Goal: Task Accomplishment & Management: Manage account settings

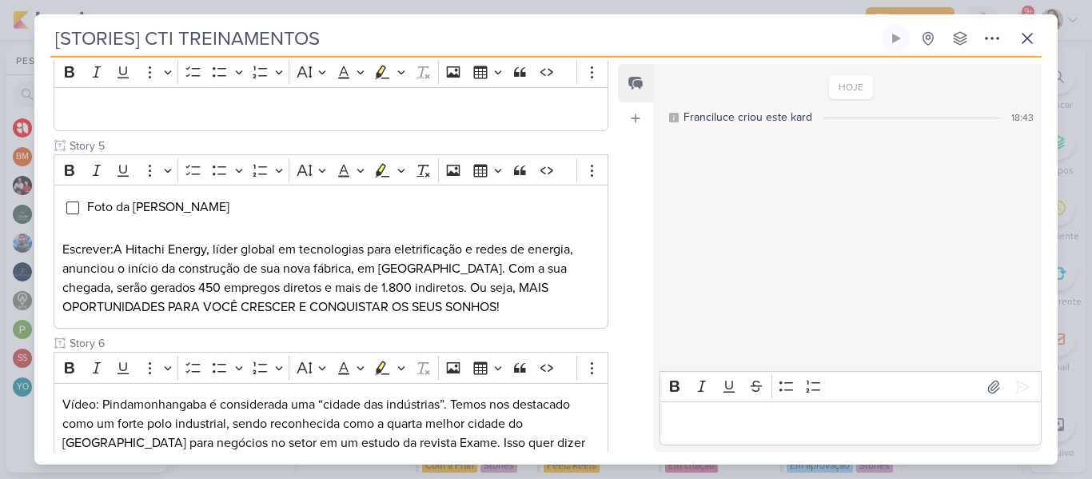
scroll to position [687, 0]
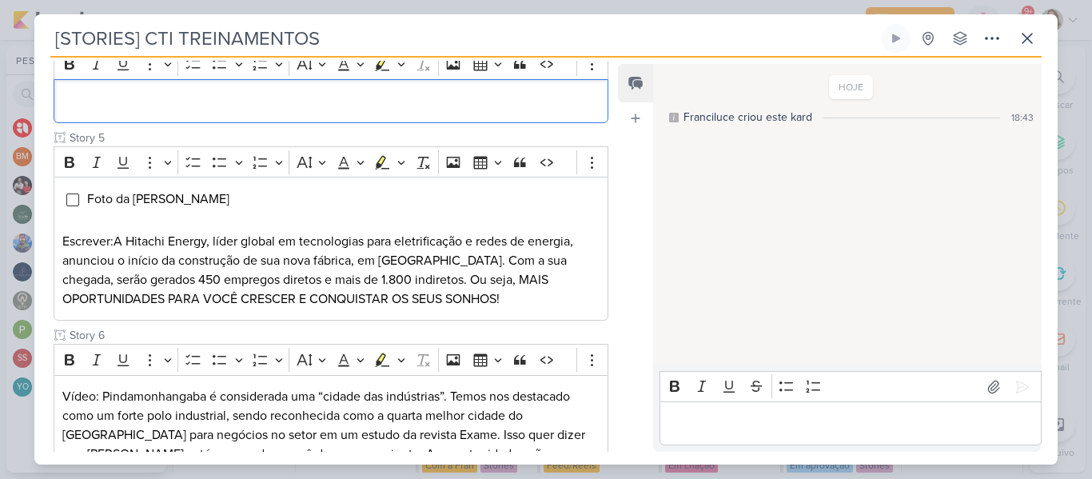
click at [432, 123] on div "Editor editing area: main" at bounding box center [331, 101] width 555 height 44
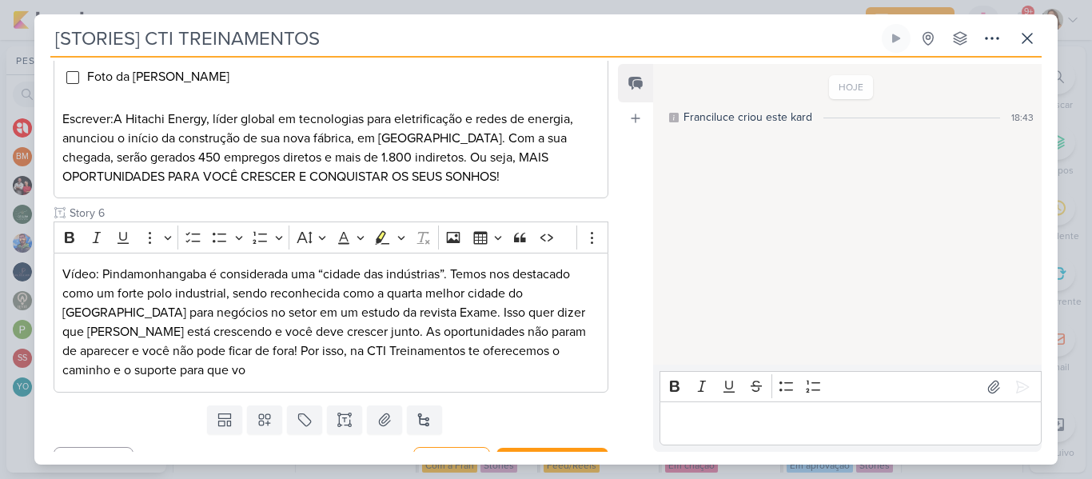
scroll to position [812, 0]
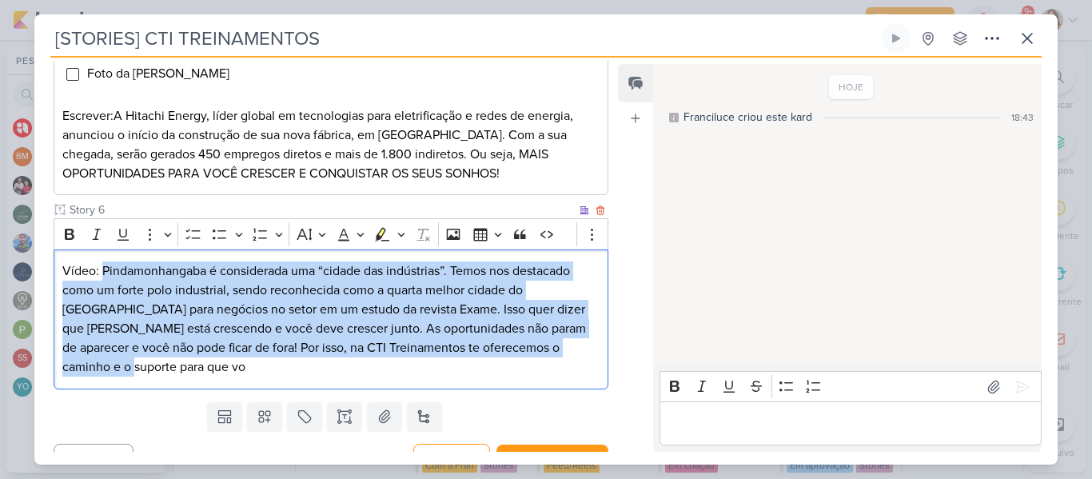
drag, startPoint x: 105, startPoint y: 309, endPoint x: 566, endPoint y: 393, distance: 468.7
click at [566, 377] on p "Vídeo: Pindamonhangaba é considerada uma “cidade das indústrias”. Temos nos des…" at bounding box center [330, 318] width 537 height 115
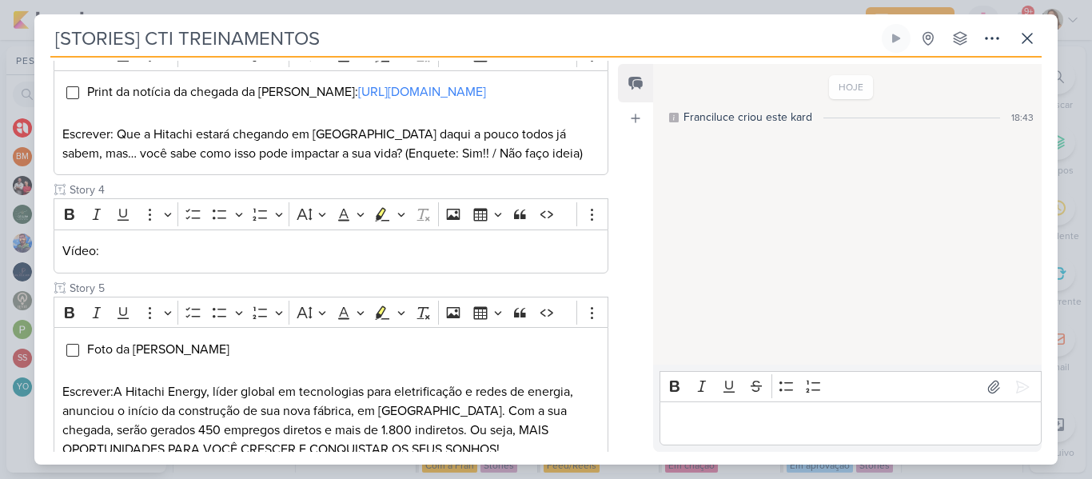
scroll to position [541, 0]
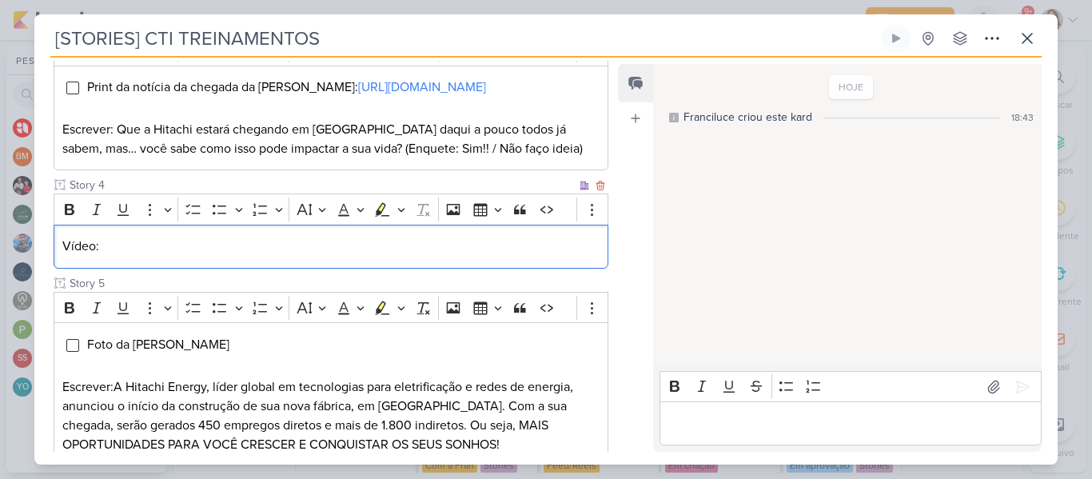
click at [533, 269] on div "Vídeo:" at bounding box center [331, 247] width 555 height 44
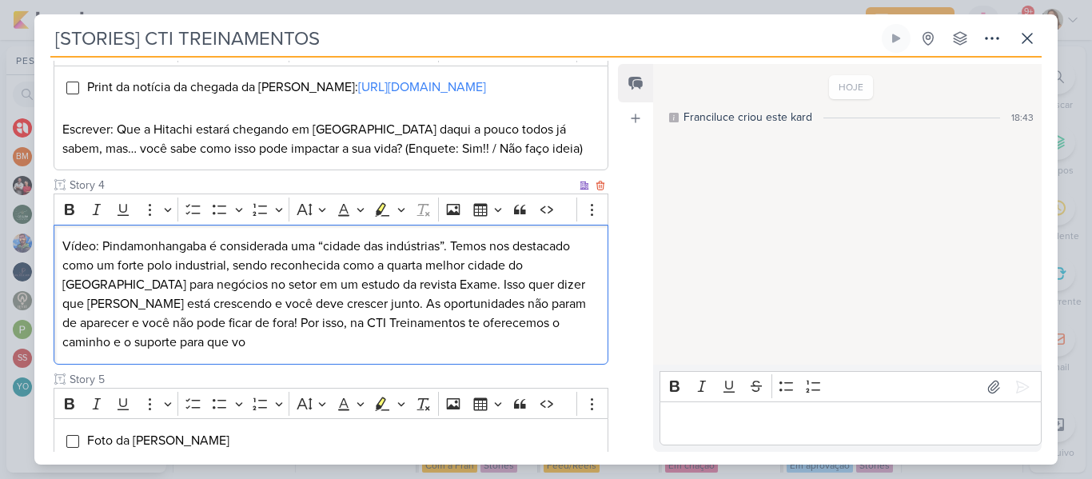
click at [367, 317] on p "Vídeo: Pindamonhangaba é considerada uma “cidade das indústrias”. Temos nos des…" at bounding box center [330, 294] width 537 height 115
click at [353, 324] on p "Vídeo: Pindamonhangaba é considerada uma “cidade das indústrias”. Temos nos des…" at bounding box center [330, 294] width 537 height 115
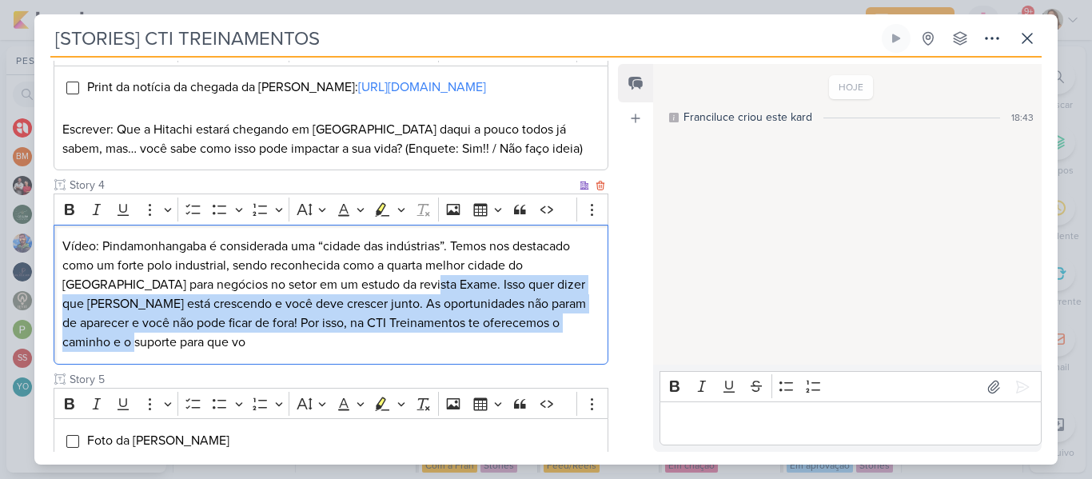
drag, startPoint x: 353, startPoint y: 324, endPoint x: 556, endPoint y: 370, distance: 208.3
click at [556, 352] on p "Vídeo: Pindamonhangaba é considerada uma “cidade das indústrias”. Temos nos des…" at bounding box center [330, 294] width 537 height 115
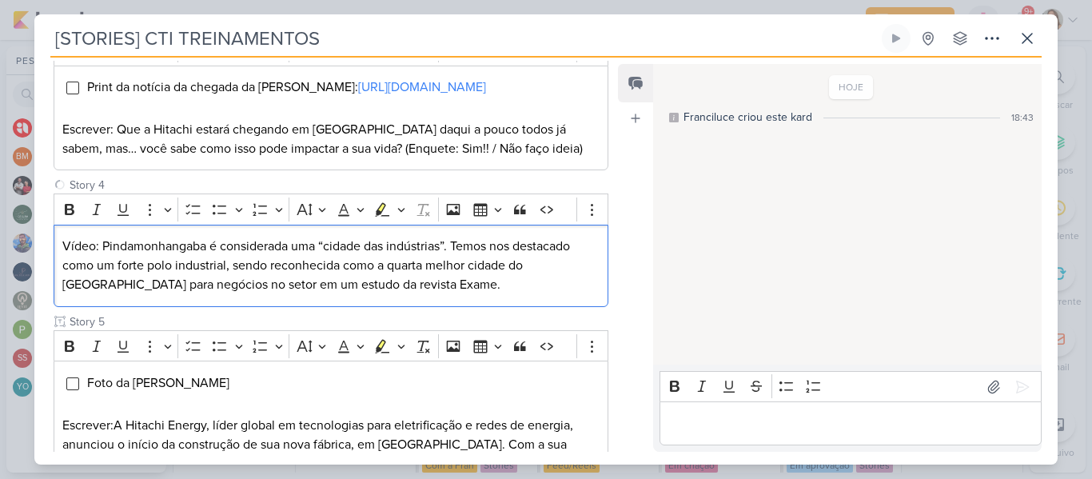
click at [728, 440] on div "Editor editing area: main" at bounding box center [851, 423] width 382 height 44
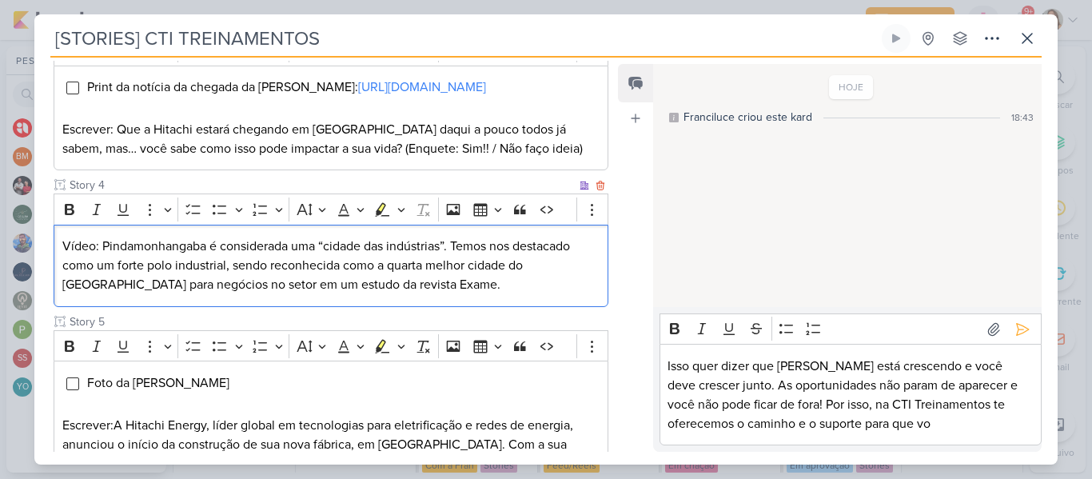
click at [550, 294] on p "Vídeo: Pindamonhangaba é considerada uma “cidade das indústrias”. Temos nos des…" at bounding box center [330, 266] width 537 height 58
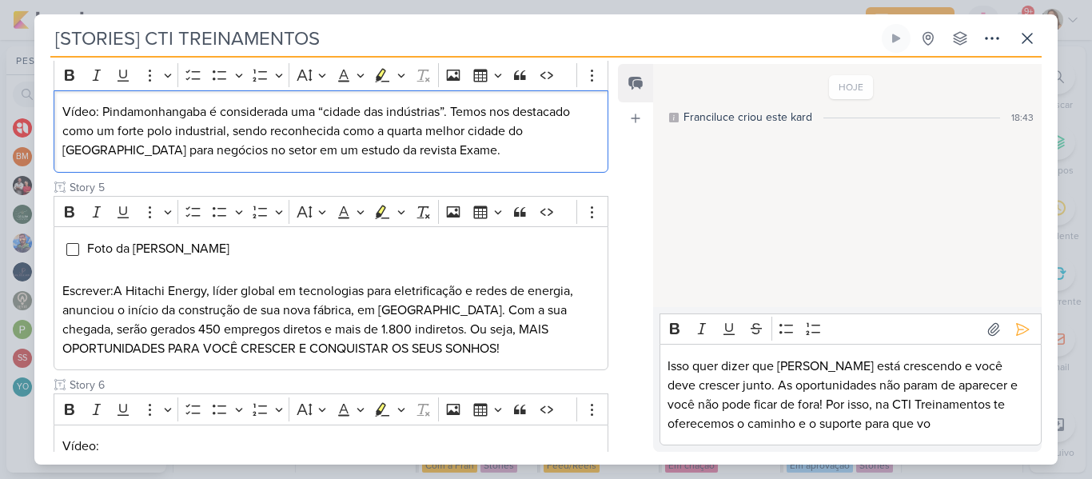
scroll to position [671, 0]
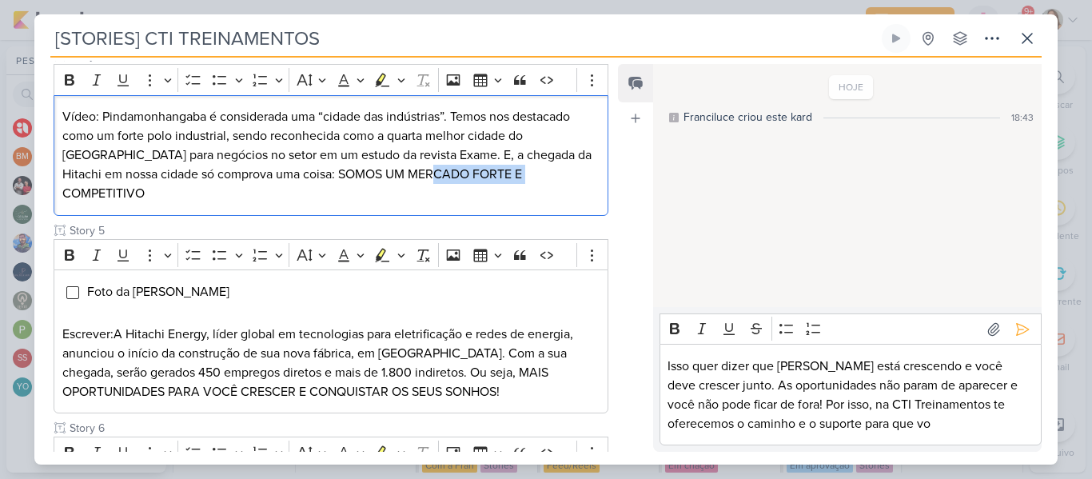
drag, startPoint x: 494, startPoint y: 216, endPoint x: 377, endPoint y: 221, distance: 116.9
click at [377, 203] on p "Vídeo: Pindamonhangaba é considerada uma “cidade das indústrias”. Temos nos des…" at bounding box center [330, 155] width 537 height 96
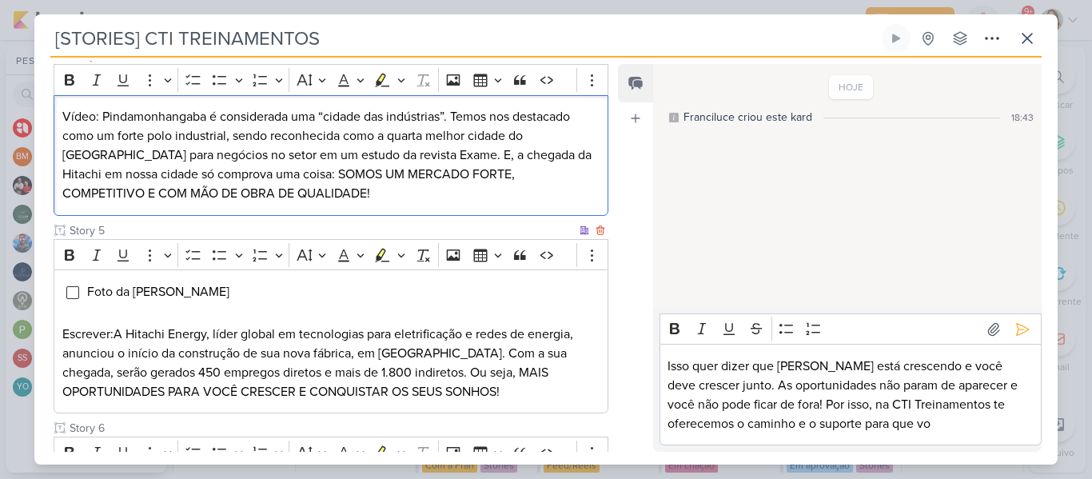
click at [316, 400] on span "A Hitachi Energy, líder global em tecnologias para eletrificação e redes de ene…" at bounding box center [317, 363] width 511 height 74
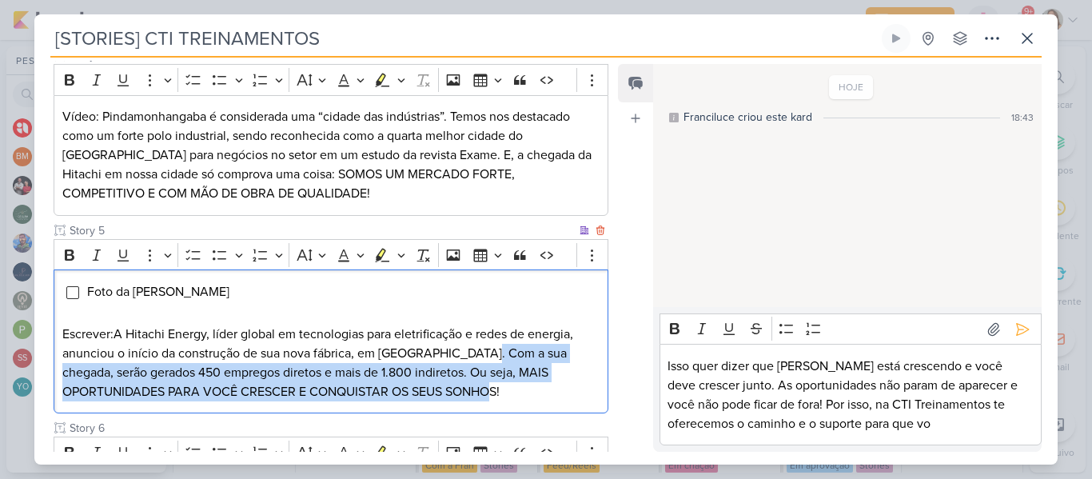
drag, startPoint x: 491, startPoint y: 393, endPoint x: 523, endPoint y: 433, distance: 51.2
click at [523, 401] on p "Escrever: A Hitachi Energy, líder global em tecnologias para eletrificação e re…" at bounding box center [330, 363] width 537 height 77
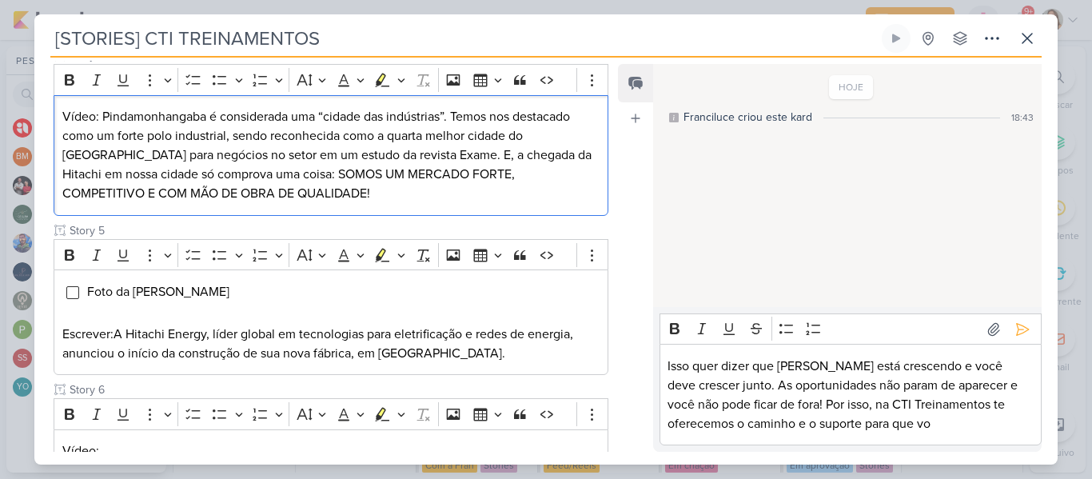
click at [303, 203] on p "Vídeo: Pindamonhangaba é considerada uma “cidade das indústrias”. Temos nos des…" at bounding box center [330, 155] width 537 height 96
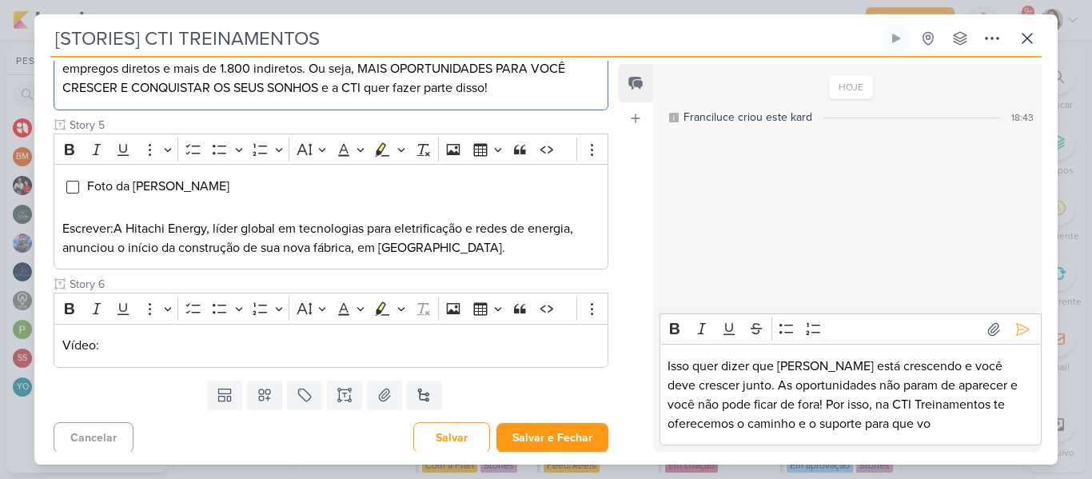
scroll to position [830, 0]
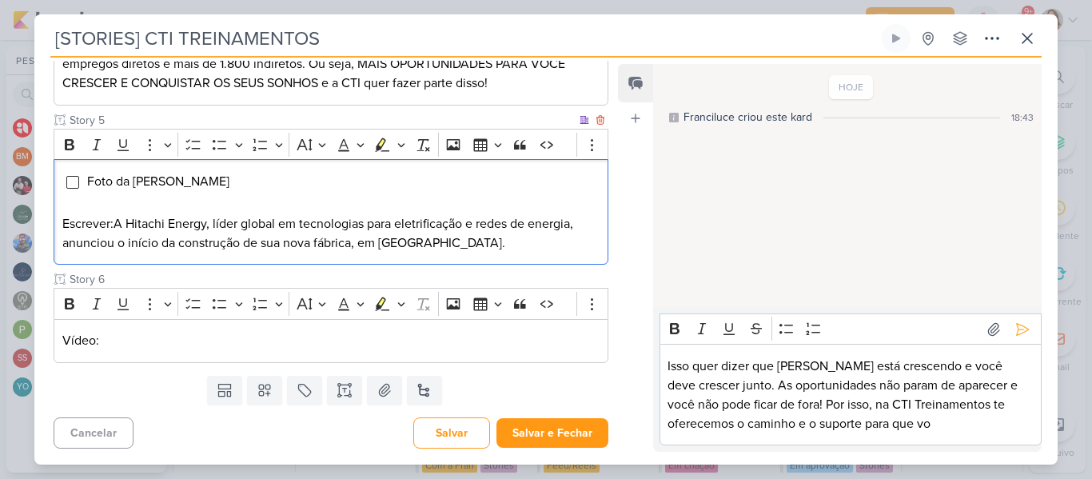
click at [339, 248] on span "A Hitachi Energy, líder global em tecnologias para eletrificação e redes de ene…" at bounding box center [317, 233] width 511 height 35
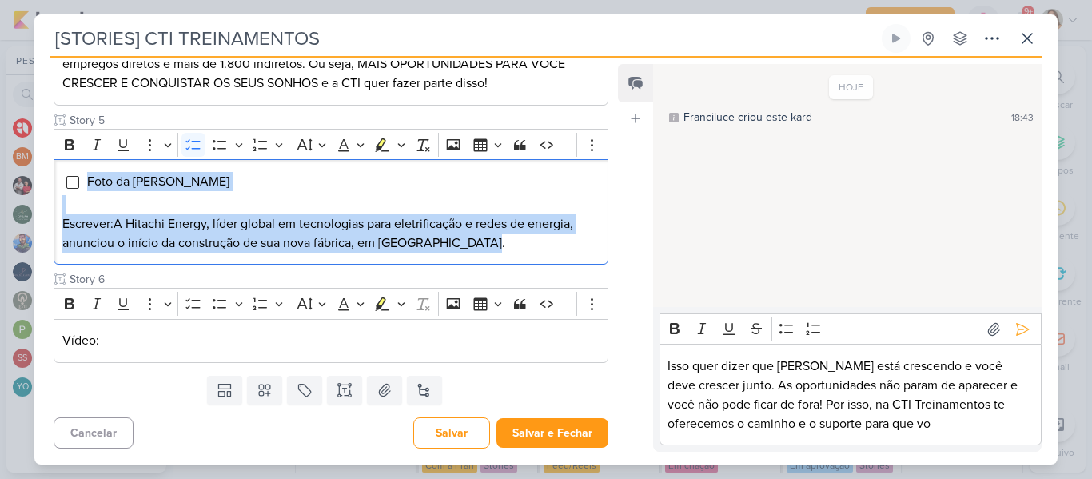
drag, startPoint x: 512, startPoint y: 277, endPoint x: 13, endPoint y: 211, distance: 503.3
click at [13, 211] on div "[STORIES] CTI TREINAMENTOS Criado por mim" at bounding box center [546, 239] width 1092 height 479
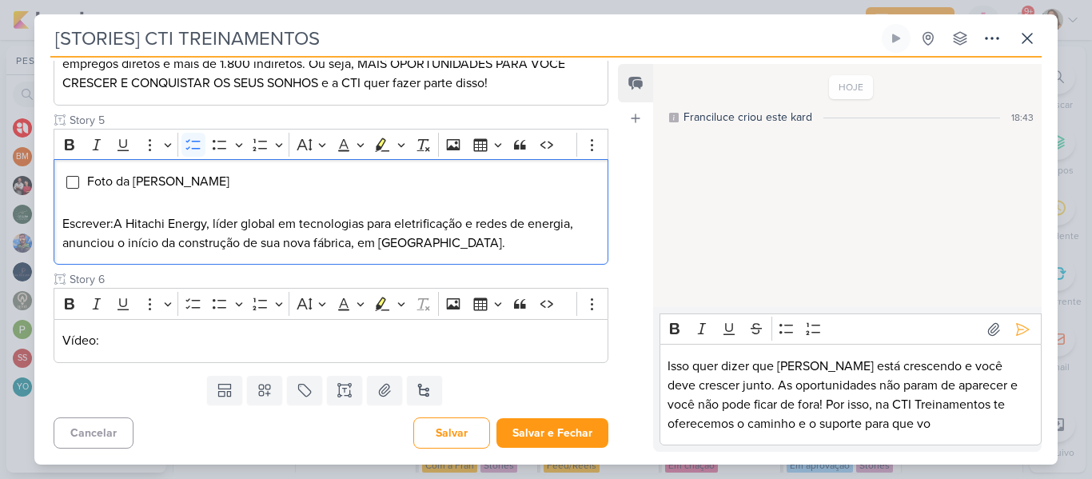
scroll to position [796, 0]
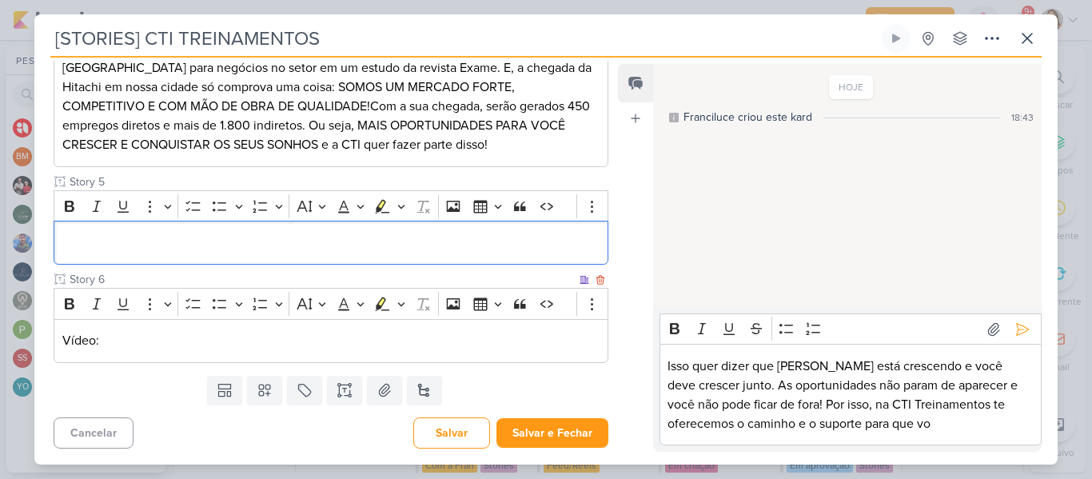
click at [125, 351] on div "Vídeo:" at bounding box center [331, 341] width 555 height 44
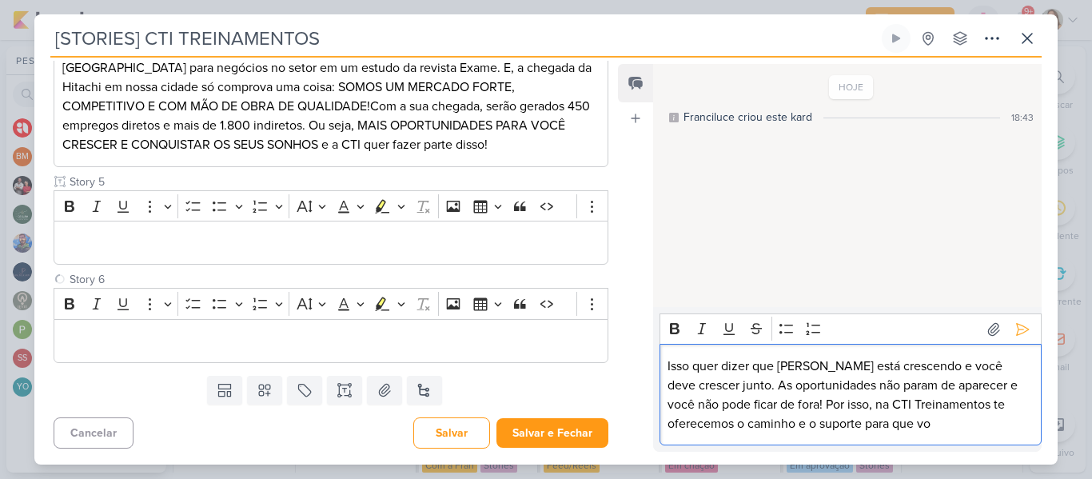
click at [797, 405] on p "Isso quer dizer que [PERSON_NAME] está crescendo e você deve crescer junto. As …" at bounding box center [850, 395] width 365 height 77
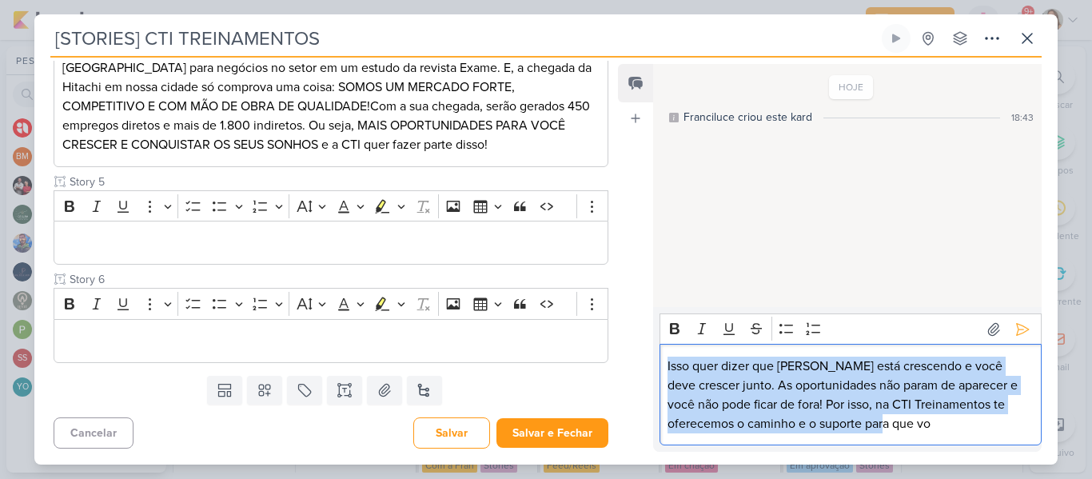
drag, startPoint x: 883, startPoint y: 429, endPoint x: 664, endPoint y: 362, distance: 228.4
click at [664, 362] on div "Isso quer dizer que [PERSON_NAME] está crescendo e você deve crescer junto. As …" at bounding box center [851, 395] width 382 height 102
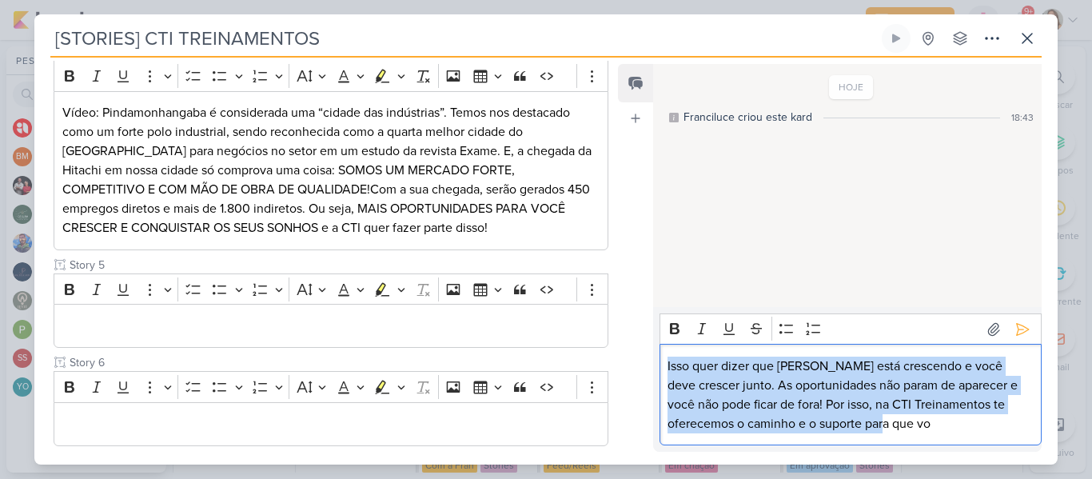
scroll to position [684, 0]
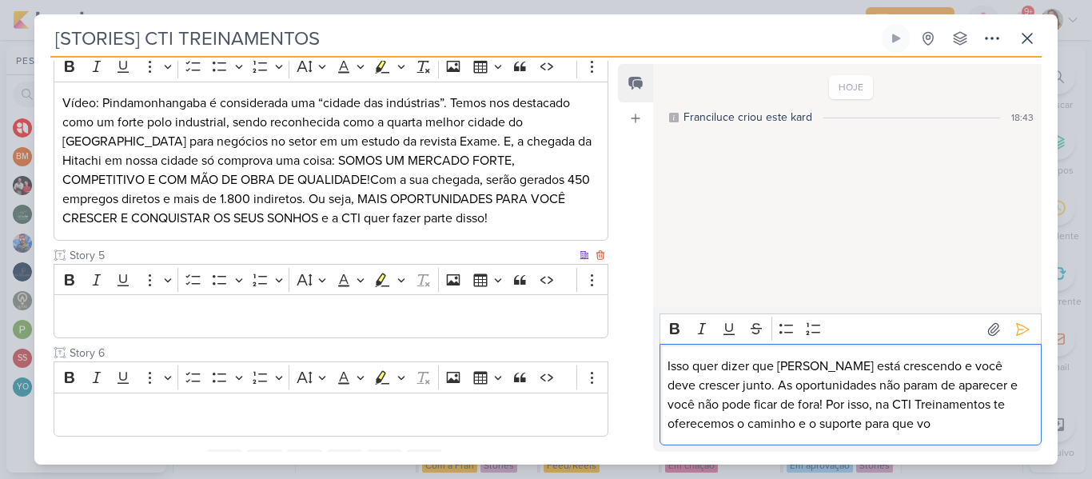
click at [482, 326] on p "Editor editing area: main" at bounding box center [330, 316] width 537 height 19
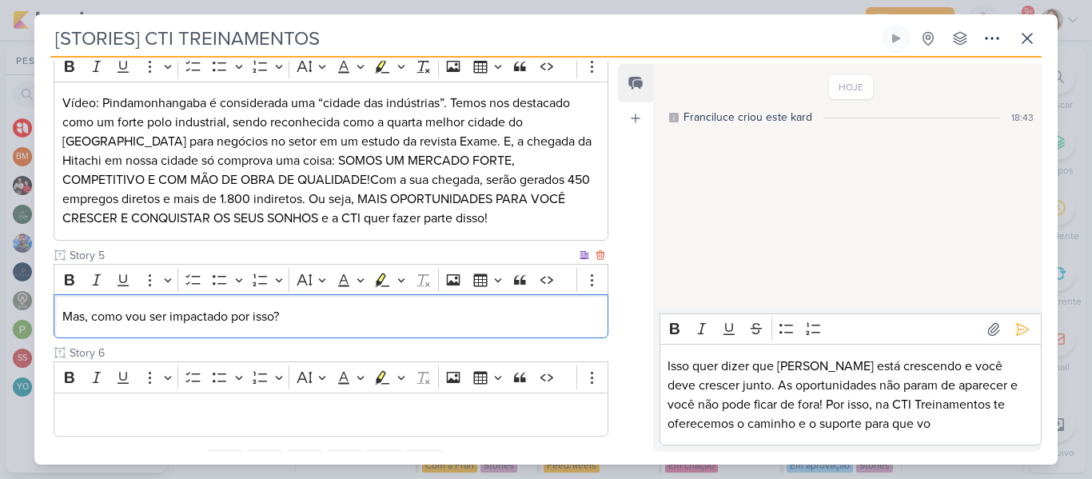
click at [361, 326] on p "Mas, como vou ser impactado por isso?" at bounding box center [330, 316] width 537 height 19
click at [62, 326] on p "Mas, como vou ser impactado por isso?" at bounding box center [330, 316] width 537 height 19
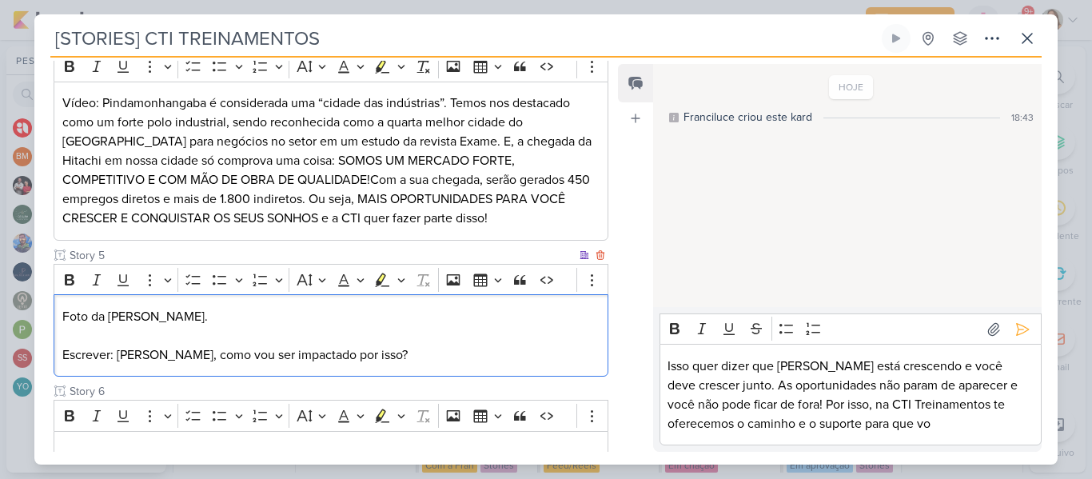
click at [150, 365] on p "Escrever: [PERSON_NAME], como vou ser impactado por isso?" at bounding box center [330, 354] width 537 height 19
click at [149, 365] on p "Escrever: [PERSON_NAME], como vou ser impactado por isso?" at bounding box center [330, 354] width 537 height 19
click at [261, 365] on p "Escrever: Mas, aí vem a pergunta: como vou ser impactado por isso?" at bounding box center [330, 354] width 537 height 19
click at [470, 365] on p "Escrever: Mas, aí vem a pergunta: Como vou ser impactado por isso?" at bounding box center [330, 354] width 537 height 19
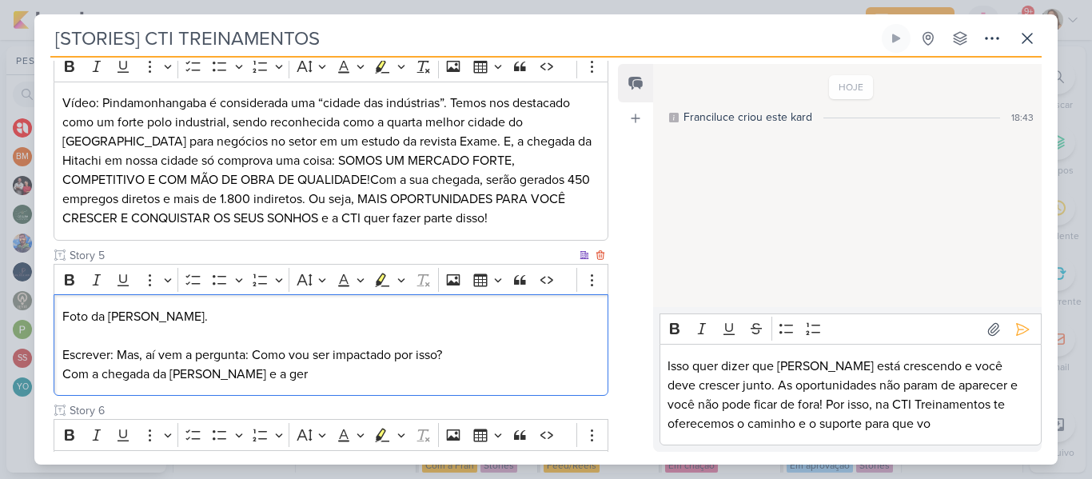
click at [315, 384] on p "Com a chegada da [PERSON_NAME] e a ger" at bounding box center [330, 374] width 537 height 19
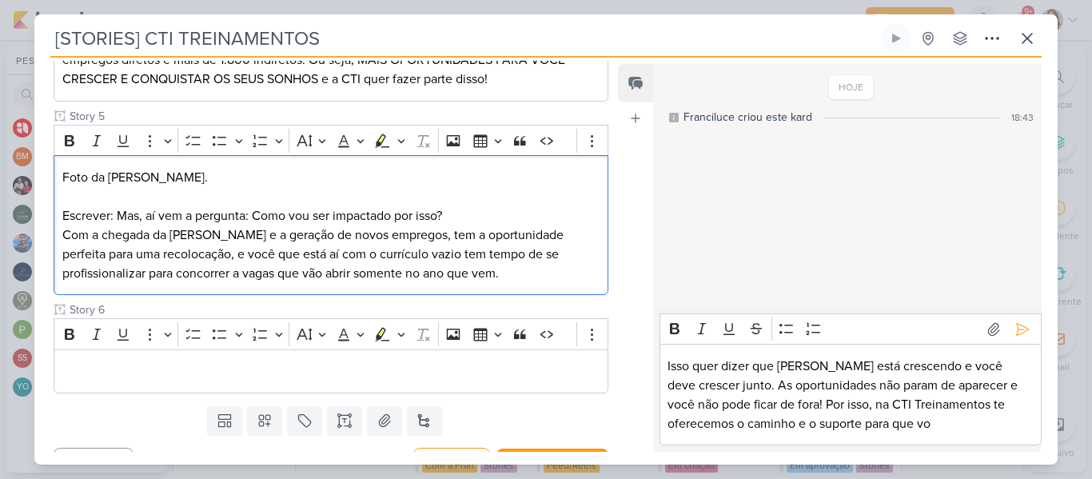
scroll to position [855, 0]
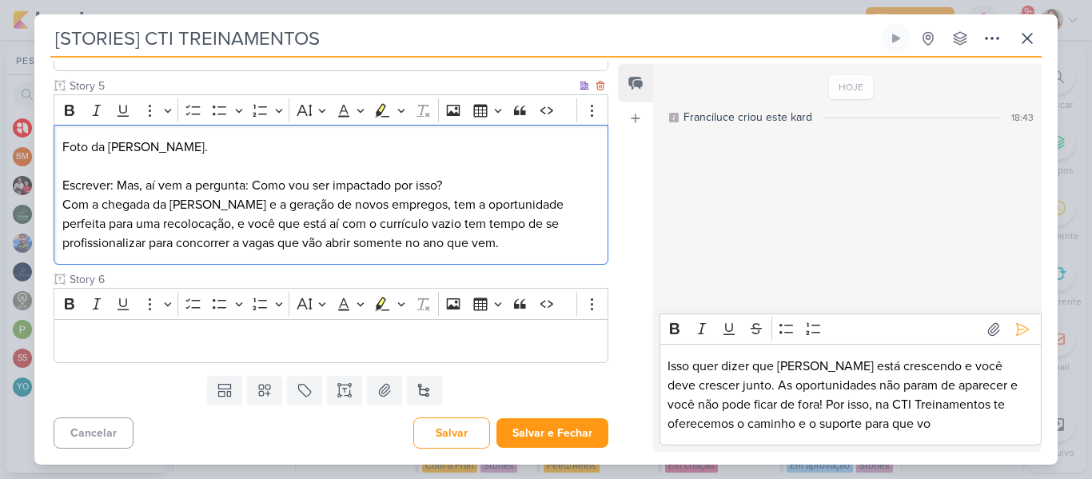
click at [402, 244] on p "Com a chegada da [PERSON_NAME] e a geração de novos empregos, tem a oportunidad…" at bounding box center [330, 224] width 537 height 58
click at [494, 253] on p "Com a chegada da [PERSON_NAME] e a geração de novos empregos, você tem a oportu…" at bounding box center [330, 224] width 537 height 58
click at [189, 253] on p "Com a chegada da [PERSON_NAME] e a geração de novos empregos, você tem a oportu…" at bounding box center [330, 224] width 537 height 58
click at [232, 253] on p "Com a chegada da [PERSON_NAME] e a geração de novos empregos, você tem a oportu…" at bounding box center [330, 224] width 537 height 58
click at [222, 253] on p "Com a chegada da [PERSON_NAME] e a geração de novos empregos, você tem a oportu…" at bounding box center [330, 224] width 537 height 58
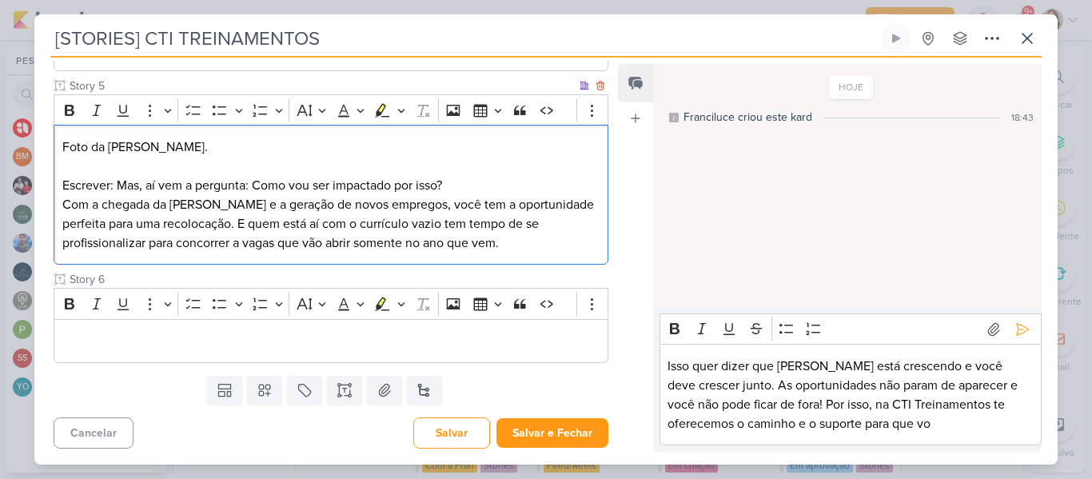
click at [337, 253] on p "Com a chegada da [PERSON_NAME] e a geração de novos empregos, você tem a oportu…" at bounding box center [330, 224] width 537 height 58
click at [377, 253] on p "Com a chegada da [PERSON_NAME] e a geração de novos empregos, você tem a oportu…" at bounding box center [330, 224] width 537 height 58
click at [394, 253] on p "Com a chegada da [PERSON_NAME] e a geração de novos empregos, você tem a oportu…" at bounding box center [330, 224] width 537 height 58
click at [446, 253] on p "Com a chegada da [PERSON_NAME] e a geração de novos empregos, você tem a oportu…" at bounding box center [330, 224] width 537 height 58
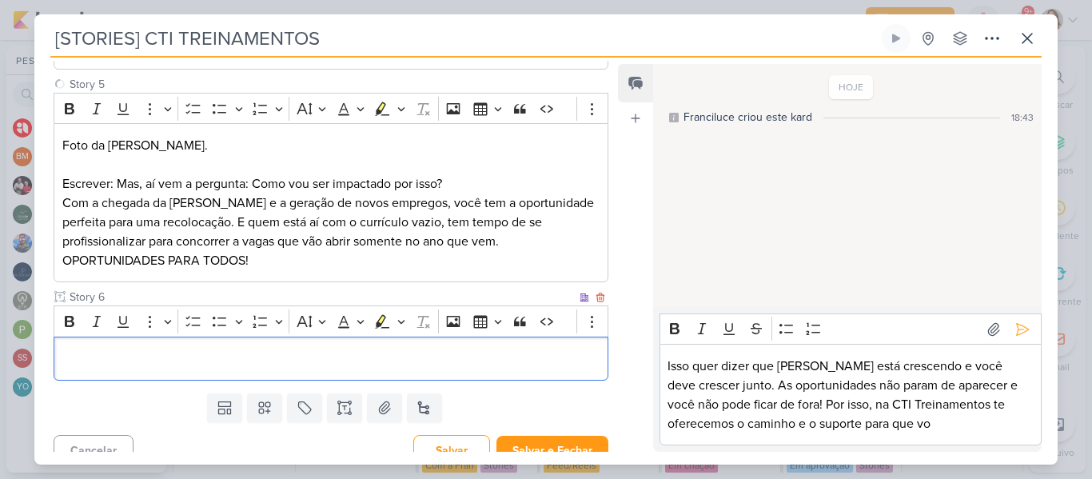
click at [414, 368] on p "Editor editing area: main" at bounding box center [330, 358] width 537 height 19
click at [272, 368] on p "Editor editing area: main" at bounding box center [330, 358] width 537 height 19
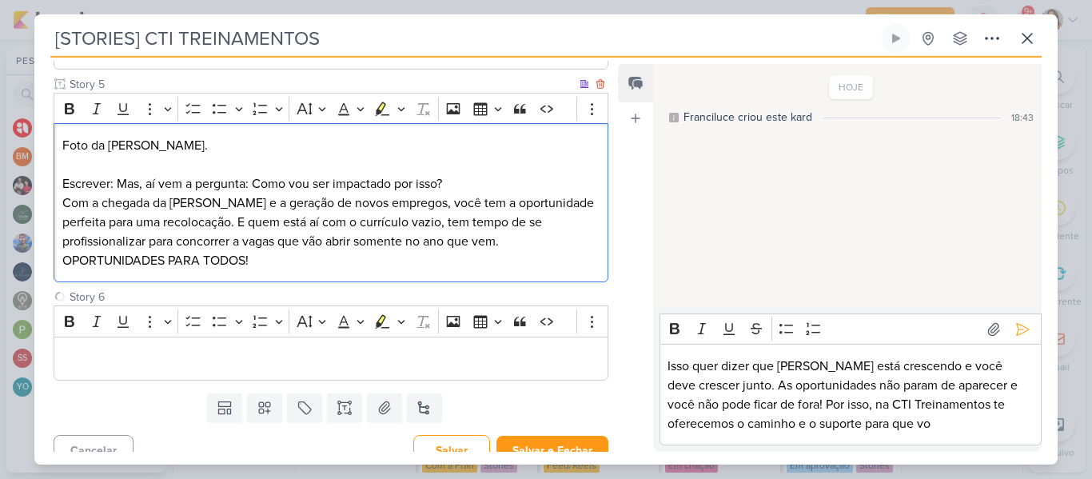
click at [249, 155] on p "Foto da [PERSON_NAME]." at bounding box center [330, 145] width 537 height 19
click at [193, 117] on icon "Editor toolbar" at bounding box center [193, 109] width 16 height 16
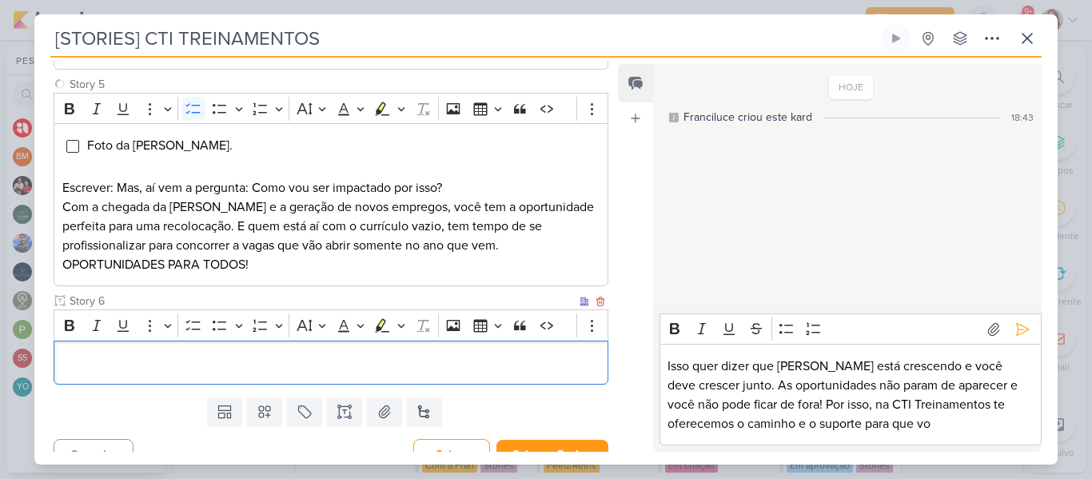
click at [166, 385] on div "Editor editing area: main" at bounding box center [331, 363] width 555 height 44
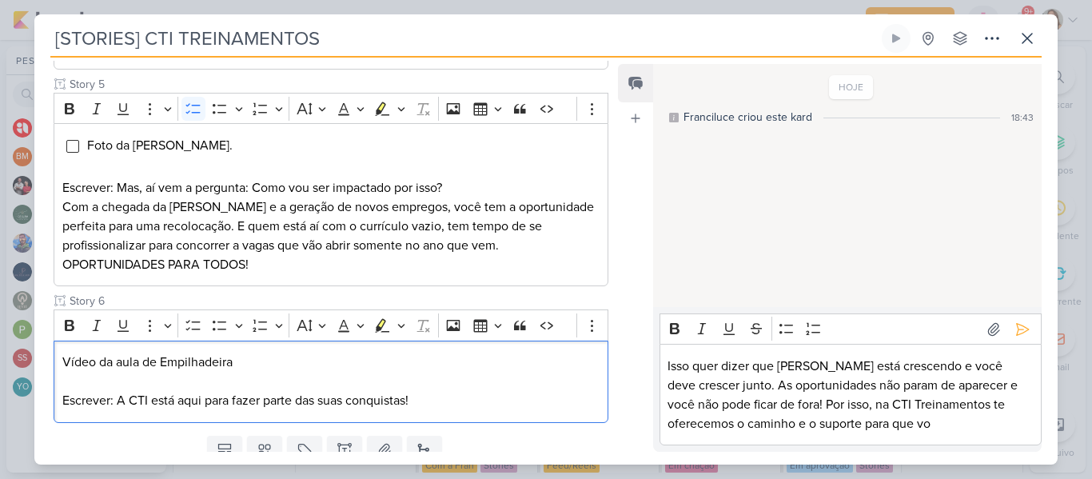
scroll to position [954, 0]
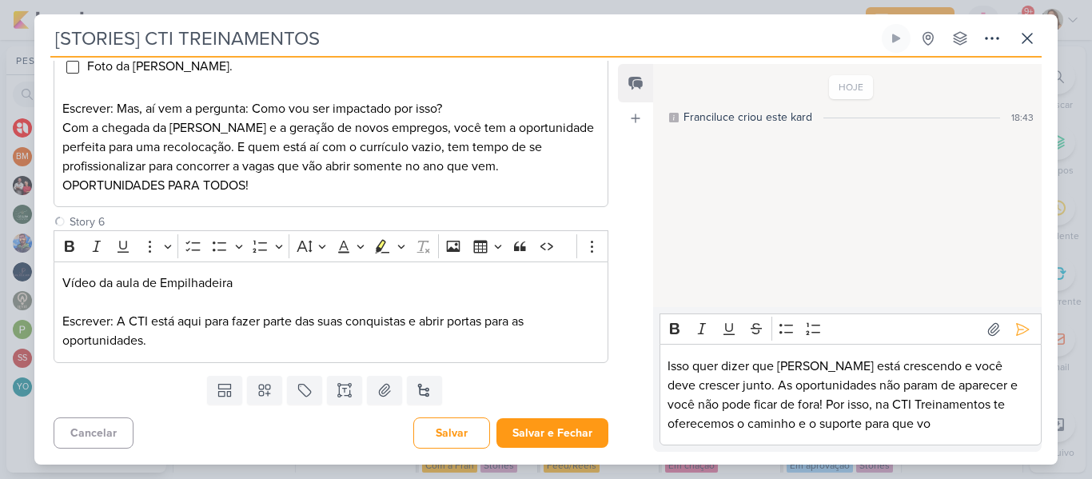
click at [360, 411] on div "Templates Campos Personalizados Cliente [DEMOGRAPHIC_DATA]" at bounding box center [324, 390] width 580 height 42
click at [353, 405] on button at bounding box center [344, 390] width 35 height 29
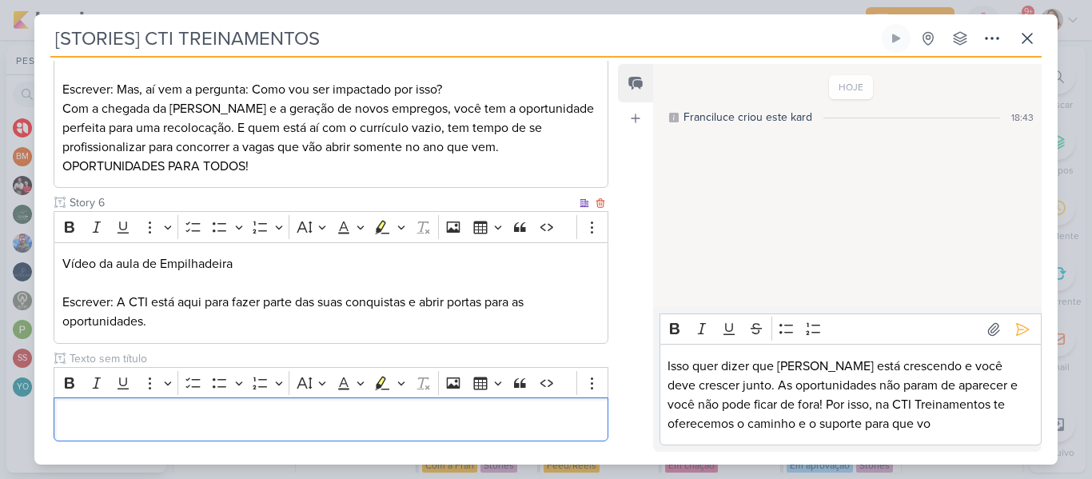
click at [258, 273] on p "Vídeo da aula de Empilhadeira" at bounding box center [330, 263] width 537 height 19
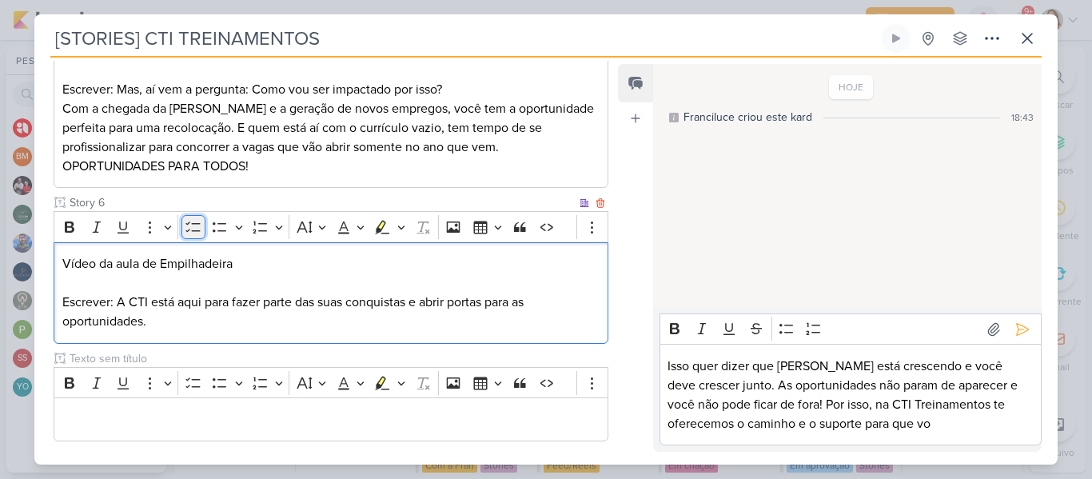
click at [194, 235] on icon "Editor toolbar" at bounding box center [193, 227] width 16 height 16
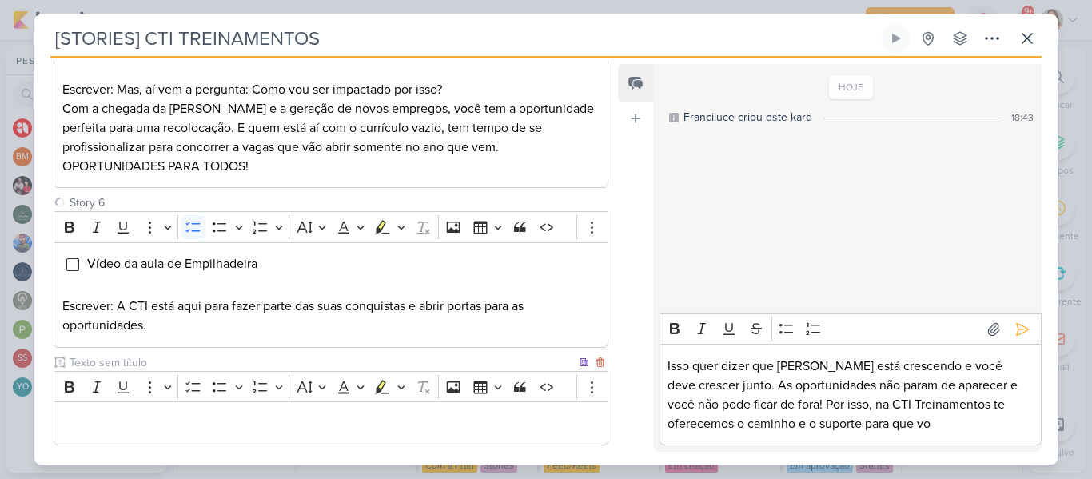
click at [162, 371] on input "text" at bounding box center [321, 362] width 510 height 17
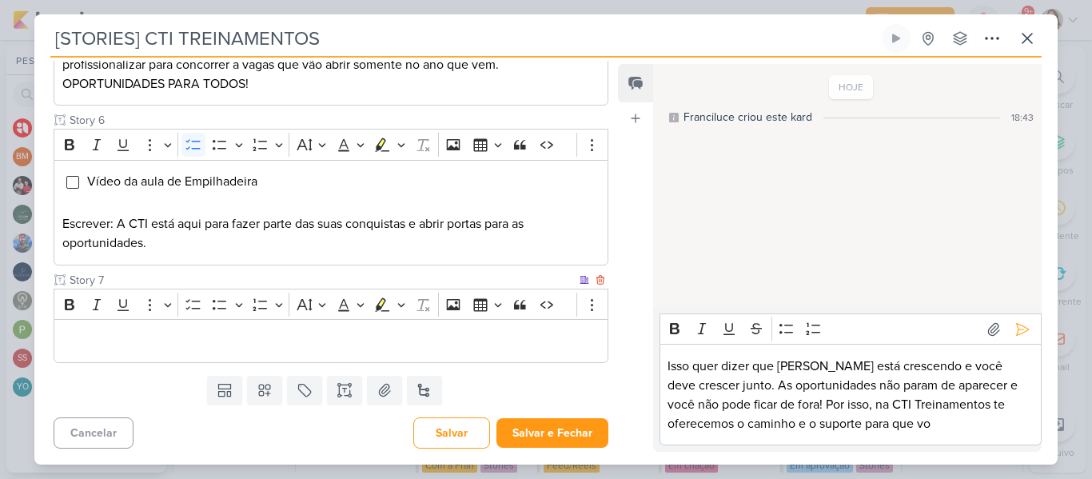
type input "Story 7"
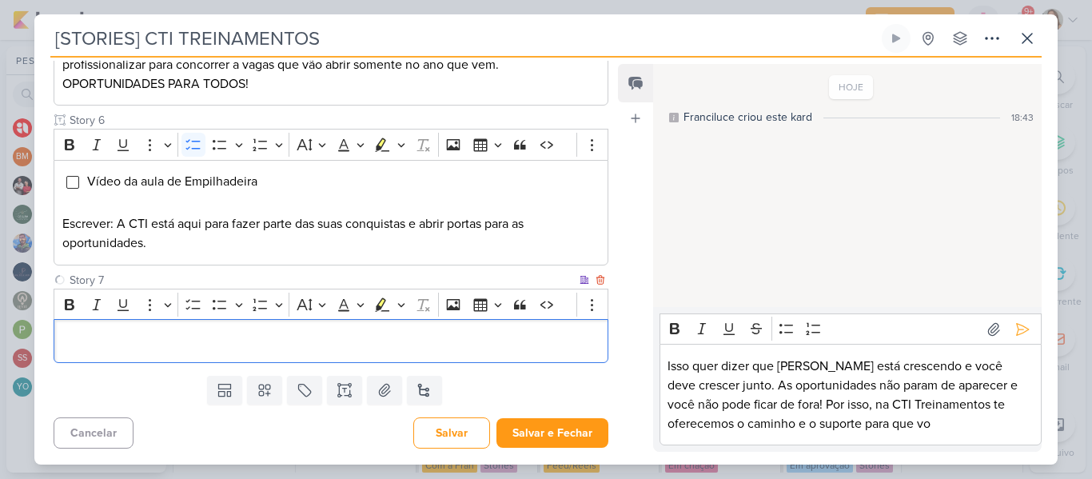
click at [420, 345] on p "Editor editing area: main" at bounding box center [330, 341] width 537 height 19
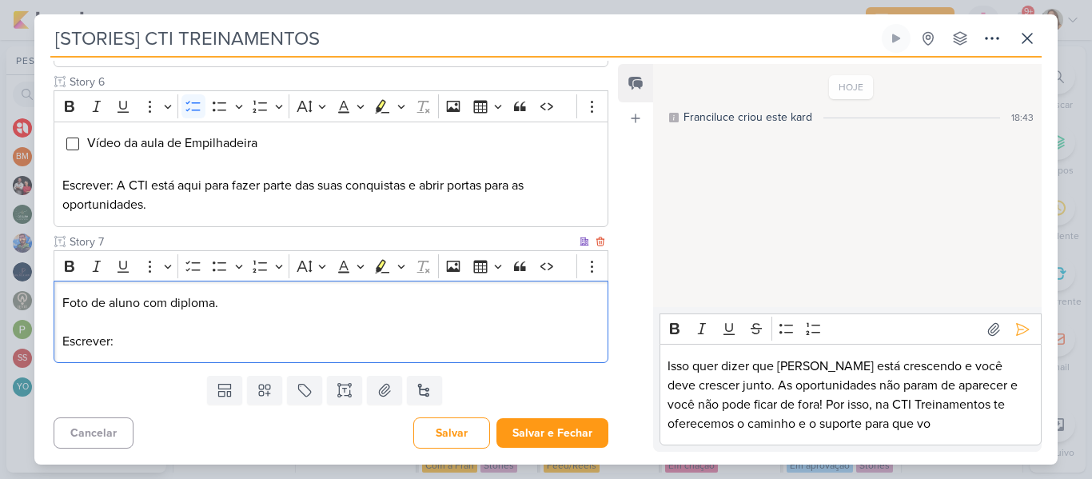
click at [384, 351] on p "Escrever:" at bounding box center [330, 341] width 537 height 19
click at [304, 313] on p "Foto de aluno com diploma." at bounding box center [330, 302] width 537 height 19
click at [192, 271] on icon "Editor toolbar" at bounding box center [192, 266] width 14 height 10
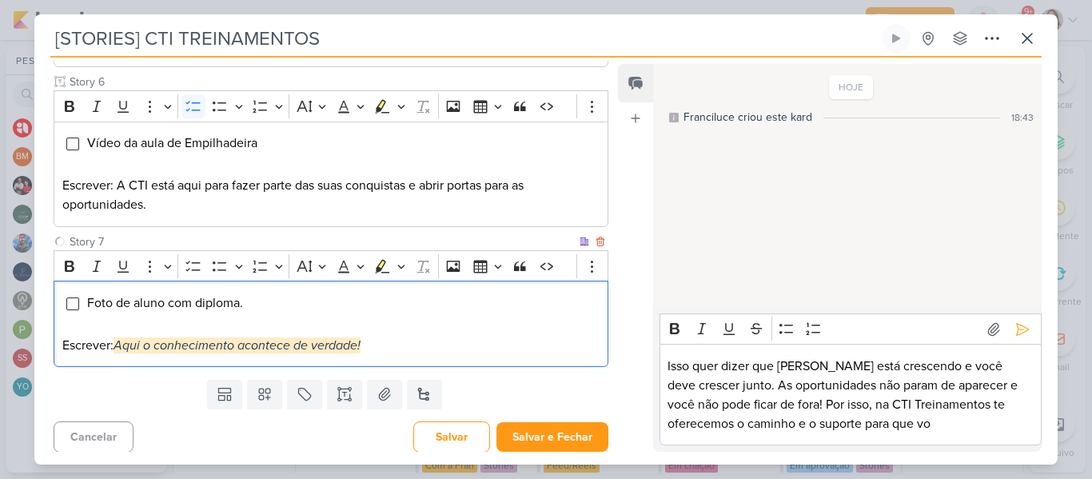
click at [262, 336] on p "Editor editing area: main" at bounding box center [330, 326] width 537 height 19
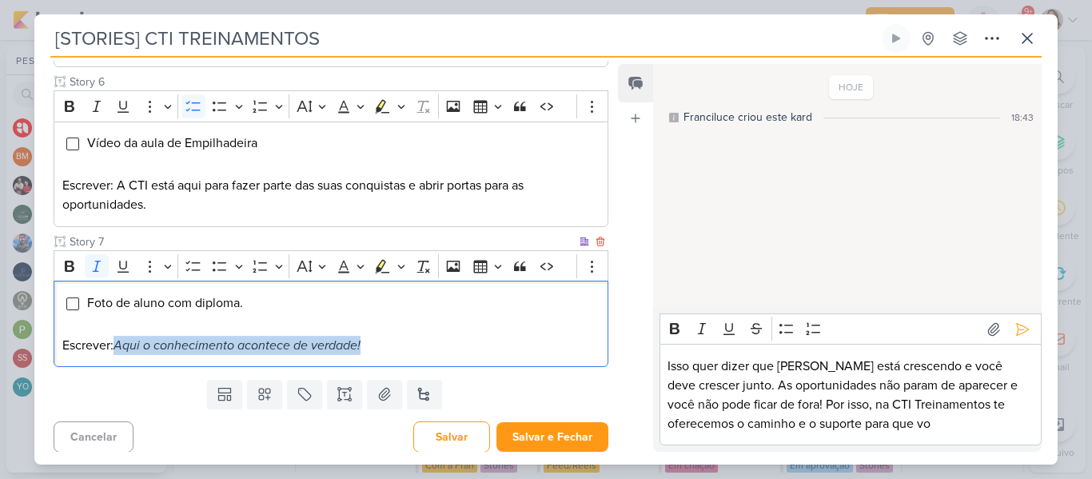
drag, startPoint x: 374, startPoint y: 385, endPoint x: 117, endPoint y: 383, distance: 257.4
click at [117, 355] on p "Escrever: Aqui o conhecimento acontece de verdade!" at bounding box center [330, 345] width 537 height 19
click at [389, 355] on p "Escrever: Aqui o conhecimento acontece de verdade!" at bounding box center [330, 345] width 537 height 19
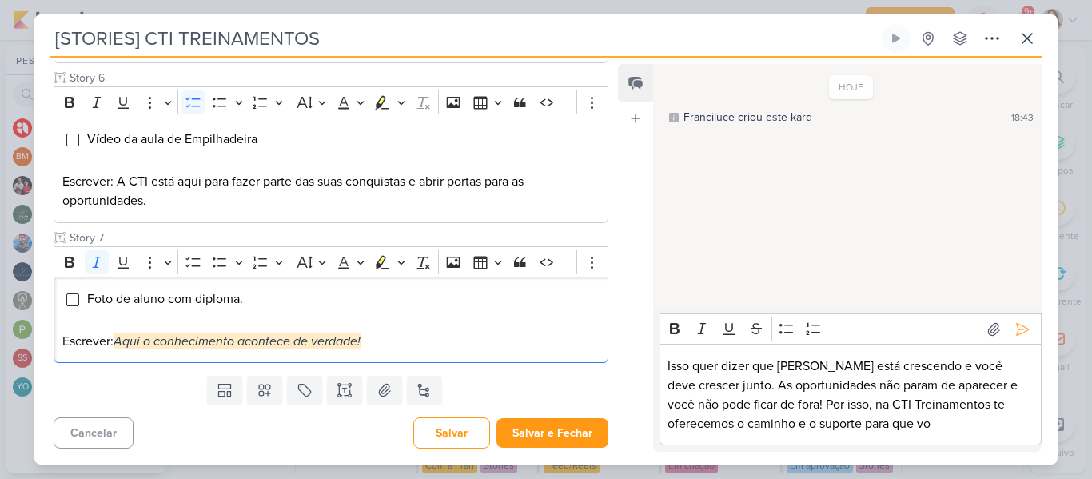
scroll to position [1117, 0]
click at [416, 344] on p "Escrever: Aqui o conhecimento acontece de verdade!" at bounding box center [330, 341] width 537 height 19
drag, startPoint x: 383, startPoint y: 346, endPoint x: 119, endPoint y: 342, distance: 263.9
click at [119, 342] on p "Escrever: Aqui o conhecimento acontece de verdade!" at bounding box center [330, 341] width 537 height 19
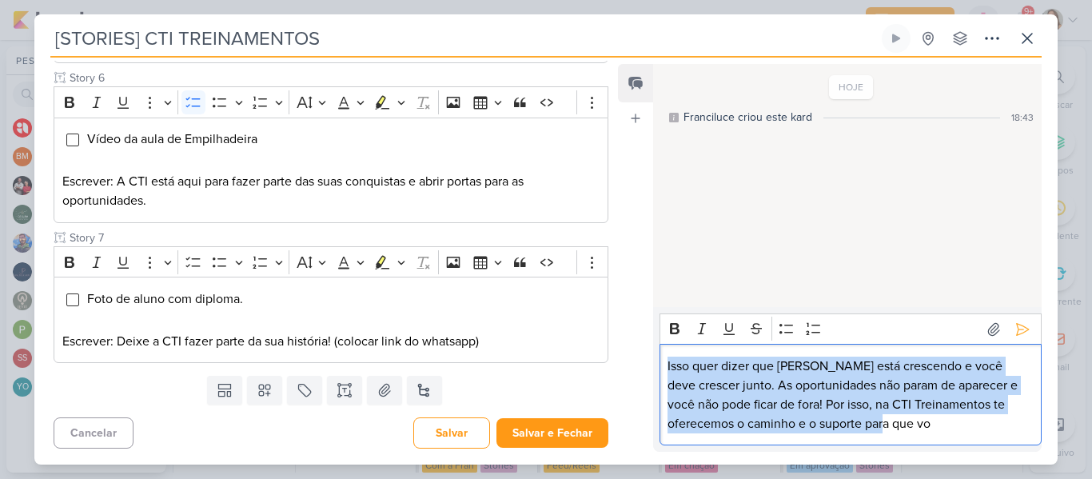
drag, startPoint x: 664, startPoint y: 362, endPoint x: 1039, endPoint y: 453, distance: 384.9
click at [1039, 453] on div "Responsável [PERSON_NAME] Nenhum contato encontrado create new contact Novo Con…" at bounding box center [545, 261] width 1023 height 407
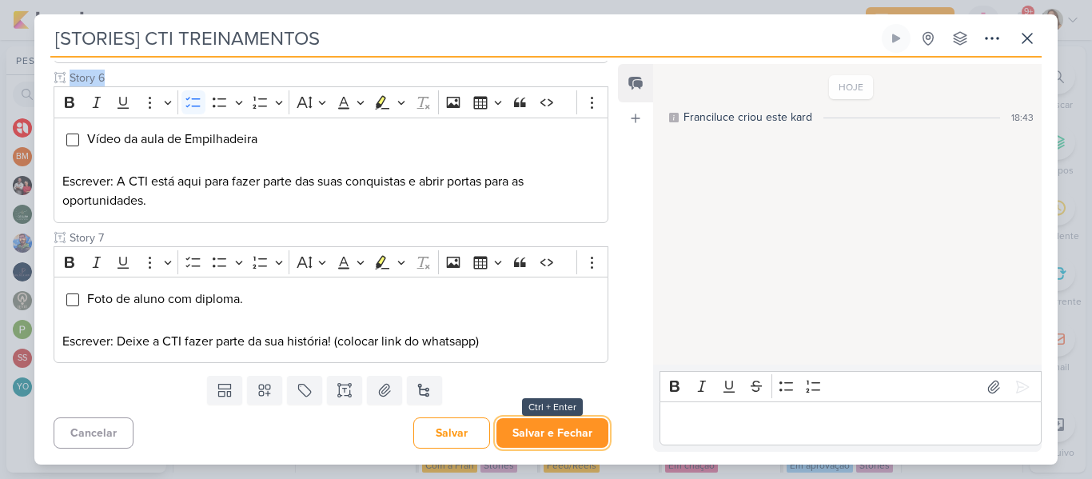
click at [550, 424] on button "Salvar e Fechar" at bounding box center [552, 433] width 112 height 30
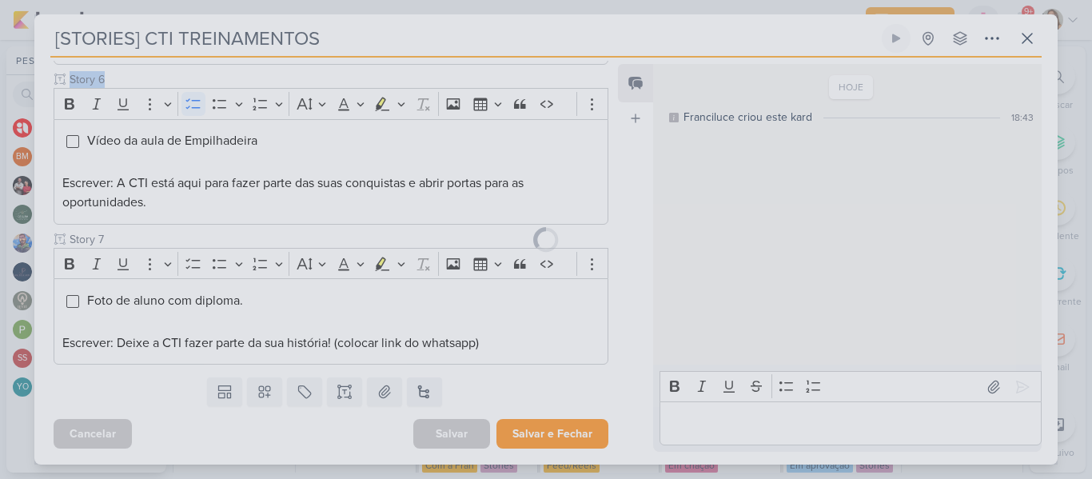
scroll to position [1115, 0]
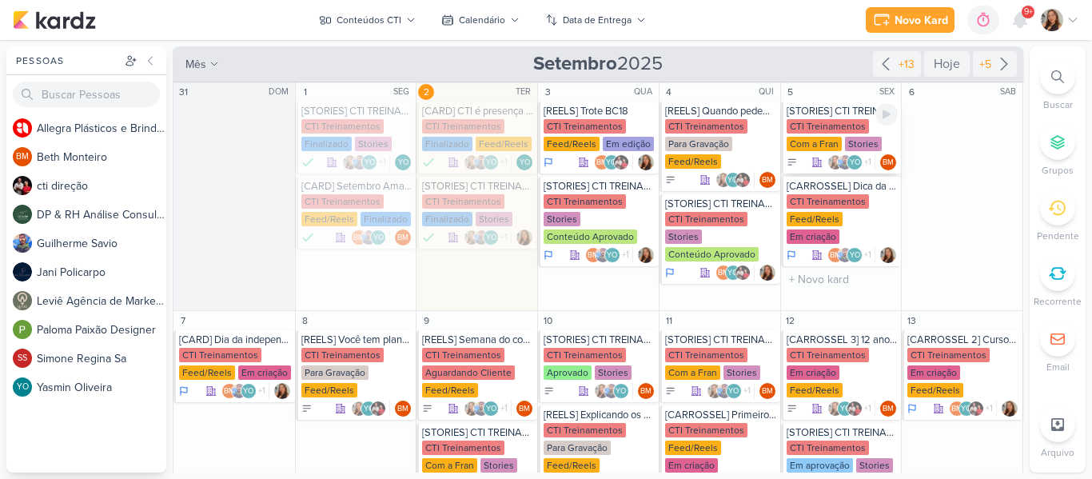
click at [816, 140] on div "Com a Fran" at bounding box center [814, 144] width 55 height 14
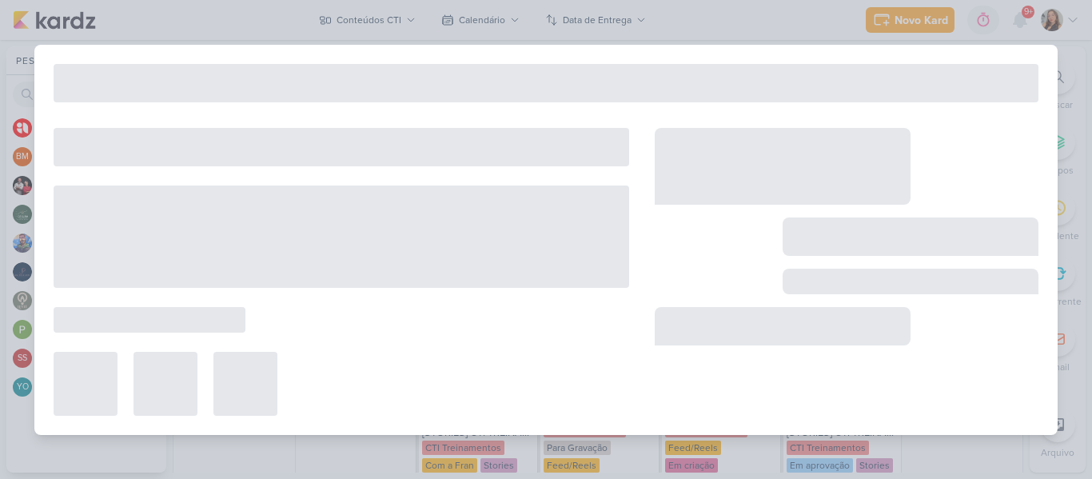
type input "5 de setembro de 2025 às 23:59"
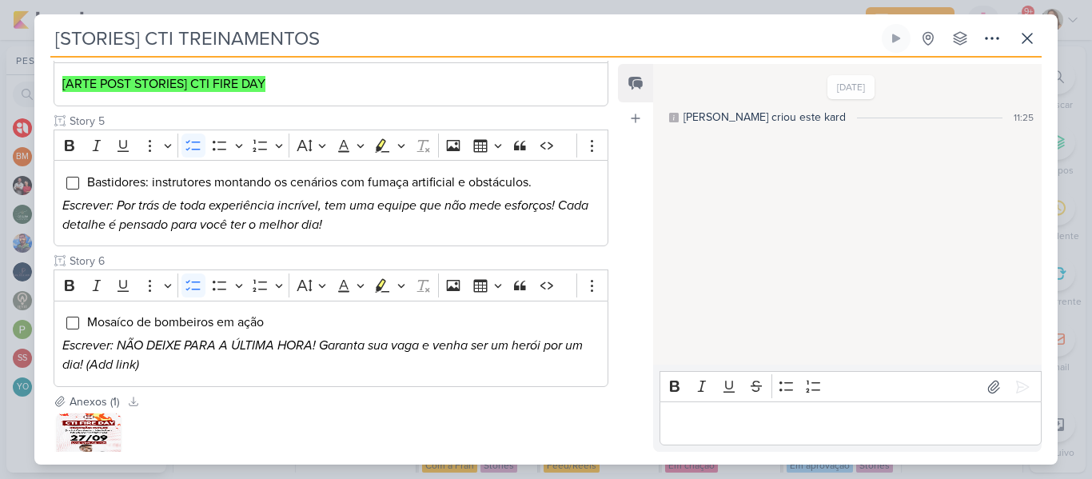
scroll to position [670, 0]
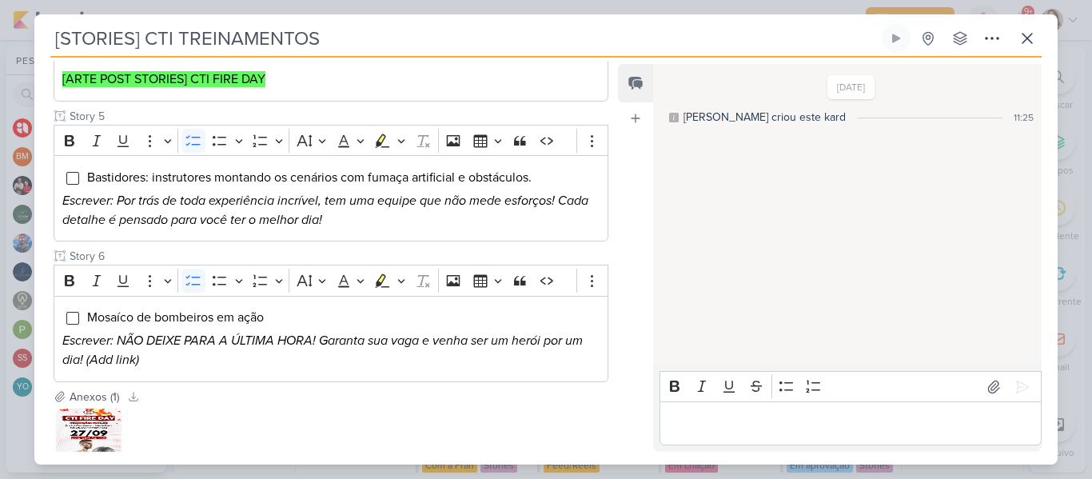
click at [610, 303] on div "Responsável BM [GEOGRAPHIC_DATA] Nenhum contato encontrado create new contact N…" at bounding box center [324, 256] width 580 height 391
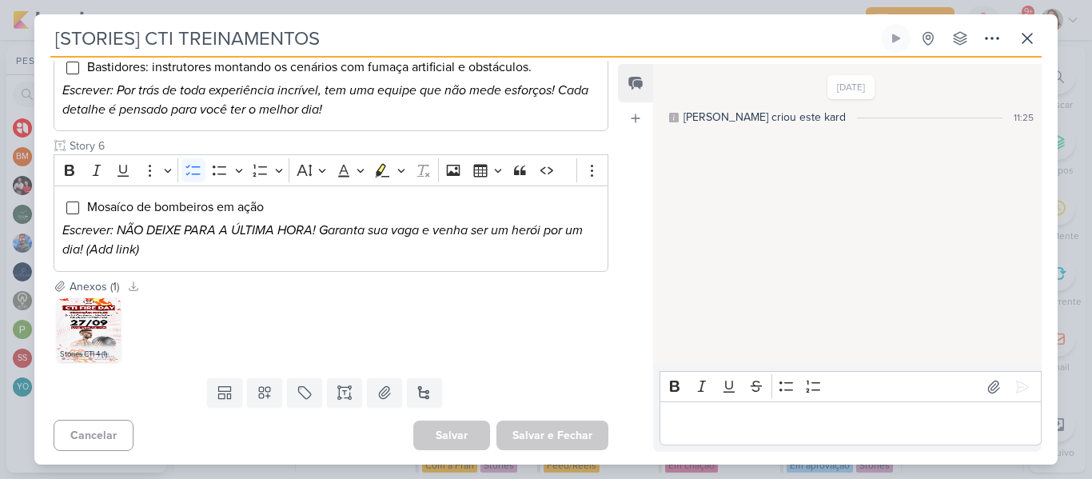
scroll to position [783, 0]
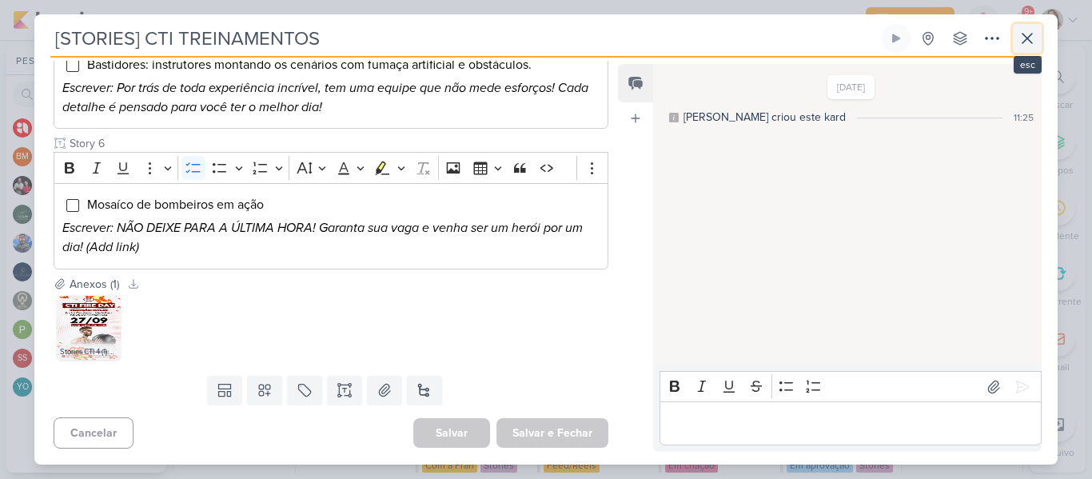
click at [1027, 46] on icon at bounding box center [1027, 38] width 19 height 19
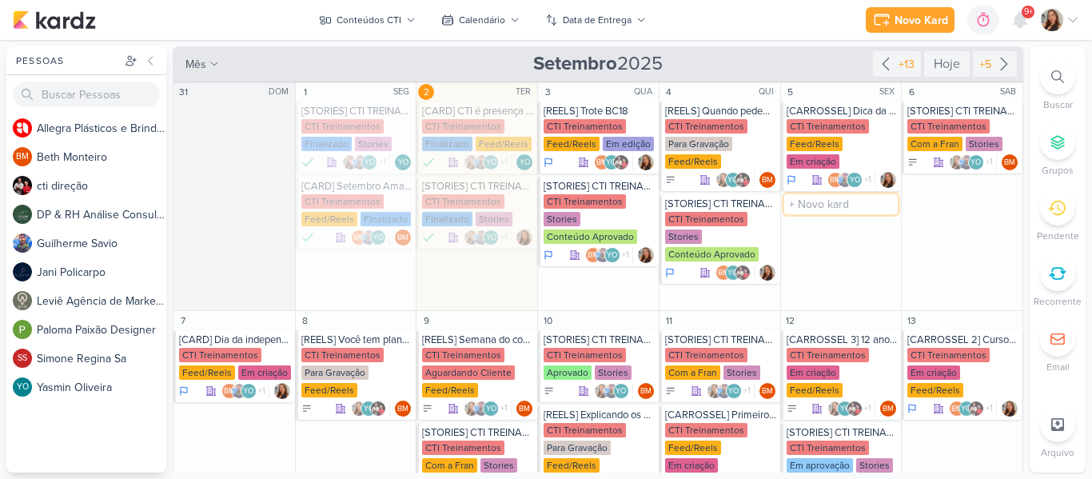
click at [854, 194] on input "text" at bounding box center [841, 204] width 114 height 20
type input "[STORIES] CTI TREINAMENTOS"
click at [835, 197] on div "[STORIES] CTI TREINAMENTOS" at bounding box center [843, 203] width 112 height 13
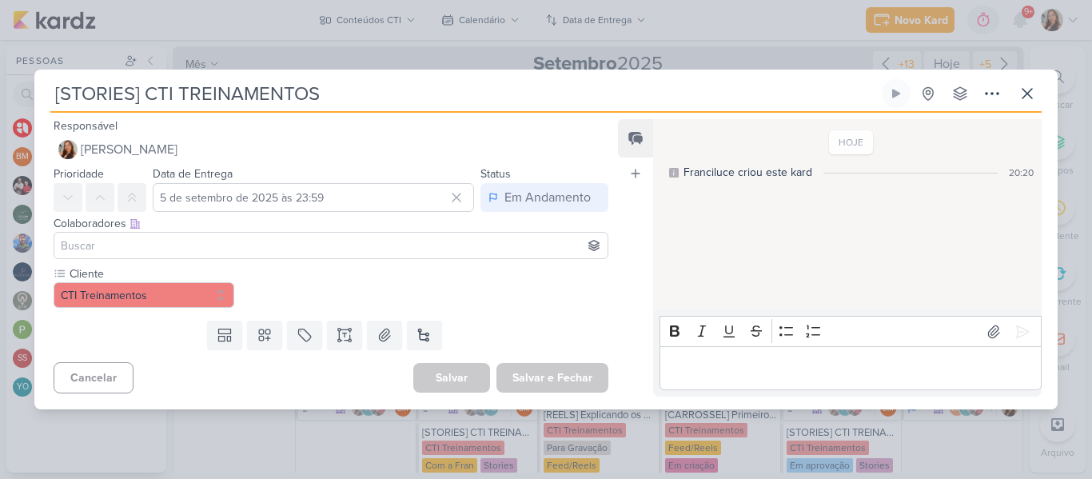
click at [403, 235] on div at bounding box center [331, 245] width 555 height 27
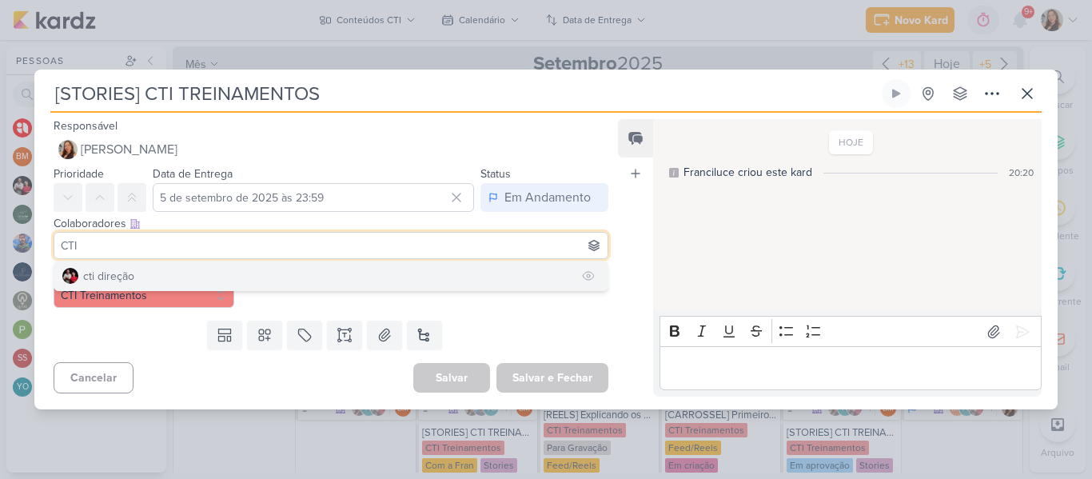
type input "CTI"
click at [357, 271] on button "cti direção" at bounding box center [330, 275] width 553 height 29
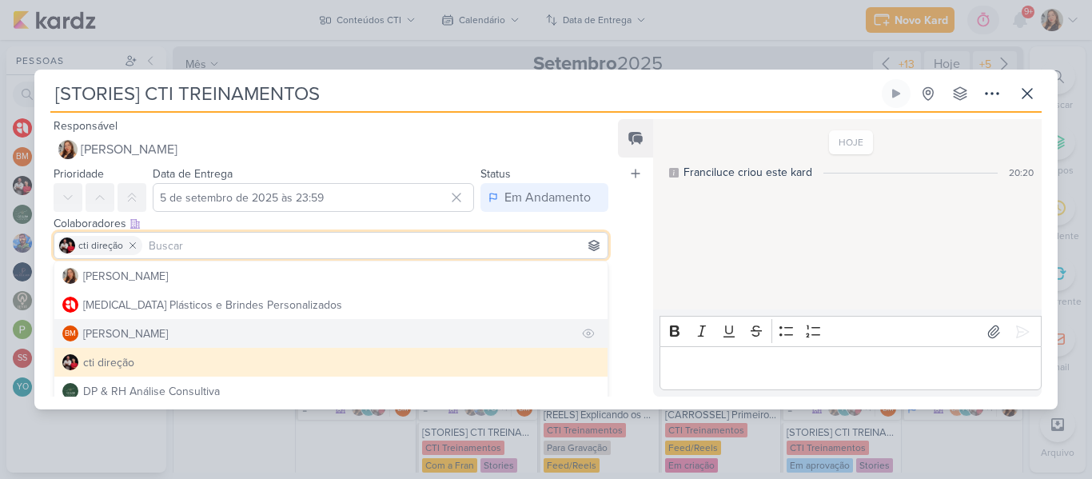
click at [333, 333] on button "BM [GEOGRAPHIC_DATA]" at bounding box center [330, 333] width 553 height 29
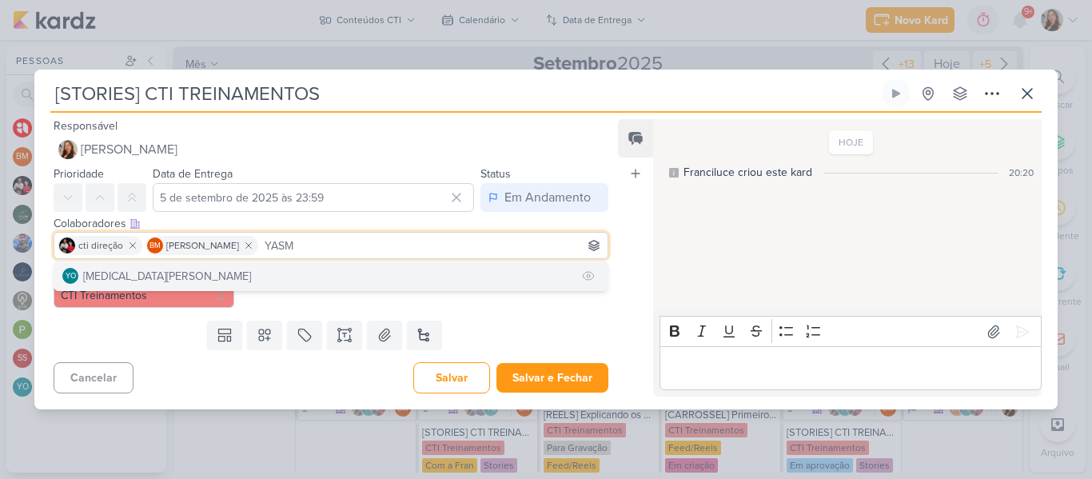
type input "YASM"
click at [300, 269] on button "YO [MEDICAL_DATA][PERSON_NAME]" at bounding box center [330, 275] width 553 height 29
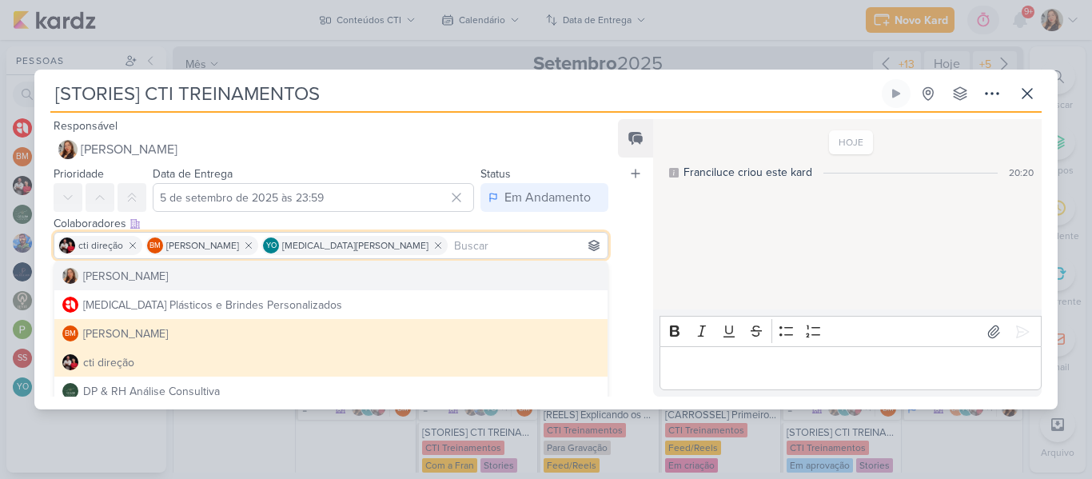
click at [644, 262] on div "Feed Atrelar email Solte o email para atrelar ao kard" at bounding box center [635, 257] width 35 height 277
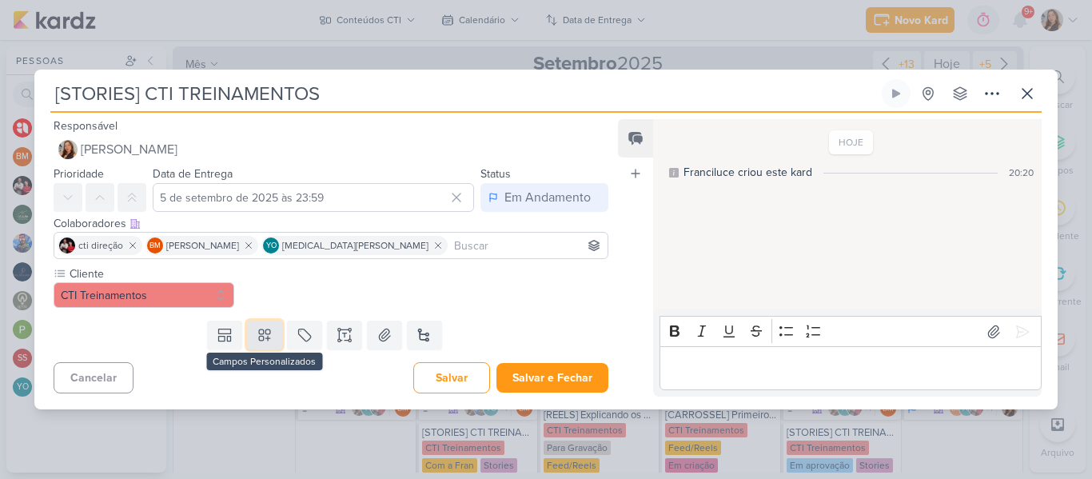
click at [277, 333] on button at bounding box center [264, 335] width 35 height 29
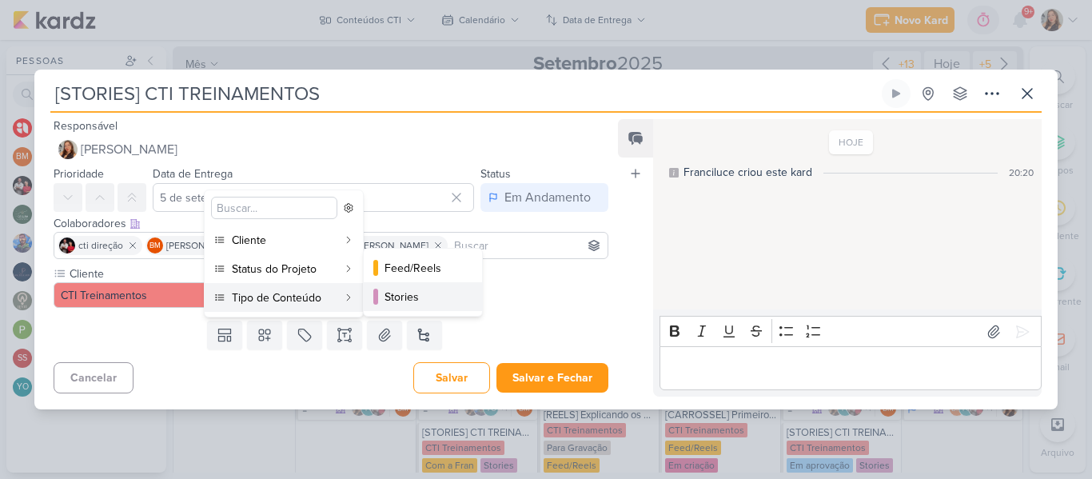
click at [388, 287] on button "Stories" at bounding box center [423, 296] width 118 height 29
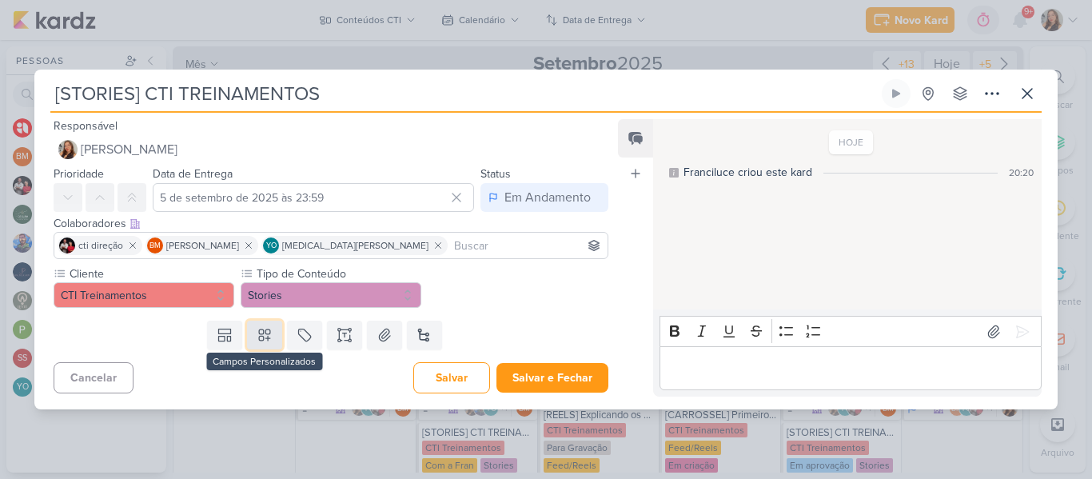
click at [261, 339] on icon at bounding box center [264, 334] width 11 height 11
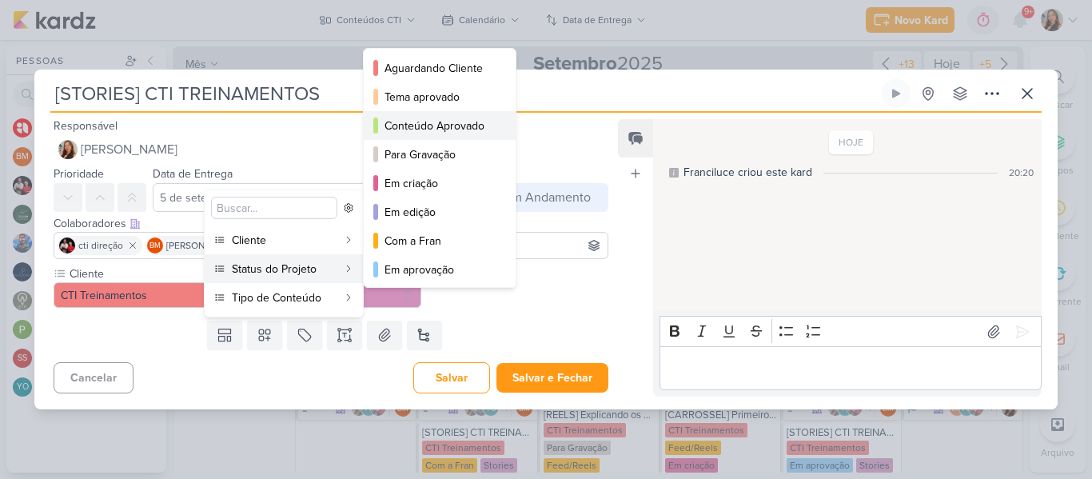
click at [401, 128] on div "Conteúdo Aprovado" at bounding box center [441, 126] width 112 height 17
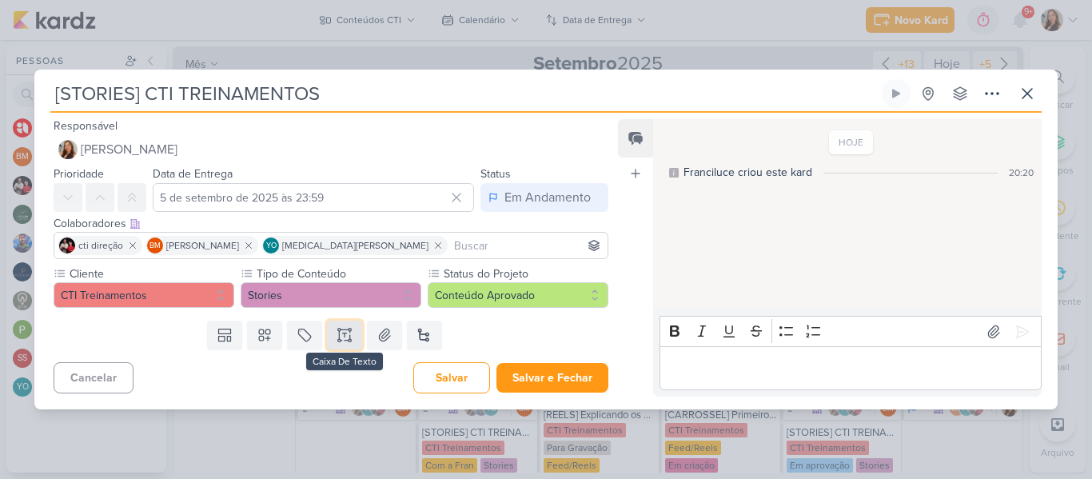
click at [339, 345] on button at bounding box center [344, 335] width 35 height 29
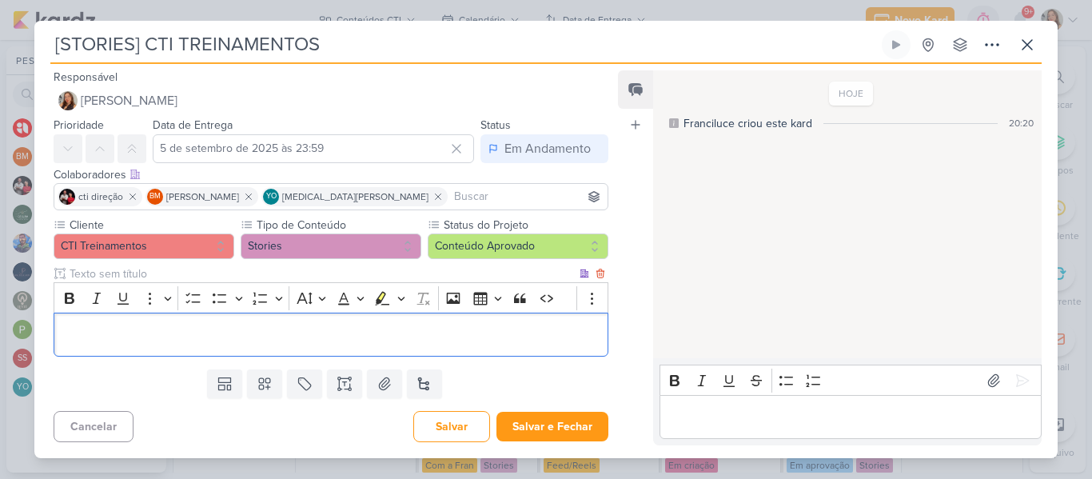
click at [283, 283] on div "Bold Italic Underline More To-do List Bulleted List Bulleted List Numbered List…" at bounding box center [316, 298] width 516 height 30
click at [277, 278] on input "text" at bounding box center [321, 273] width 510 height 17
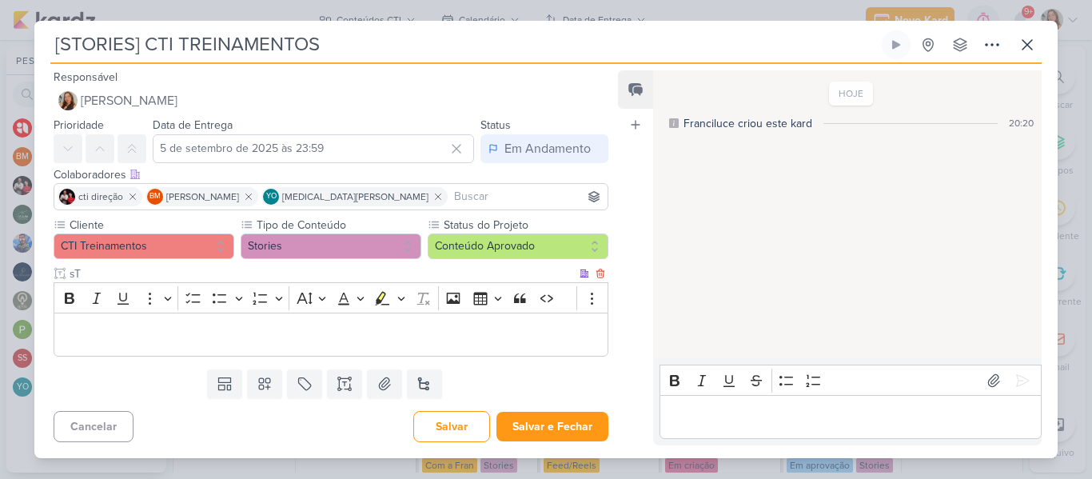
type input "s"
type input "Story 1"
click at [417, 326] on p "Editor editing area: main" at bounding box center [330, 334] width 537 height 19
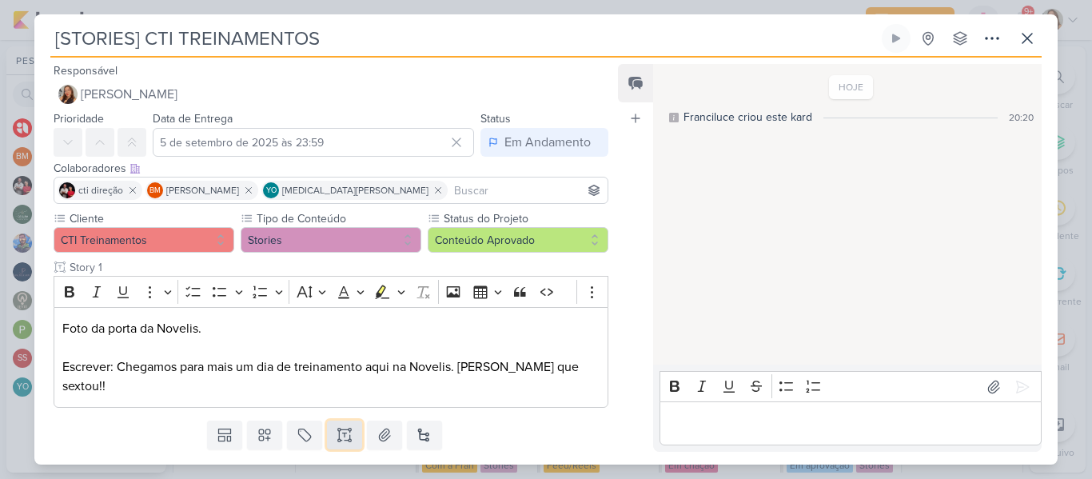
click at [349, 421] on button at bounding box center [344, 435] width 35 height 29
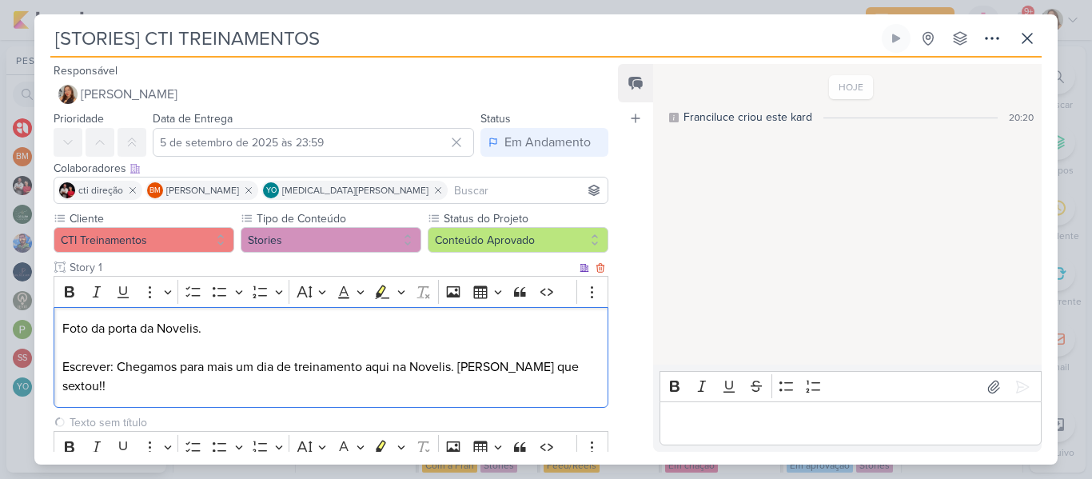
click at [290, 332] on p "Foto da porta da Novelis." at bounding box center [330, 328] width 537 height 19
click at [195, 298] on icon "Editor toolbar" at bounding box center [193, 292] width 16 height 16
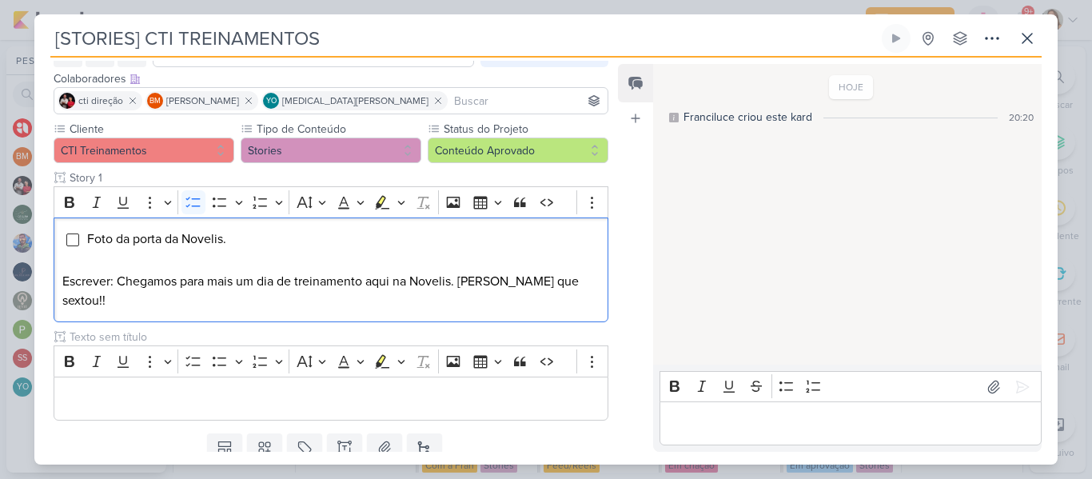
scroll to position [115, 0]
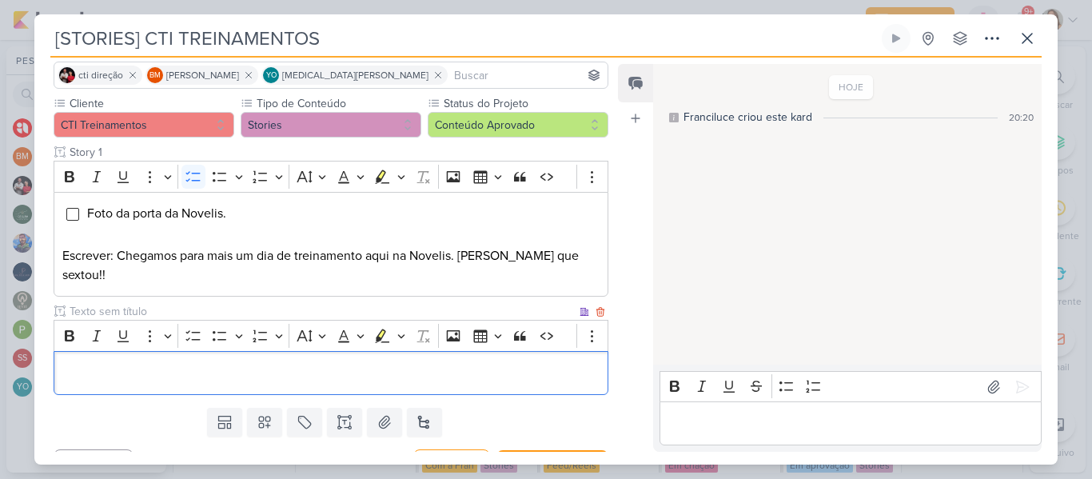
click at [501, 364] on p "Editor editing area: main" at bounding box center [330, 373] width 537 height 19
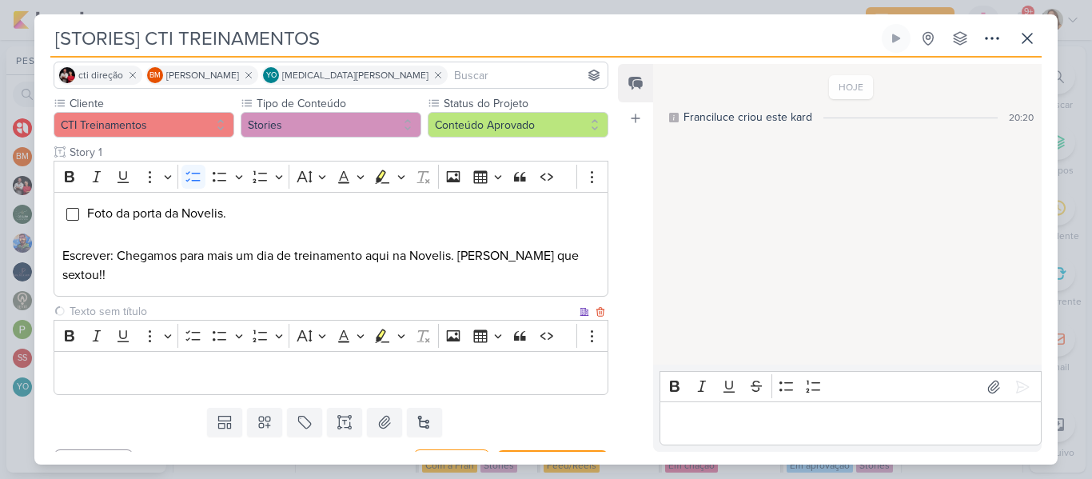
click at [396, 303] on input "text" at bounding box center [321, 311] width 510 height 17
type input "Story 2"
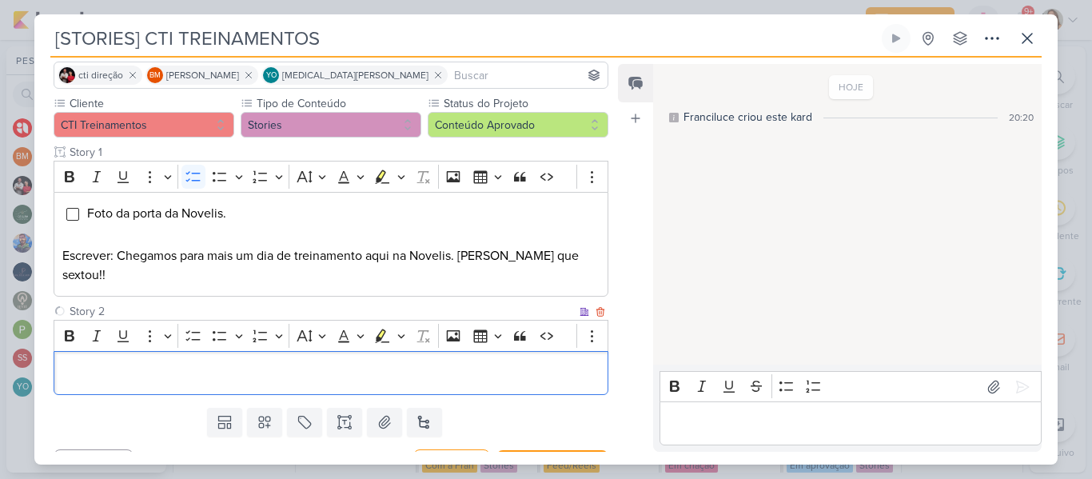
click at [299, 364] on p "Editor editing area: main" at bounding box center [330, 373] width 537 height 19
click at [437, 351] on div "Editor editing area: main" at bounding box center [331, 373] width 555 height 44
click at [157, 364] on p "Vamos começar com polêmica?" at bounding box center [330, 373] width 537 height 19
click at [428, 364] on p "Vamos começar nossa sexta pré-feriado com polêmica?" at bounding box center [330, 373] width 537 height 19
click at [62, 364] on p "Vamos começar nossa sexta pré-feriado com polêmica?" at bounding box center [330, 373] width 537 height 19
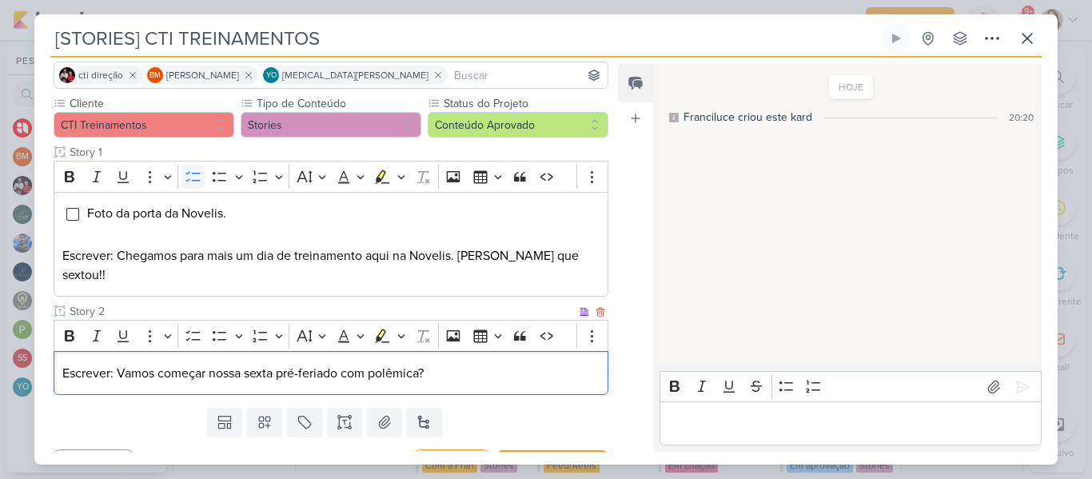
click at [62, 364] on p "Escrever: Vamos começar nossa sexta pré-feriado com polêmica?" at bounding box center [330, 373] width 537 height 19
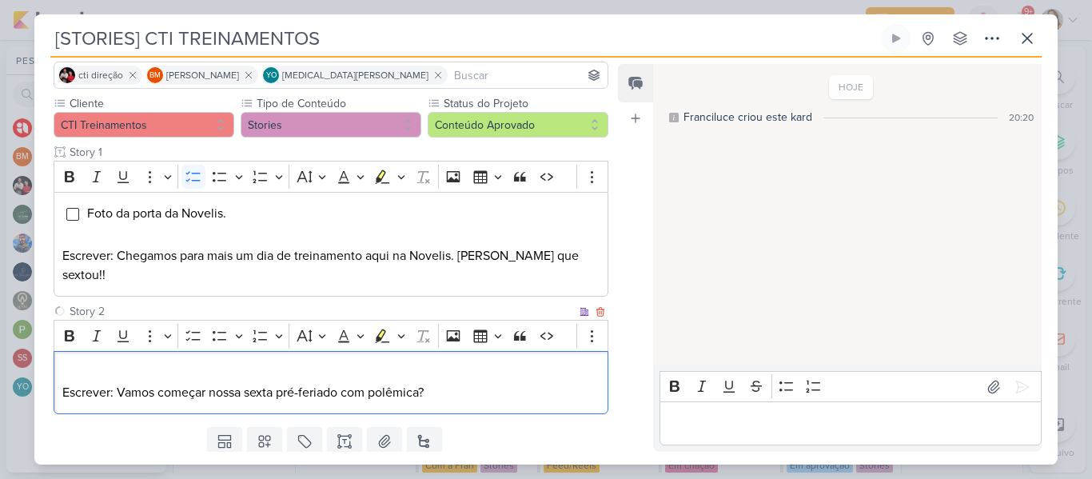
click at [106, 364] on p "Editor editing area: main" at bounding box center [330, 373] width 537 height 19
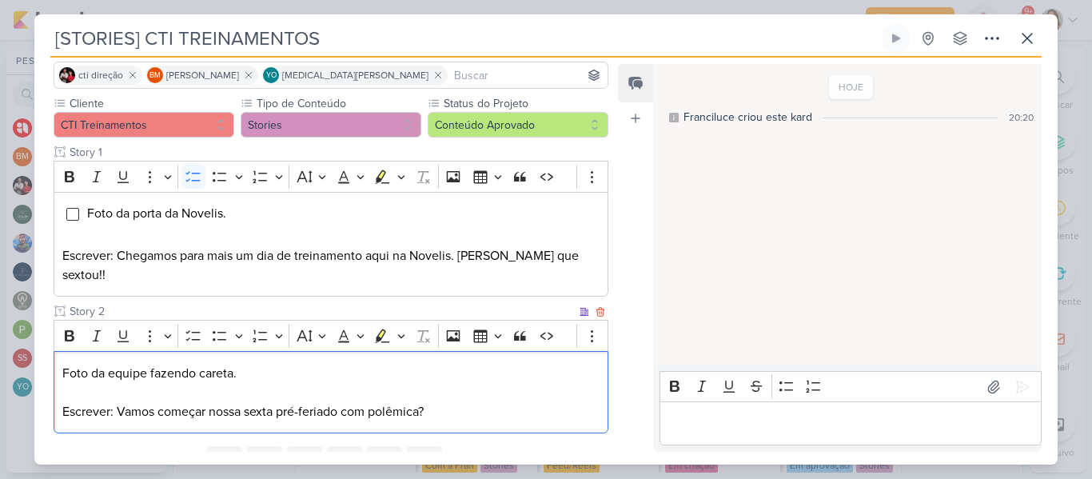
click at [176, 364] on p "Foto da equipe fazendo careta." at bounding box center [330, 373] width 537 height 19
click at [192, 328] on icon "Editor toolbar" at bounding box center [193, 336] width 16 height 16
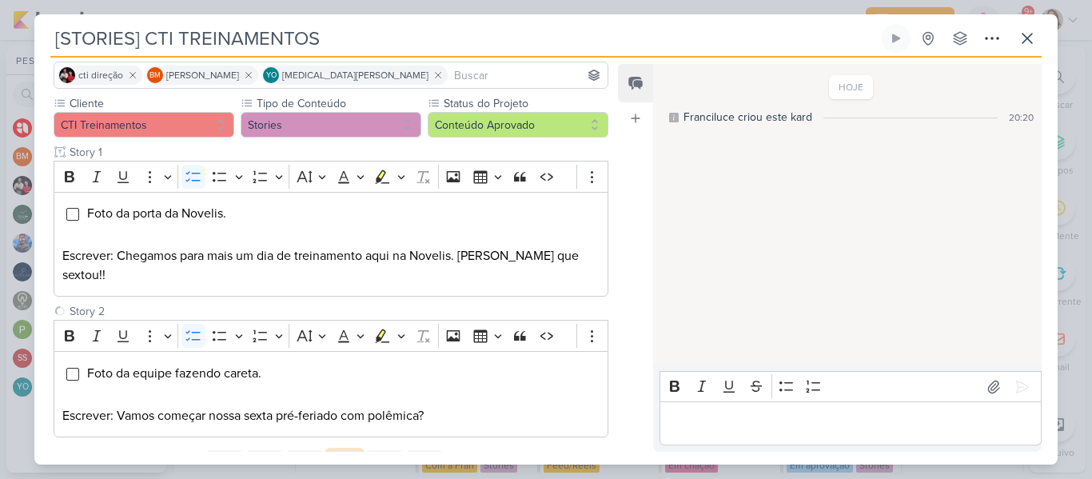
click at [351, 450] on button at bounding box center [344, 464] width 35 height 29
click at [309, 444] on input "text" at bounding box center [321, 452] width 510 height 17
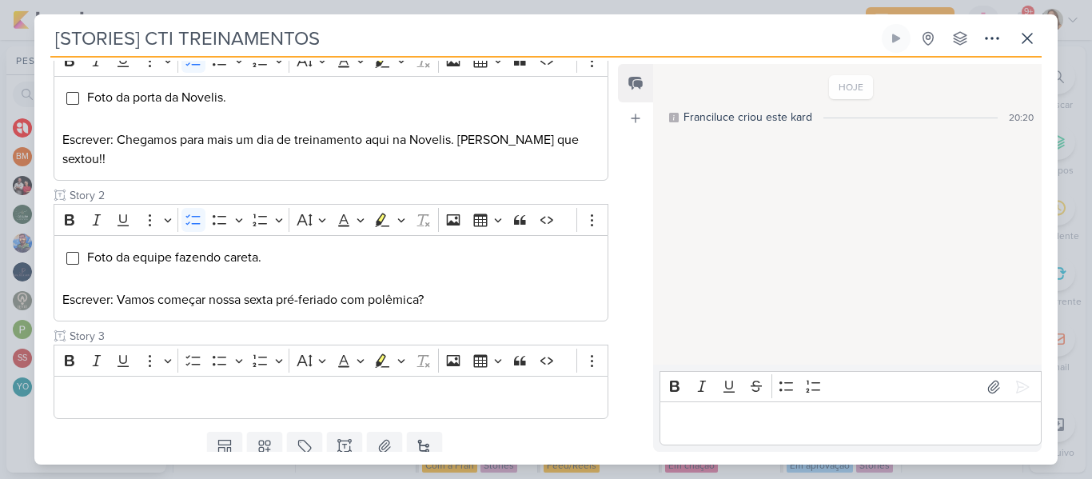
scroll to position [234, 0]
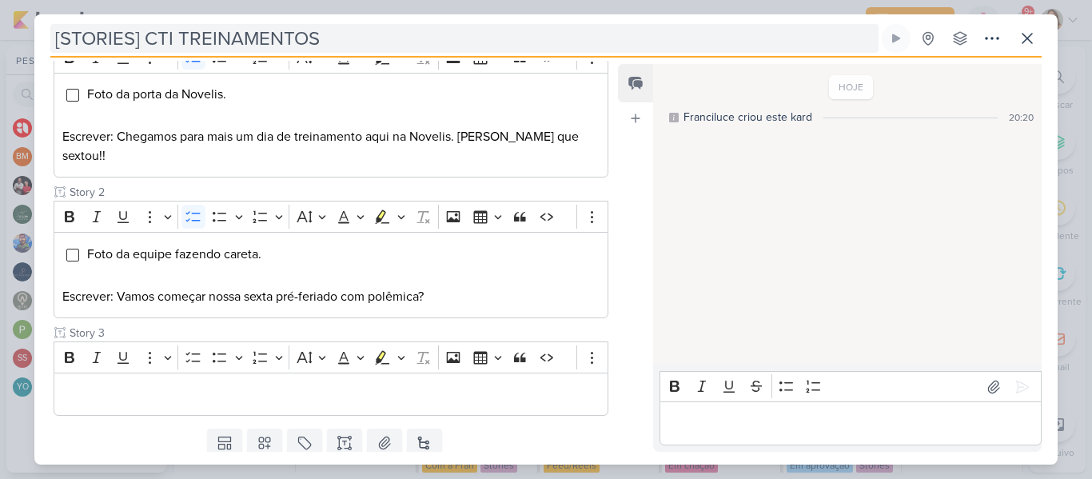
type input "Story 3"
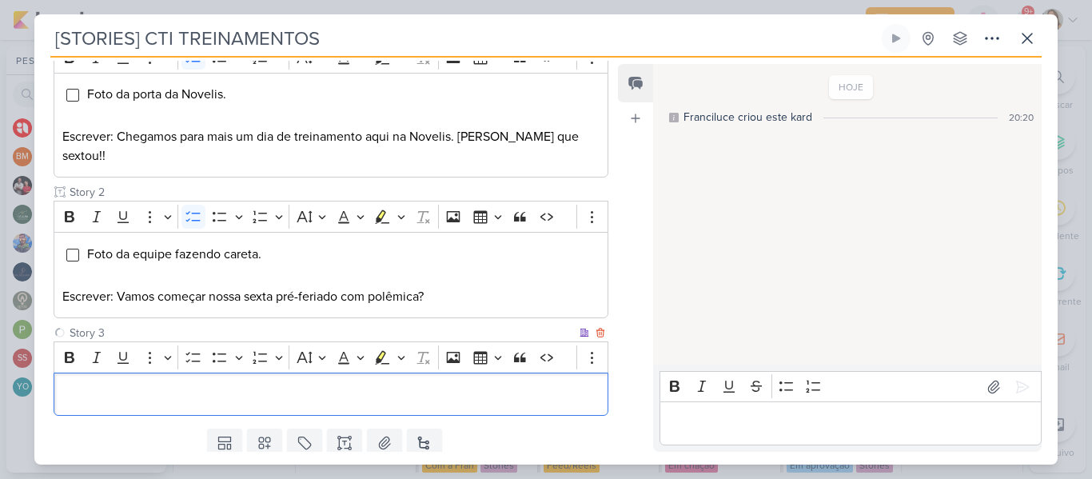
click at [213, 385] on p "Editor editing area: main" at bounding box center [330, 394] width 537 height 19
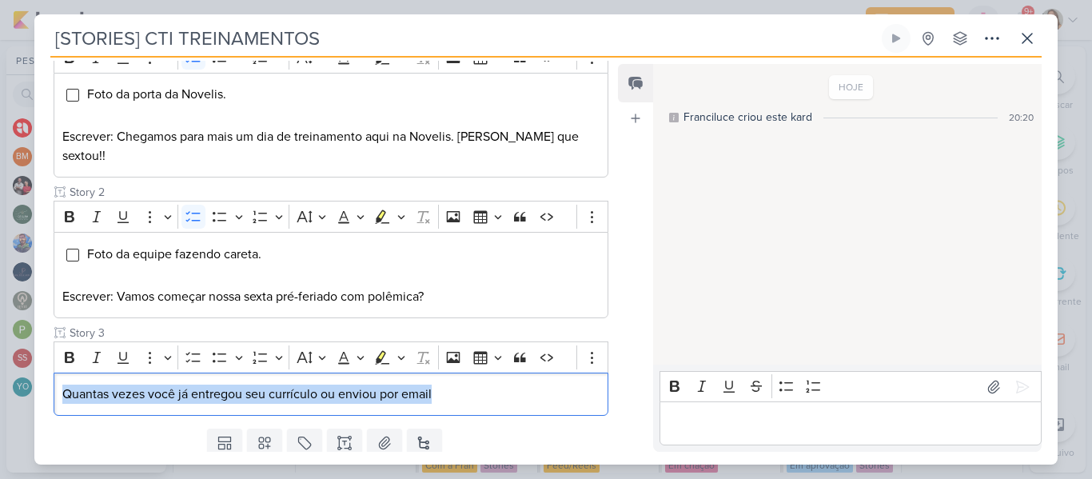
drag, startPoint x: 460, startPoint y: 377, endPoint x: 6, endPoint y: 370, distance: 453.4
click at [6, 370] on div "[STORIES] CTI TREINAMENTOS Criado por mim" at bounding box center [546, 239] width 1092 height 479
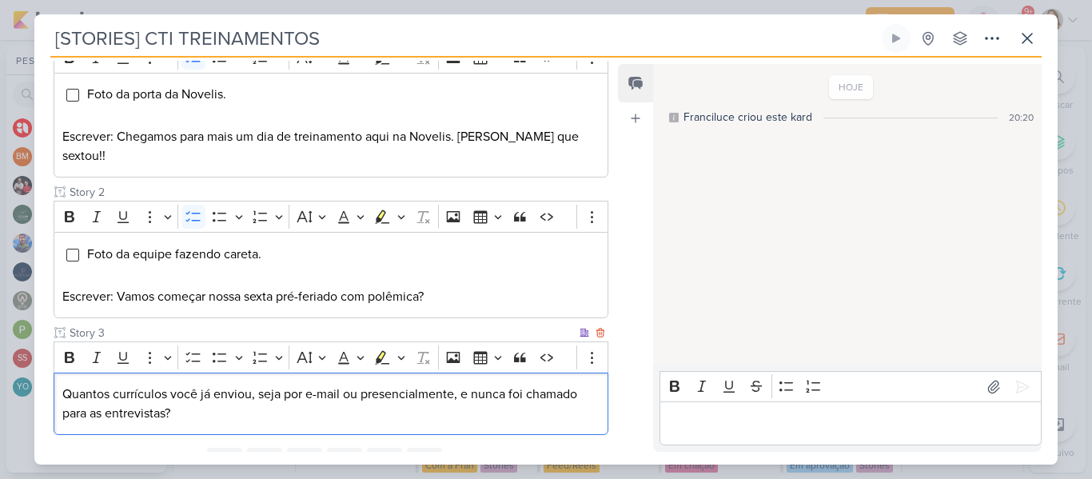
click at [61, 373] on div "Quantos currículos você já enviou, seja por e-mail ou presencialmente, e nunca …" at bounding box center [331, 404] width 555 height 63
click at [64, 385] on p "Escrever: Quantos currículos você já enviou, seja por e-mail ou presencialmente…" at bounding box center [330, 404] width 537 height 38
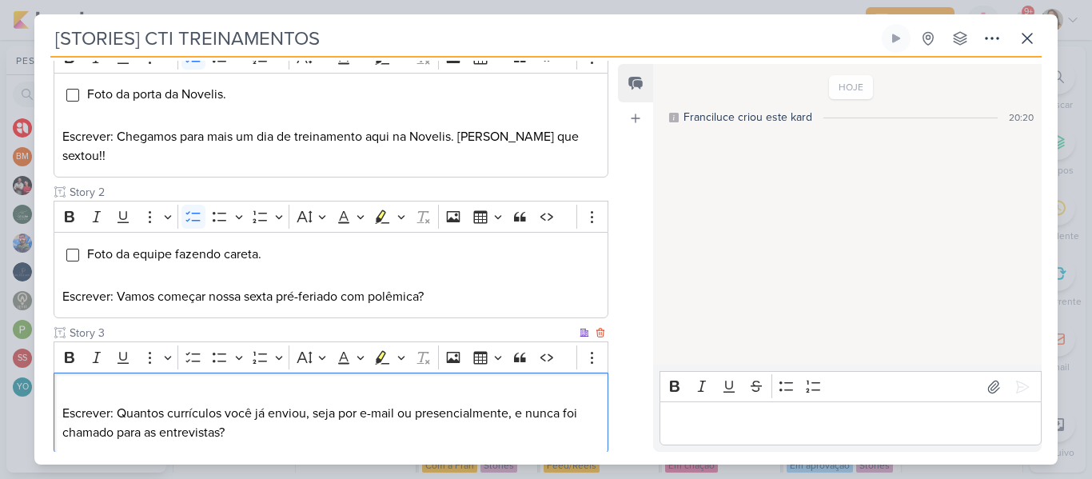
click at [91, 385] on p "Editor editing area: main" at bounding box center [330, 394] width 537 height 19
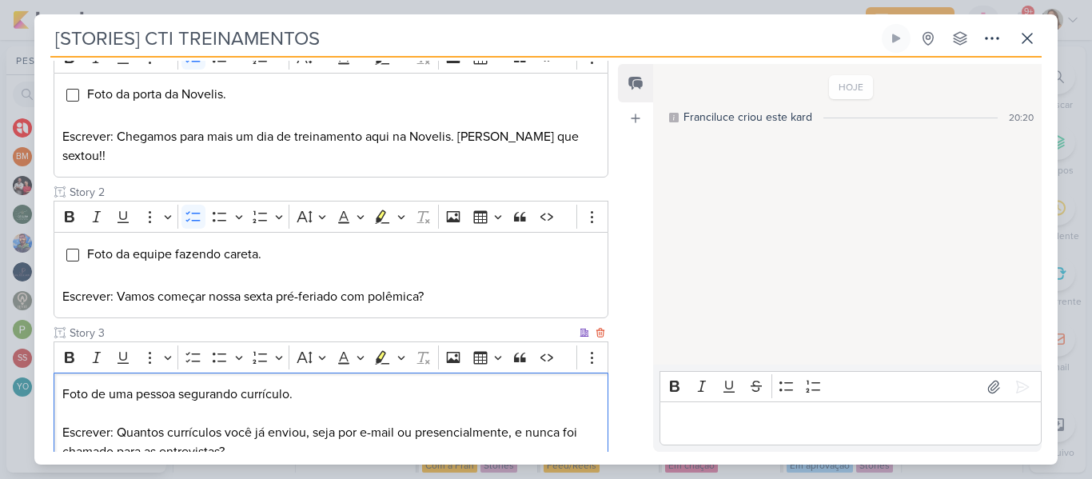
click at [126, 385] on p "Foto de uma pessoa segurando currículo." at bounding box center [330, 394] width 537 height 19
click at [187, 349] on icon "Editor toolbar" at bounding box center [193, 357] width 16 height 16
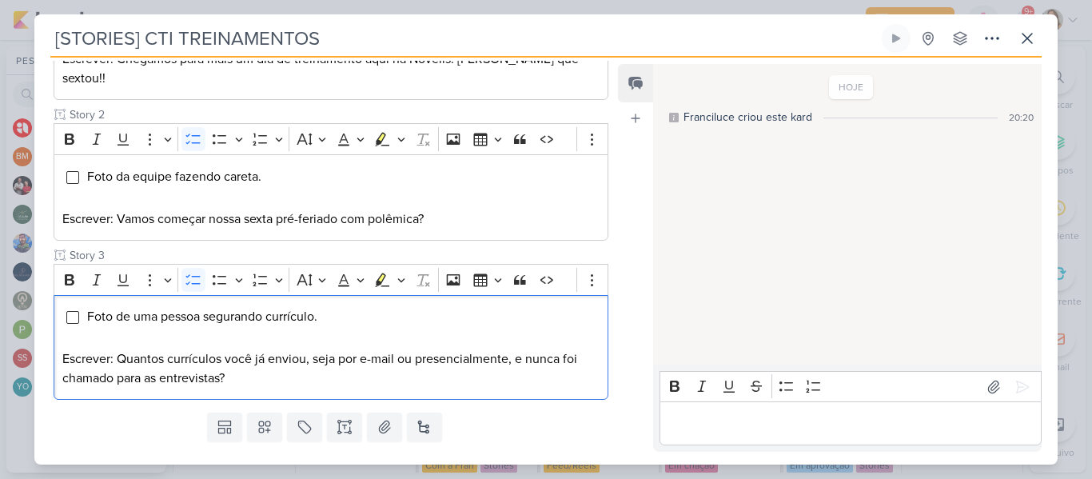
scroll to position [329, 0]
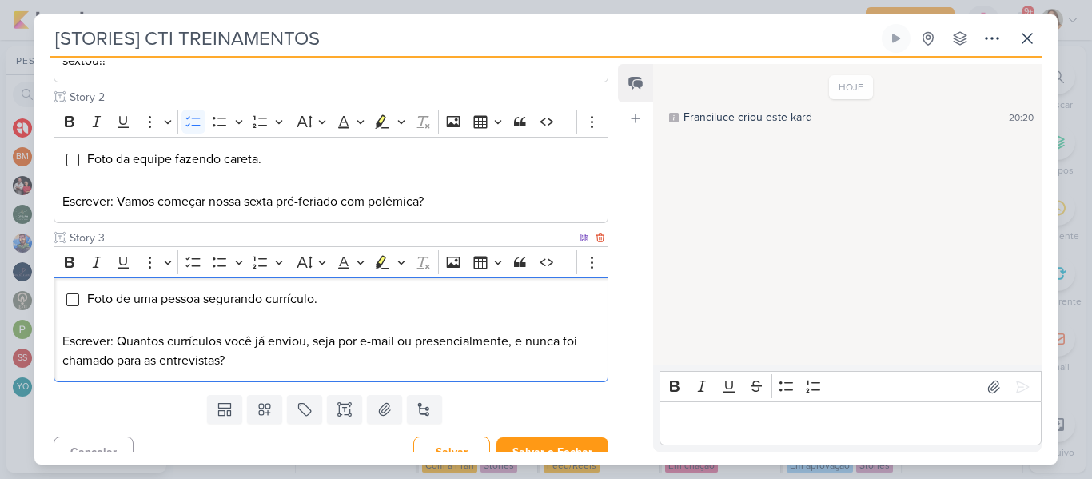
click at [378, 350] on p "Escrever: Quantos currículos você já enviou, seja por e-mail ou presencialmente…" at bounding box center [330, 351] width 537 height 38
click at [146, 342] on p "Escrever: Quantos currículos você já enviou, seja por e-mail ou presencialmente…" at bounding box center [330, 351] width 537 height 38
click at [296, 341] on p "Escrever: Quantos currículos você já enviou, seja por e-mail ou presencialmente…" at bounding box center [330, 351] width 537 height 38
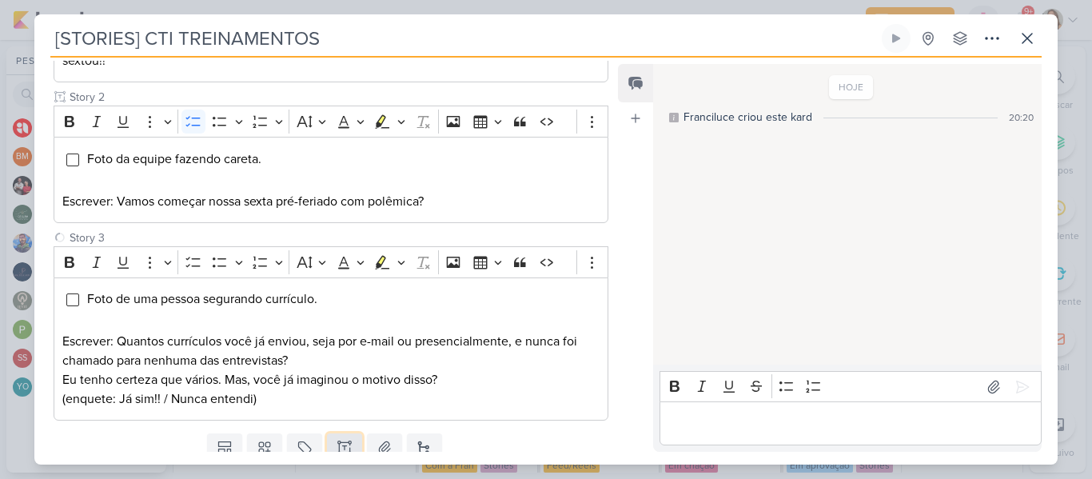
click at [342, 433] on button at bounding box center [344, 447] width 35 height 29
click at [282, 427] on input "text" at bounding box center [321, 435] width 510 height 17
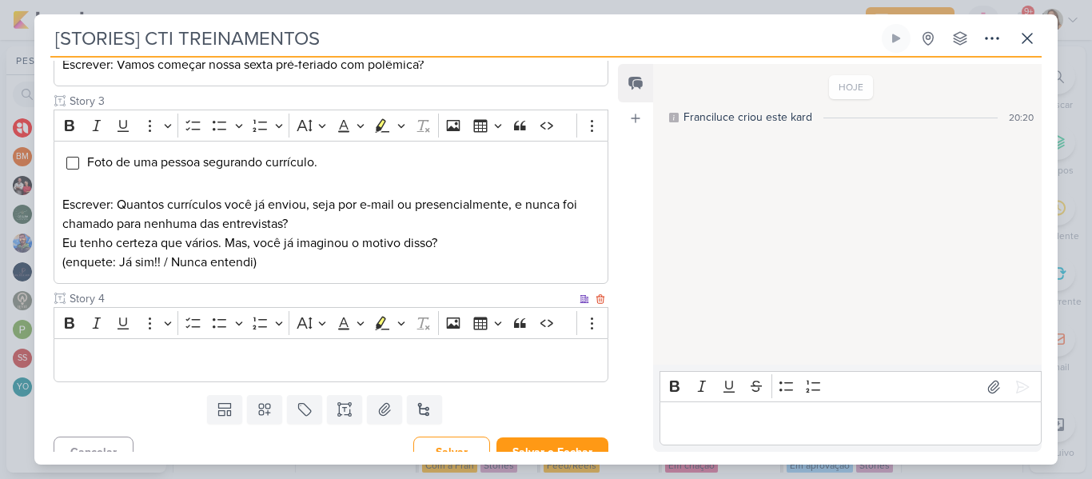
type input "Story 4"
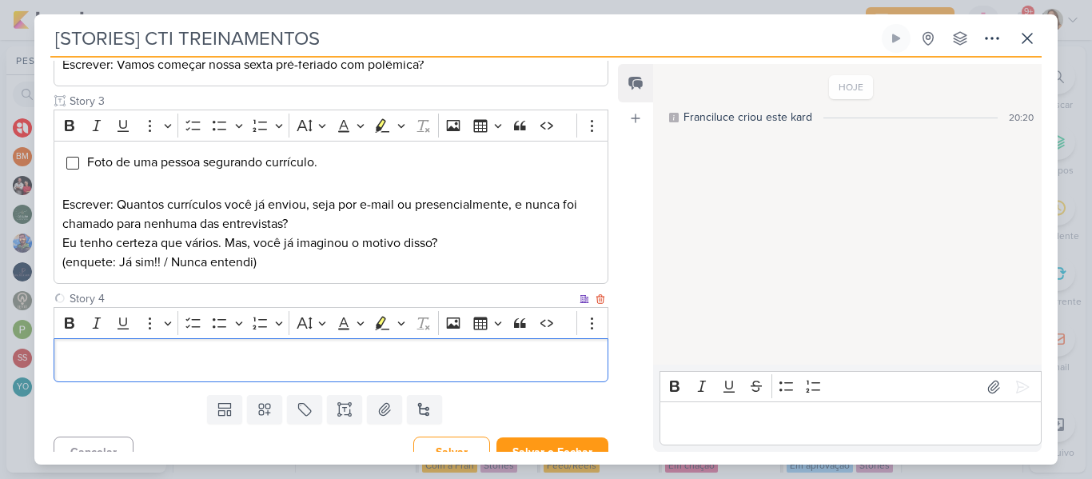
click at [532, 352] on div "Editor editing area: main" at bounding box center [331, 360] width 555 height 44
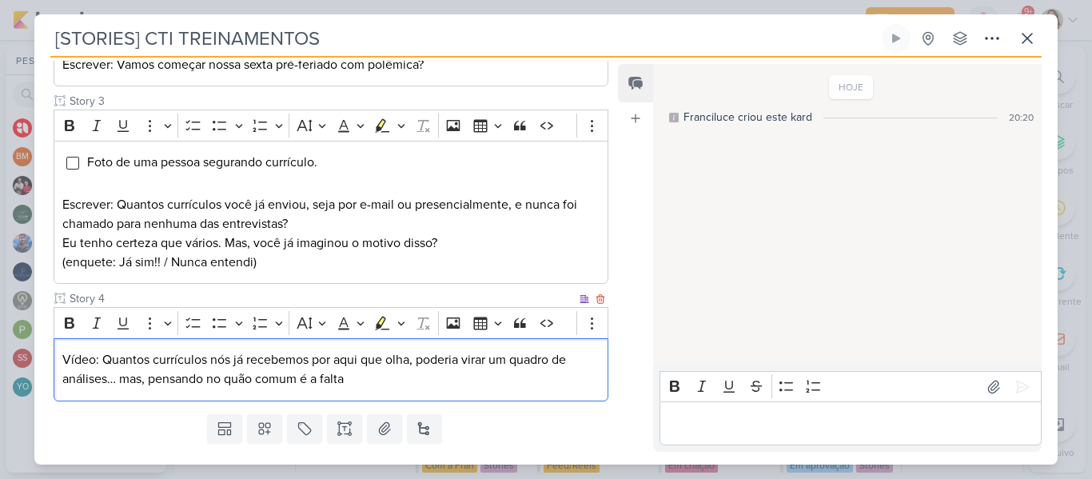
drag, startPoint x: 370, startPoint y: 364, endPoint x: 150, endPoint y: 364, distance: 220.7
click at [150, 364] on p "Vídeo: Quantos currículos nós já recebemos por aqui que olha, poderia virar um …" at bounding box center [330, 369] width 537 height 38
click at [582, 367] on p "Vídeo: Quantos currículos nós já recebemos por aqui que olha, poderia virar um …" at bounding box center [330, 369] width 537 height 38
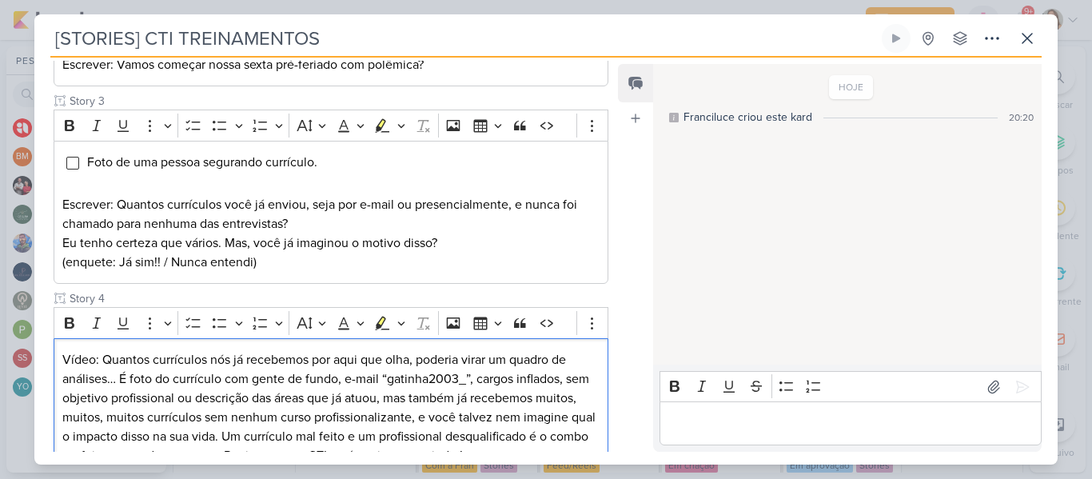
scroll to position [562, 0]
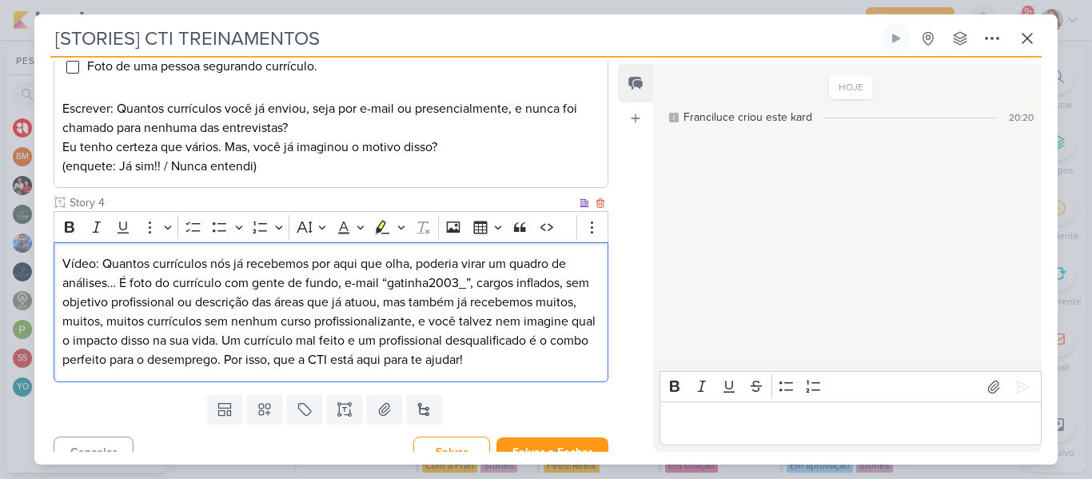
click at [544, 343] on p "Vídeo: Quantos currículos nós já recebemos por aqui que olha, poderia virar um …" at bounding box center [330, 311] width 537 height 115
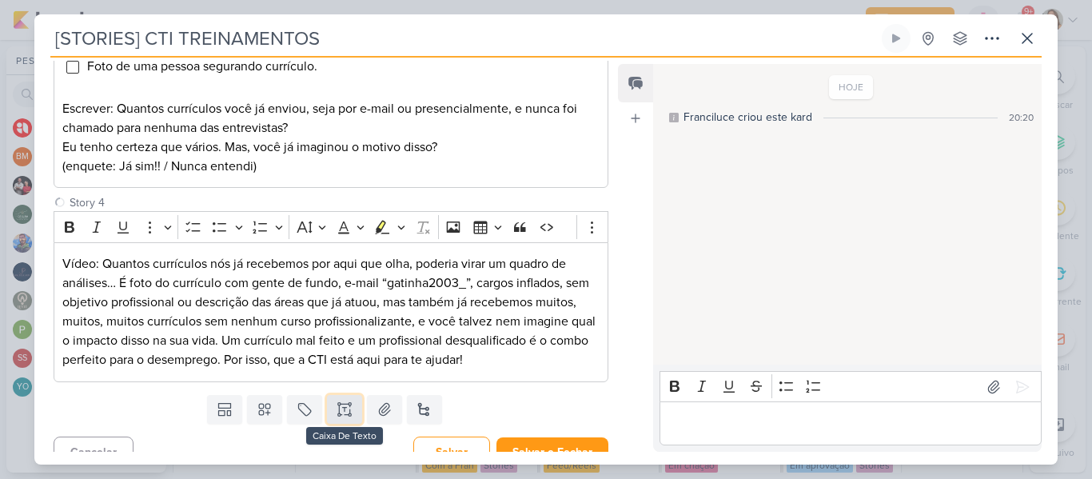
click at [345, 401] on icon at bounding box center [345, 409] width 16 height 16
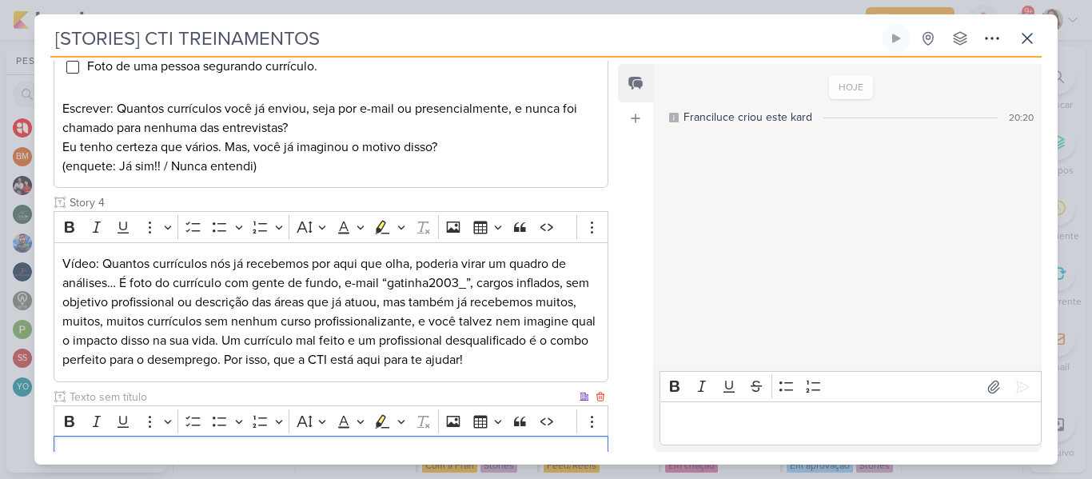
click at [293, 389] on input "text" at bounding box center [321, 397] width 510 height 17
type input "Story 5"
click at [250, 449] on p "Editor editing area: main" at bounding box center [330, 458] width 537 height 19
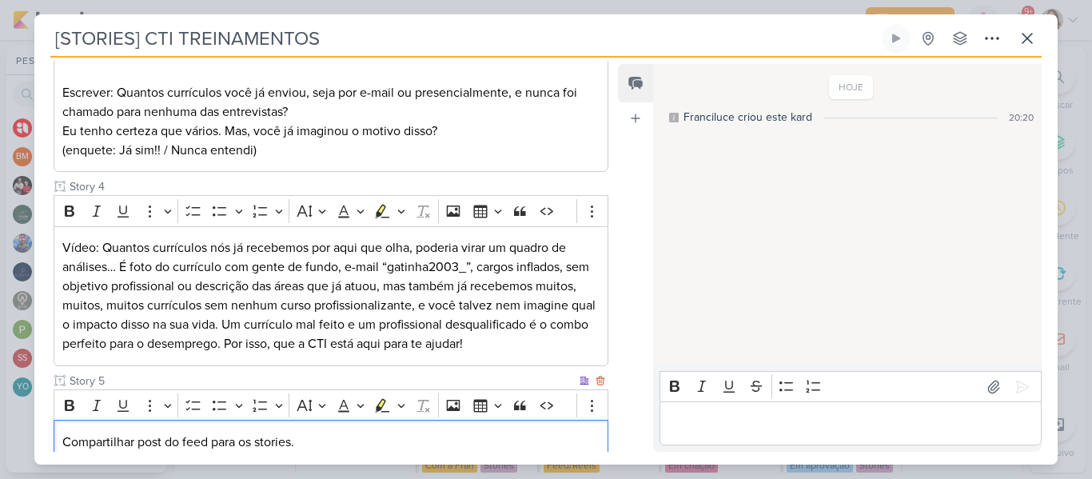
scroll to position [597, 0]
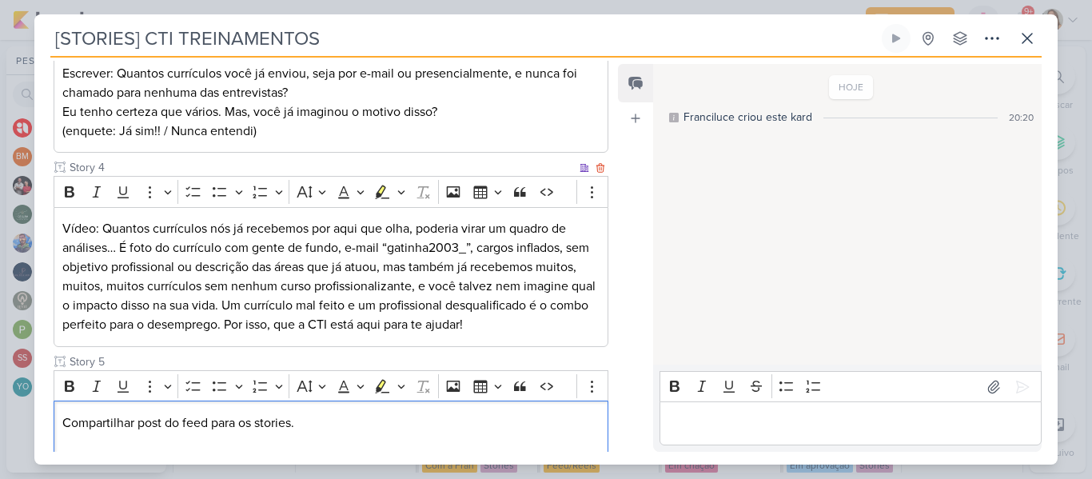
click at [98, 219] on p "Vídeo: Quantos currículos nós já recebemos por aqui que olha, poderia virar um …" at bounding box center [330, 276] width 537 height 115
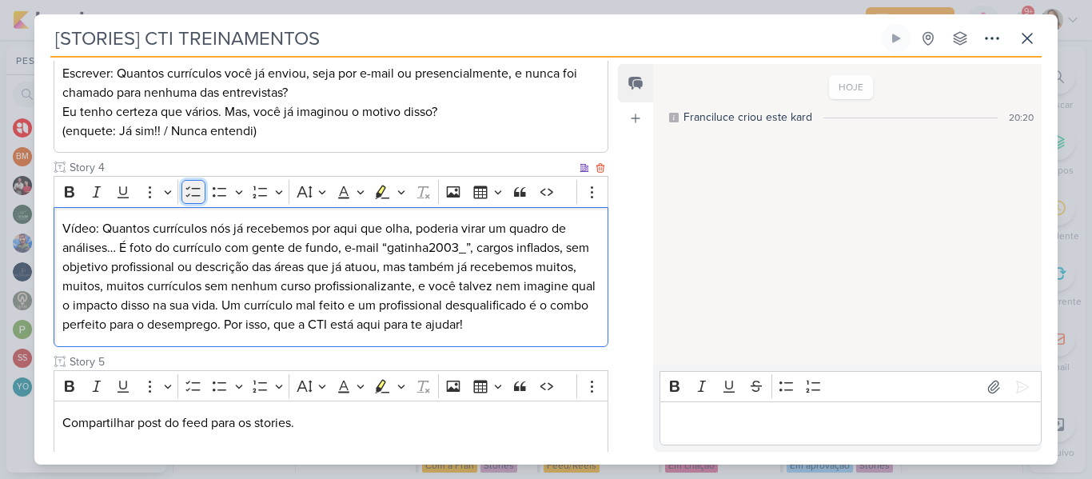
click at [186, 184] on icon "Editor toolbar" at bounding box center [193, 192] width 16 height 16
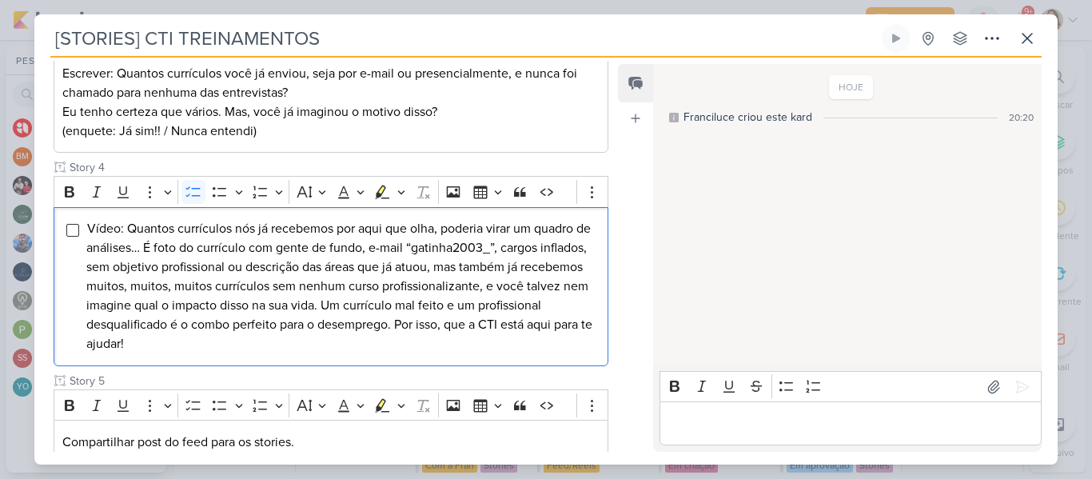
scroll to position [717, 0]
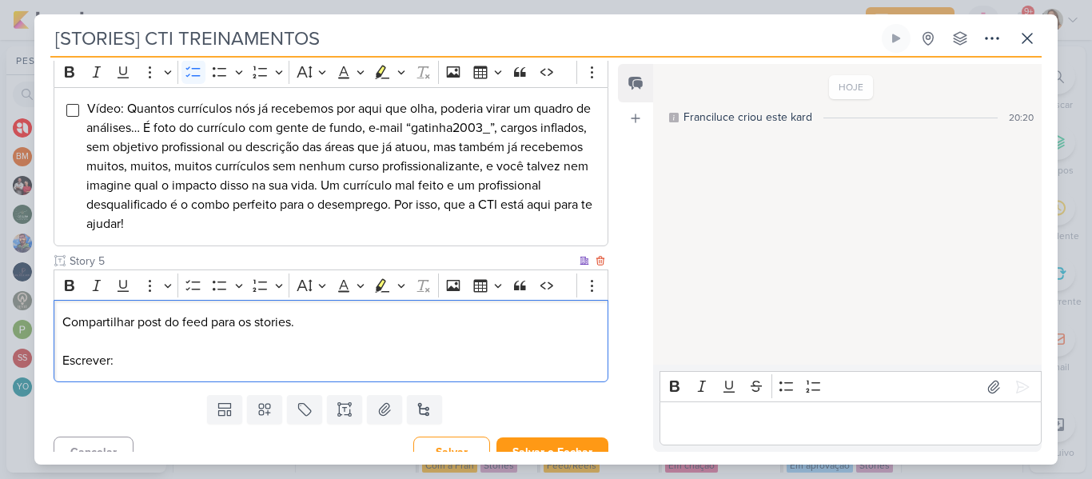
click at [242, 332] on p "Editor editing area: main" at bounding box center [330, 341] width 537 height 19
click at [242, 351] on p "Escrever:" at bounding box center [330, 360] width 537 height 19
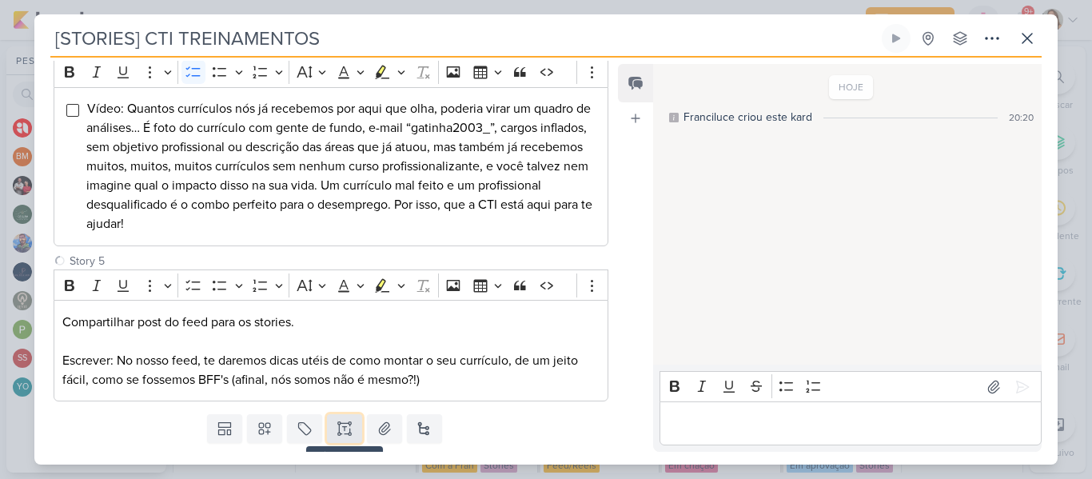
click at [344, 434] on icon at bounding box center [345, 434] width 8 height 0
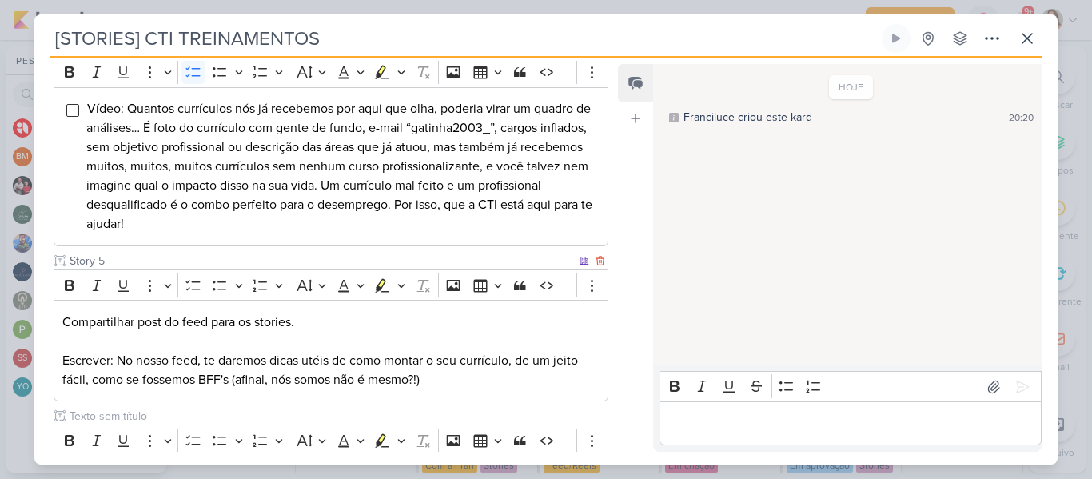
click at [212, 332] on p "Editor editing area: main" at bounding box center [330, 341] width 537 height 19
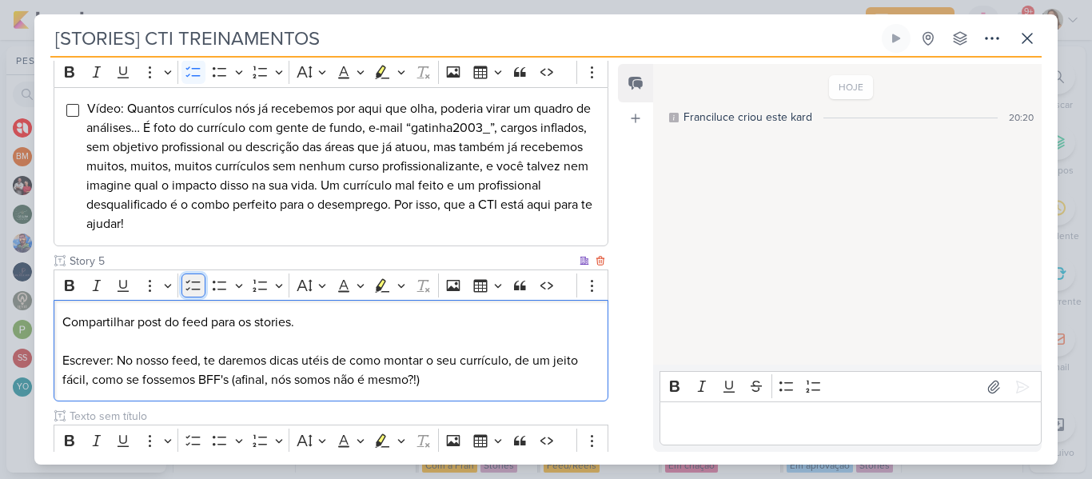
click at [188, 277] on icon "Editor toolbar" at bounding box center [193, 285] width 16 height 16
click at [197, 313] on p "Compartilhar post do feed para os stories." at bounding box center [330, 322] width 537 height 19
click at [191, 277] on icon "Editor toolbar" at bounding box center [193, 285] width 16 height 16
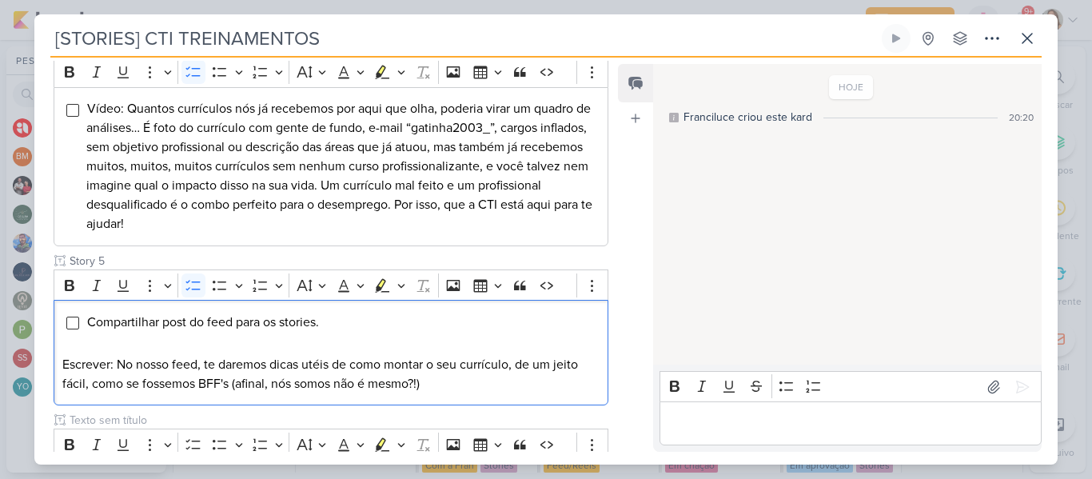
scroll to position [839, 0]
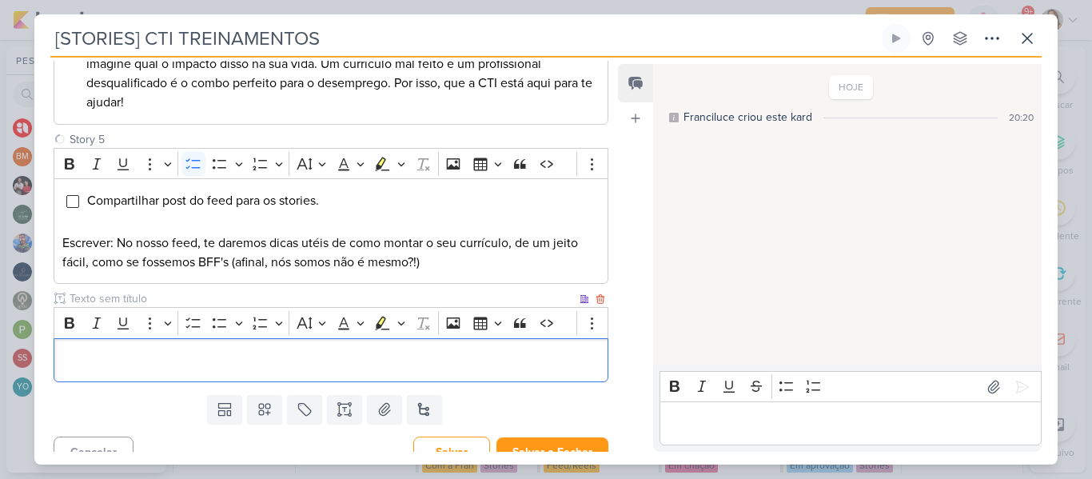
click at [446, 350] on p "Editor editing area: main" at bounding box center [330, 359] width 537 height 19
click at [200, 315] on icon "Editor toolbar" at bounding box center [193, 323] width 16 height 16
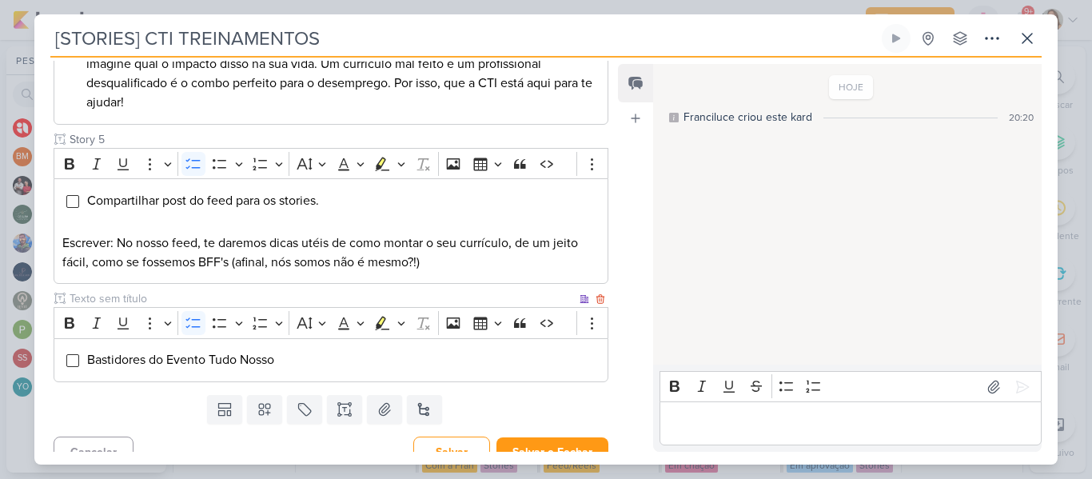
click at [257, 290] on input "text" at bounding box center [321, 298] width 510 height 17
type input "Story 6"
click at [512, 439] on button "Salvar e Fechar" at bounding box center [552, 452] width 112 height 30
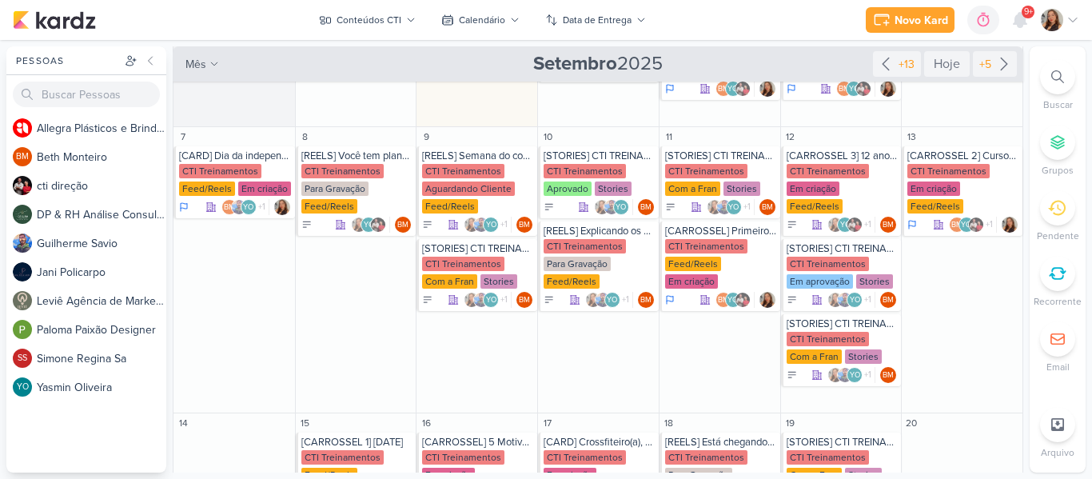
scroll to position [142, 0]
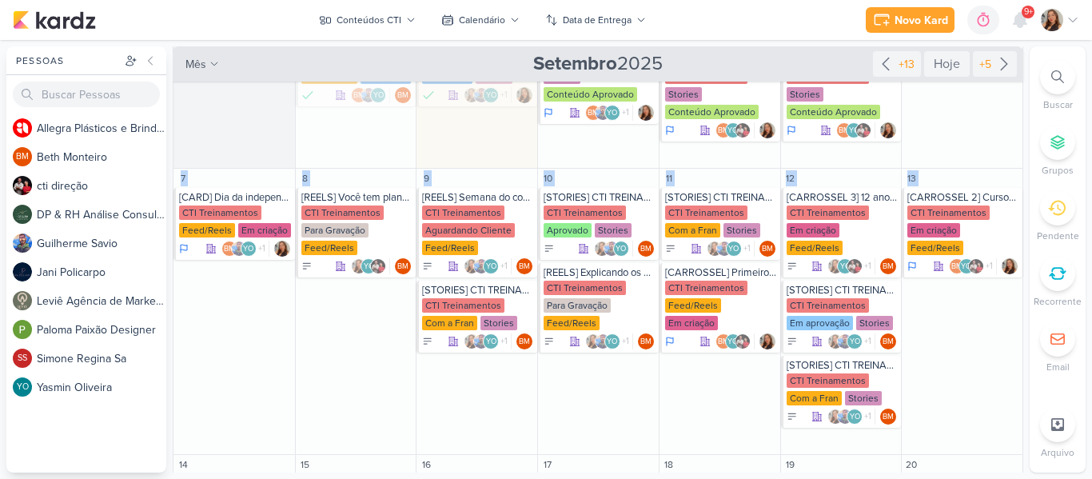
drag, startPoint x: 1025, startPoint y: 201, endPoint x: 1024, endPoint y: 166, distance: 35.2
click at [1024, 166] on div "Pessoas [GEOGRAPHIC_DATA] A l l e g r a P l á s t i c o s e B r i n d e s P e r…" at bounding box center [546, 259] width 1092 height 426
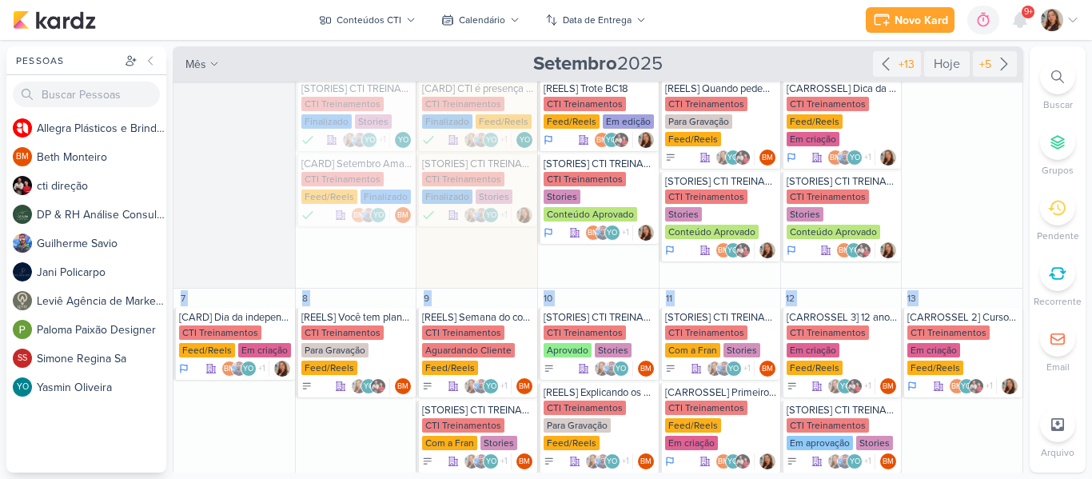
scroll to position [23, 0]
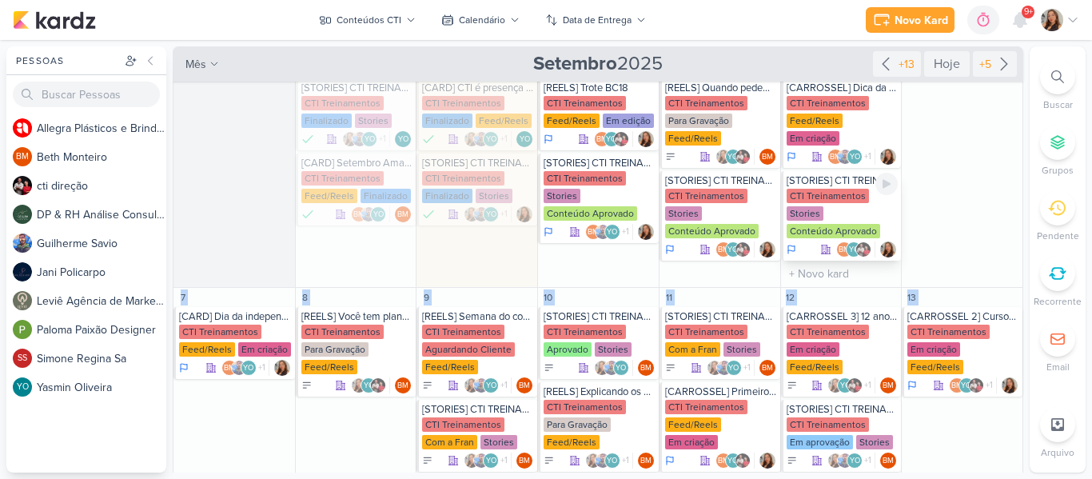
click at [824, 189] on div "CTI Treinamentos" at bounding box center [828, 196] width 82 height 14
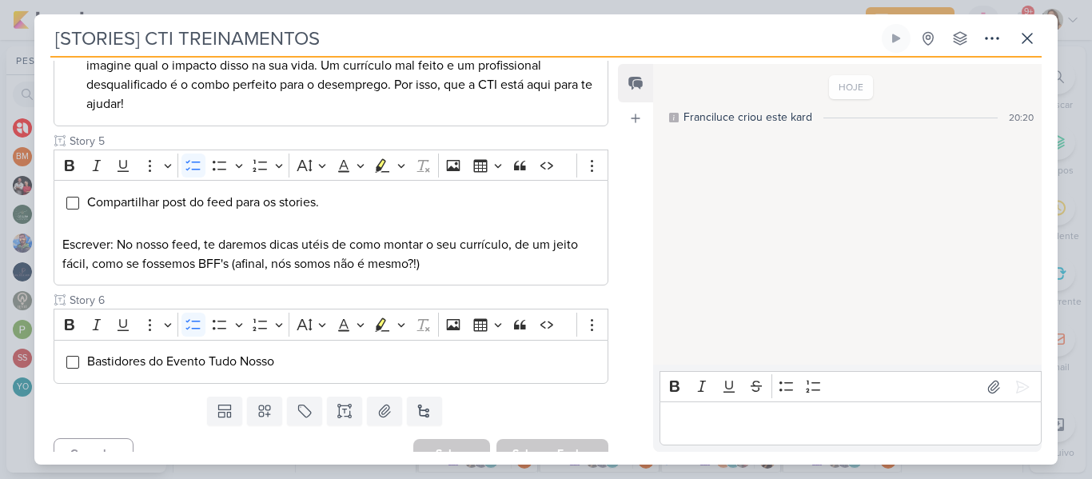
click at [616, 300] on div "Responsável [PERSON_NAME] Nenhum contato encontrado create new contact Novo Con…" at bounding box center [545, 261] width 1023 height 407
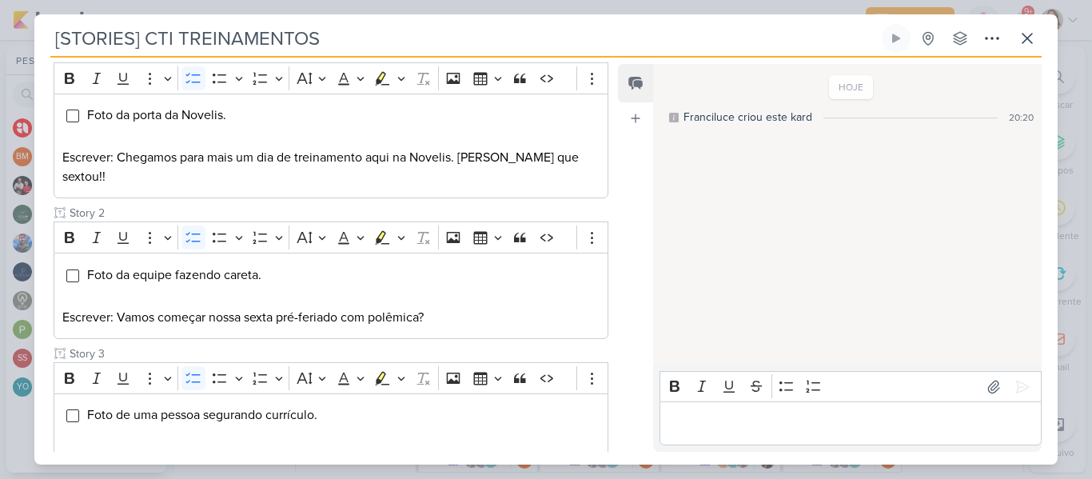
scroll to position [218, 0]
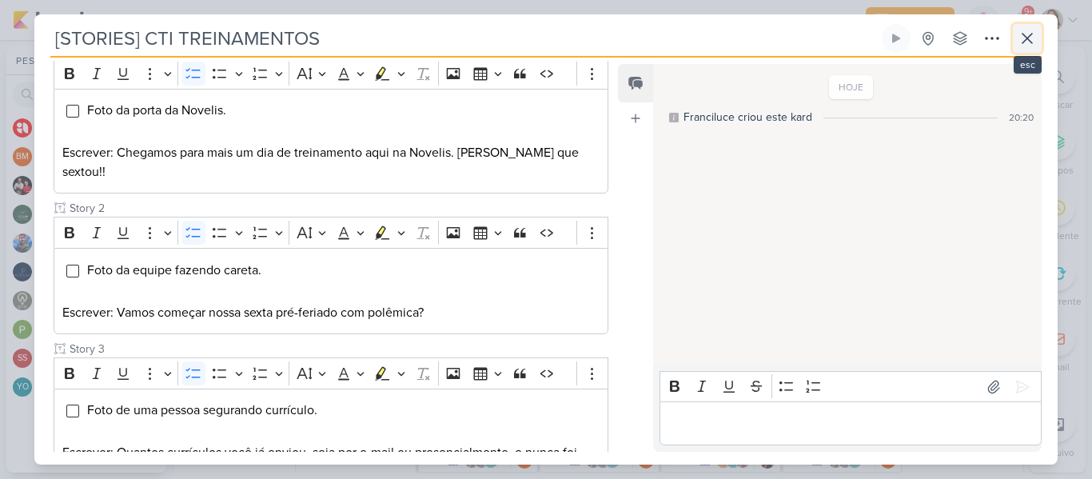
click at [1034, 44] on icon at bounding box center [1027, 38] width 19 height 19
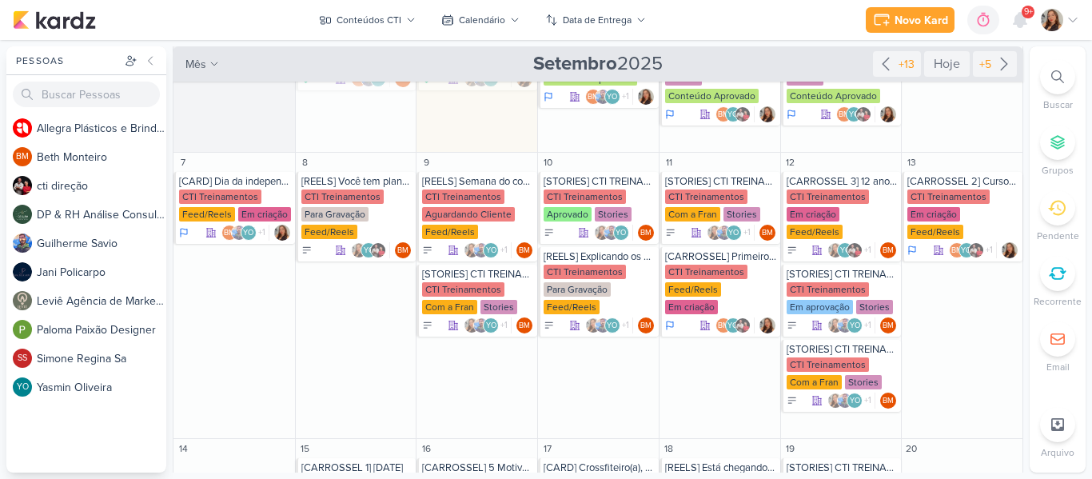
scroll to position [200, 0]
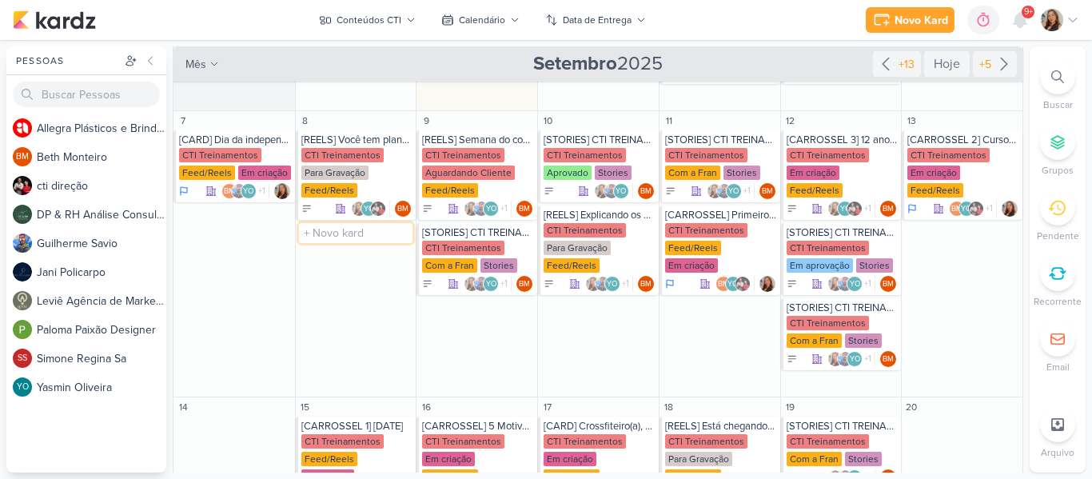
click at [345, 238] on input "text" at bounding box center [356, 233] width 114 height 20
type input "[STORIES] CTI TREINAMENTOS"
click at [333, 244] on div "CTI Treinamentos" at bounding box center [342, 248] width 82 height 14
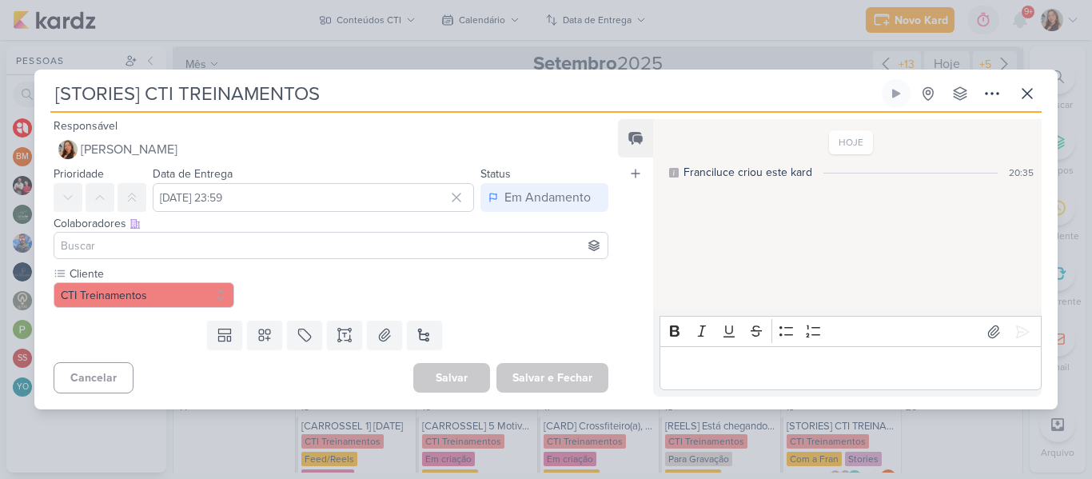
click at [293, 256] on div at bounding box center [331, 245] width 555 height 27
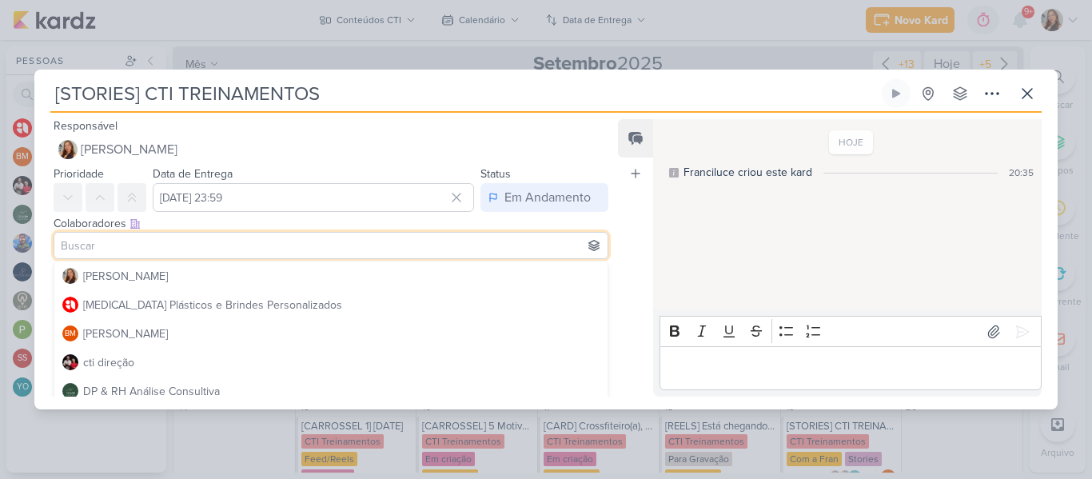
click at [289, 250] on input at bounding box center [331, 245] width 547 height 19
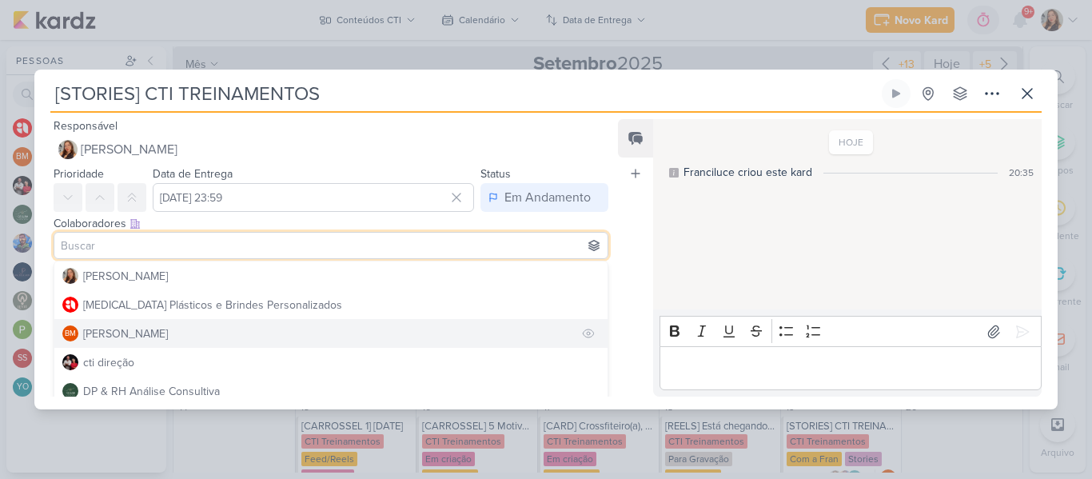
click at [251, 338] on button "BM [GEOGRAPHIC_DATA]" at bounding box center [330, 333] width 553 height 29
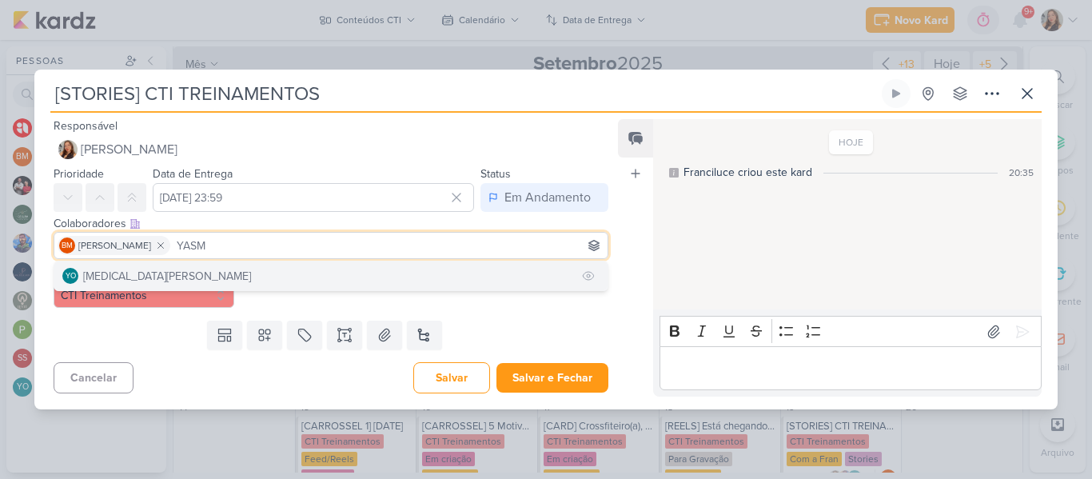
type input "YASM"
click at [235, 268] on button "YO [MEDICAL_DATA][PERSON_NAME]" at bounding box center [330, 275] width 553 height 29
type input "CT"
click at [354, 280] on button "cti direção" at bounding box center [330, 275] width 553 height 29
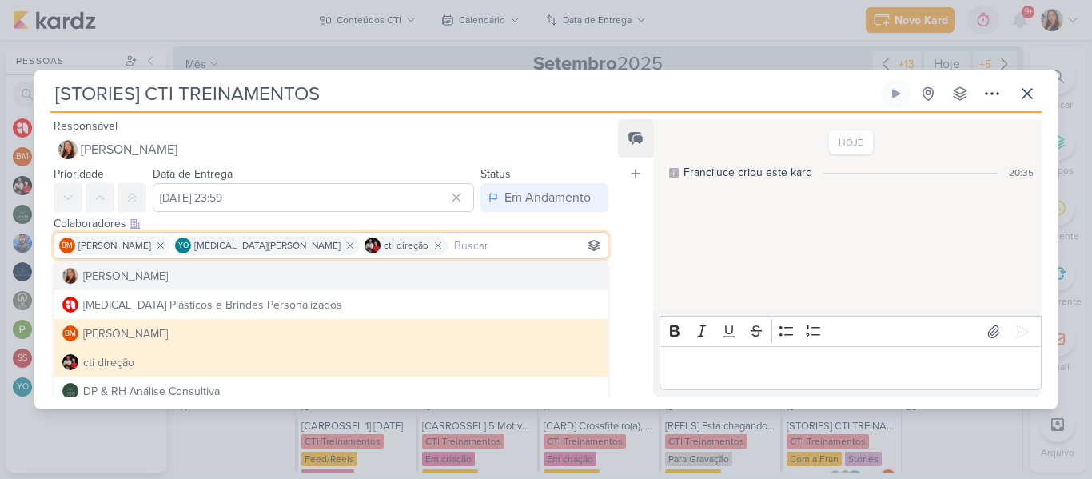
click at [658, 265] on div "HOJE Franciluce criou este kard 20:35" at bounding box center [846, 215] width 387 height 189
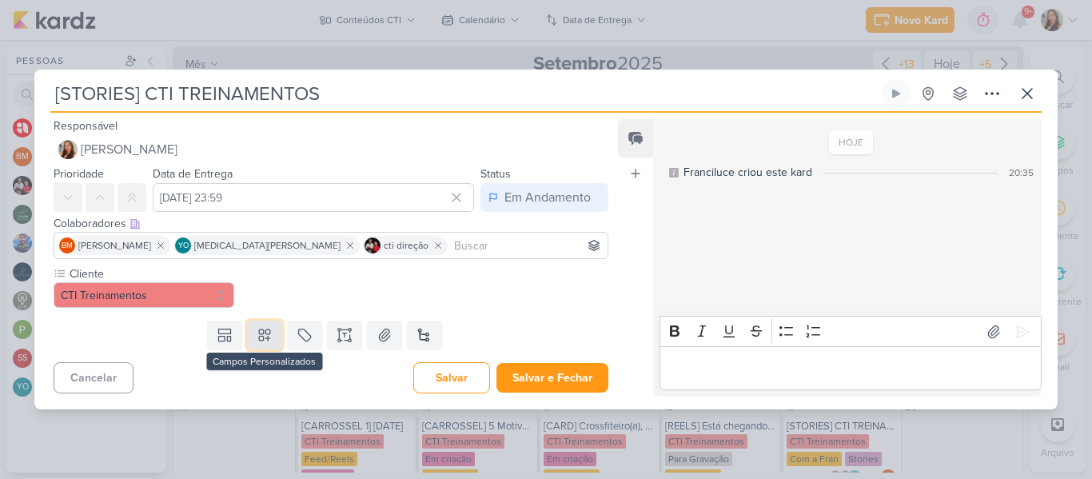
click at [269, 334] on button at bounding box center [264, 335] width 35 height 29
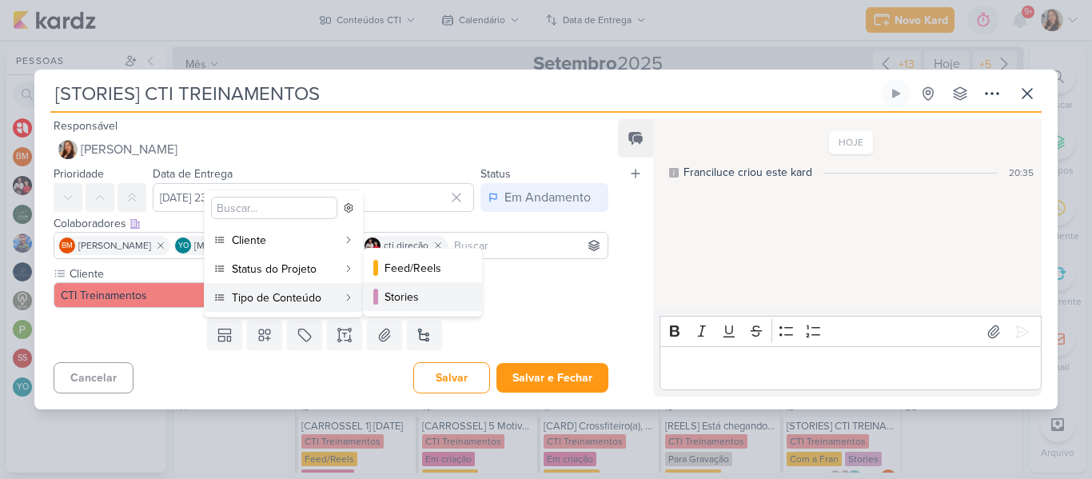
click at [416, 297] on div "Stories" at bounding box center [424, 297] width 78 height 17
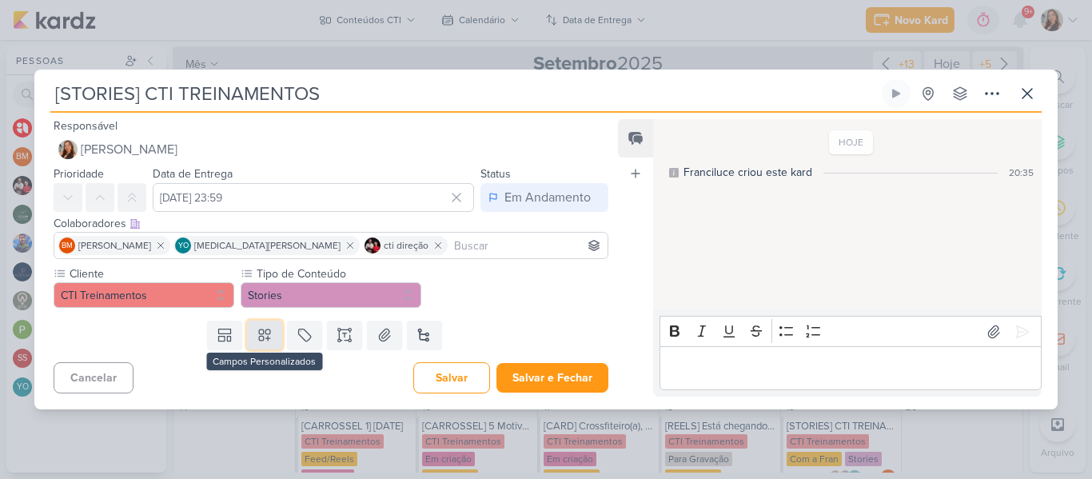
click at [265, 332] on icon at bounding box center [265, 335] width 16 height 16
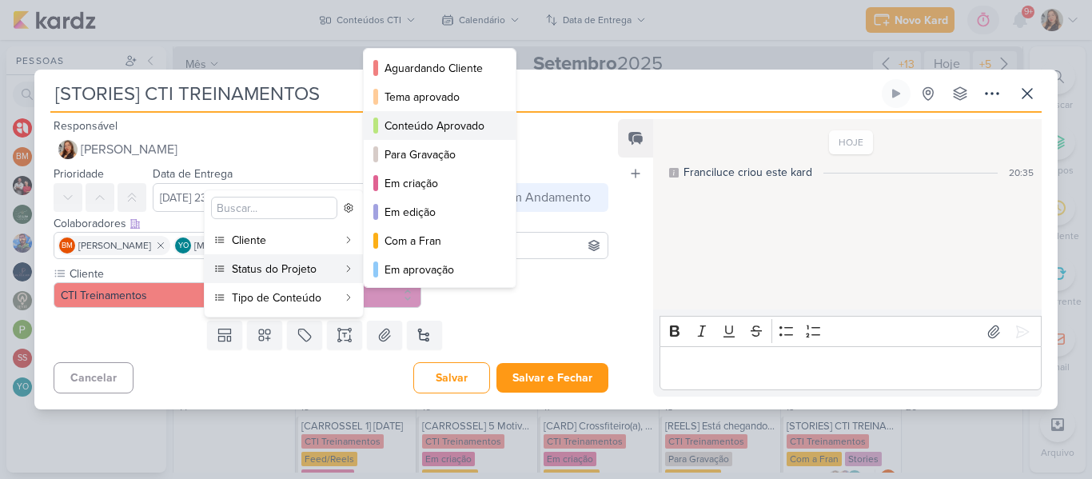
click at [405, 134] on div "Conteúdo Aprovado" at bounding box center [441, 126] width 112 height 17
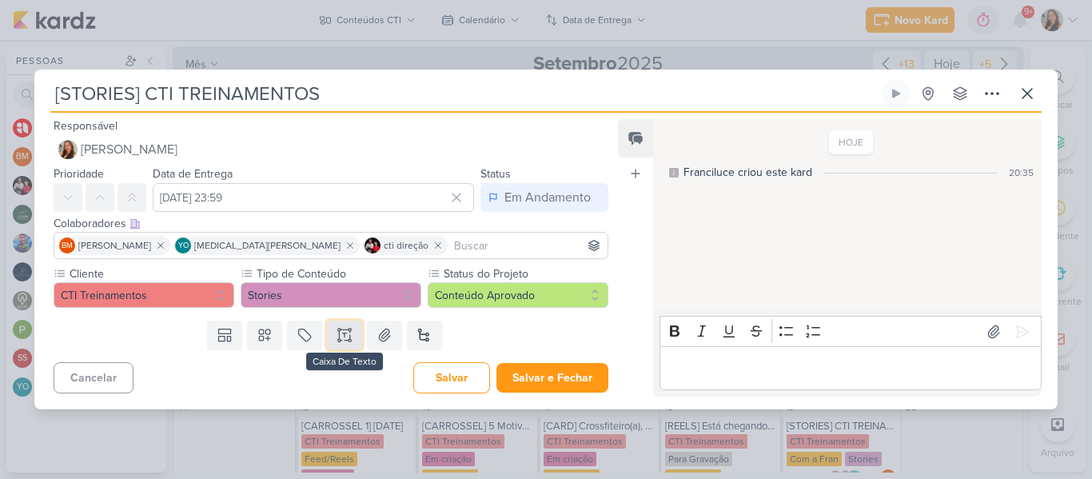
click at [342, 333] on icon at bounding box center [344, 333] width 4 height 0
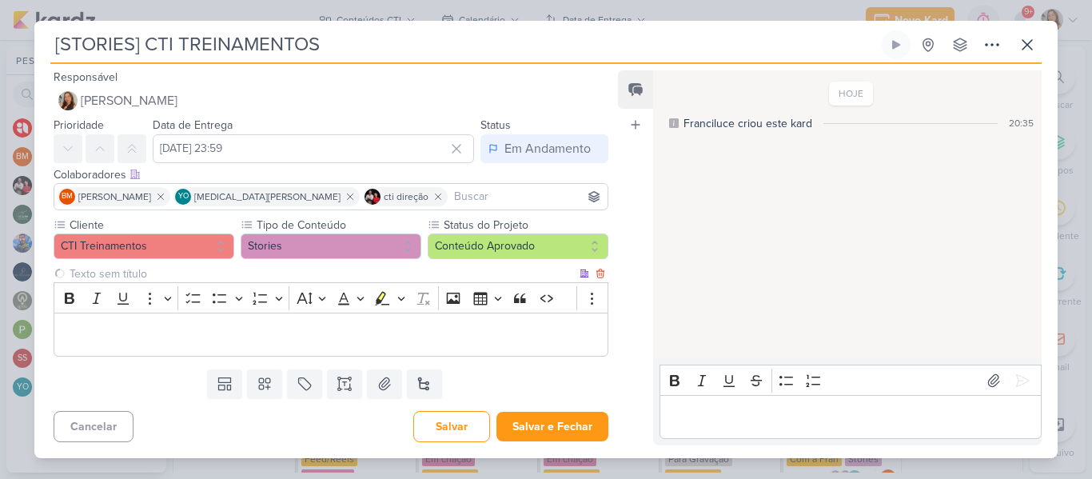
click at [263, 274] on input "text" at bounding box center [321, 273] width 510 height 17
click at [75, 273] on input "sTORY 1" at bounding box center [321, 273] width 510 height 17
click at [142, 273] on input "STORY 1" at bounding box center [321, 273] width 510 height 17
type input "STORY 1"
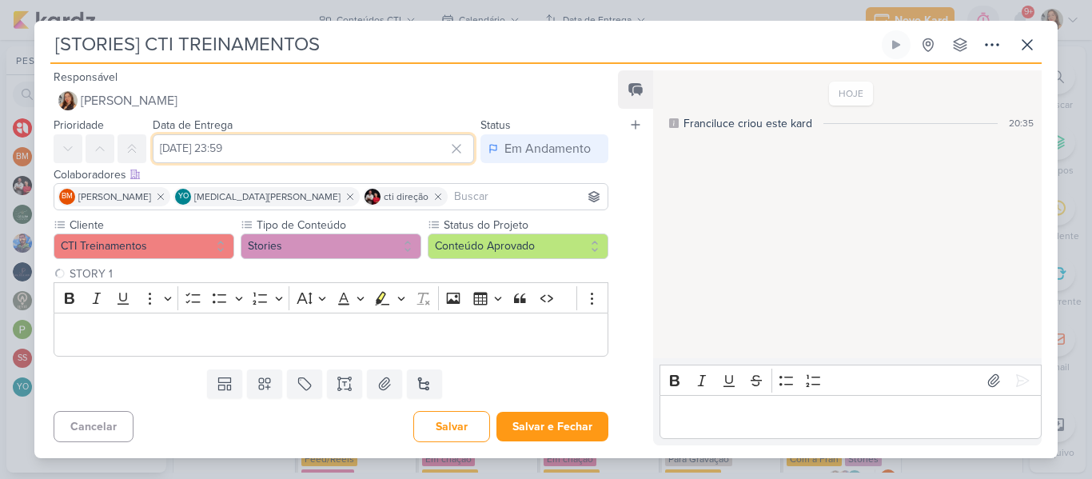
click at [221, 140] on input "[DATE] 23:59" at bounding box center [313, 148] width 321 height 29
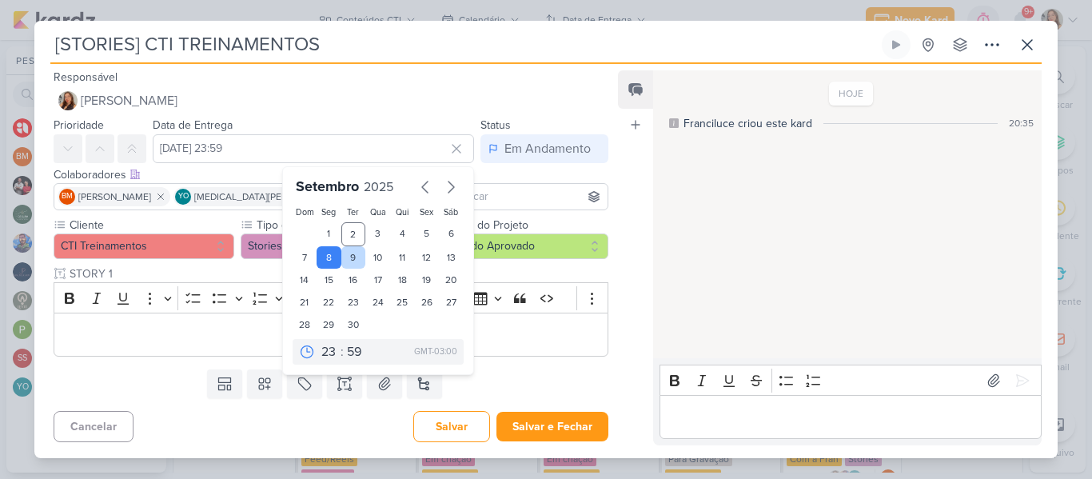
click at [344, 261] on div "9" at bounding box center [353, 257] width 25 height 22
type input "[DATE] 23:59"
click at [344, 261] on div "9" at bounding box center [353, 257] width 25 height 22
click at [347, 261] on div "9" at bounding box center [353, 257] width 25 height 22
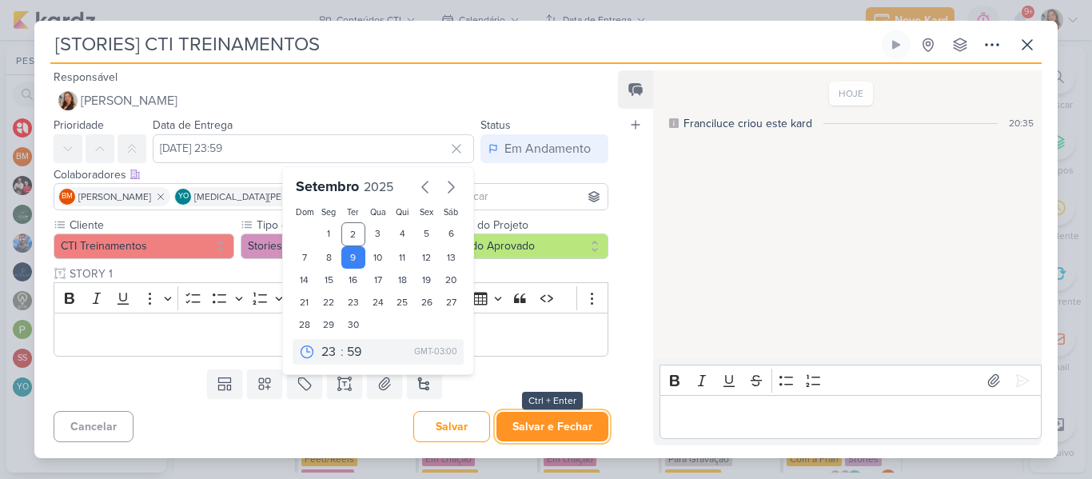
click at [531, 431] on button "Salvar e Fechar" at bounding box center [552, 427] width 112 height 30
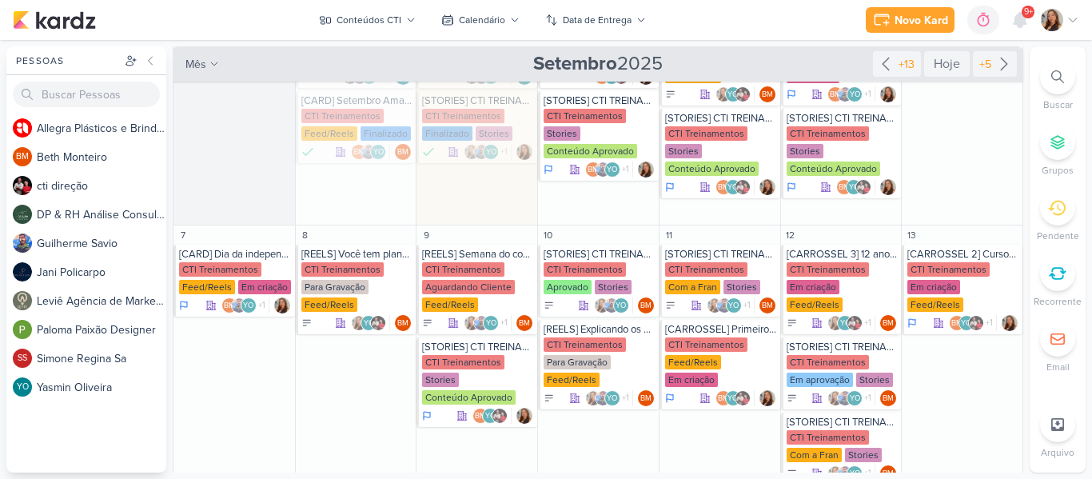
scroll to position [90, 0]
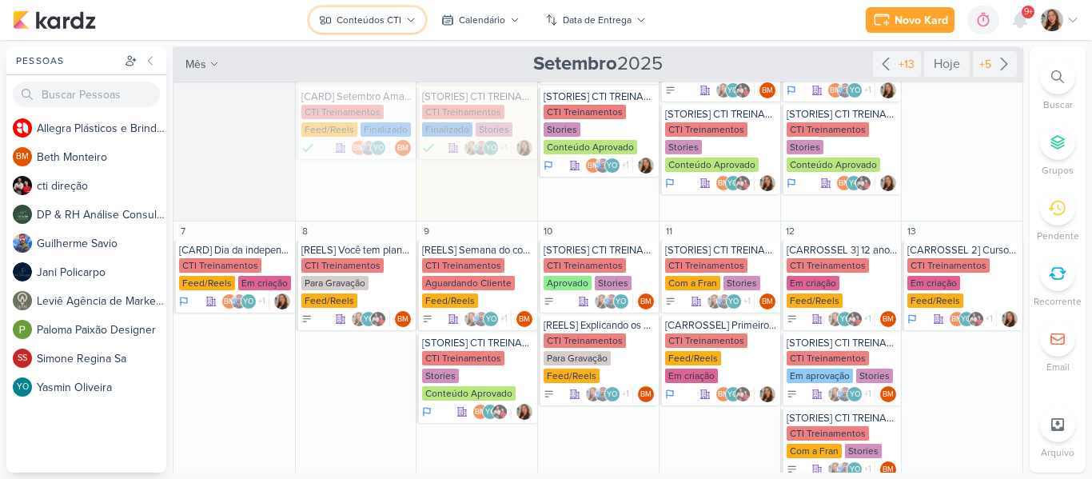
click at [350, 26] on div "Conteúdos CTI" at bounding box center [369, 20] width 65 height 14
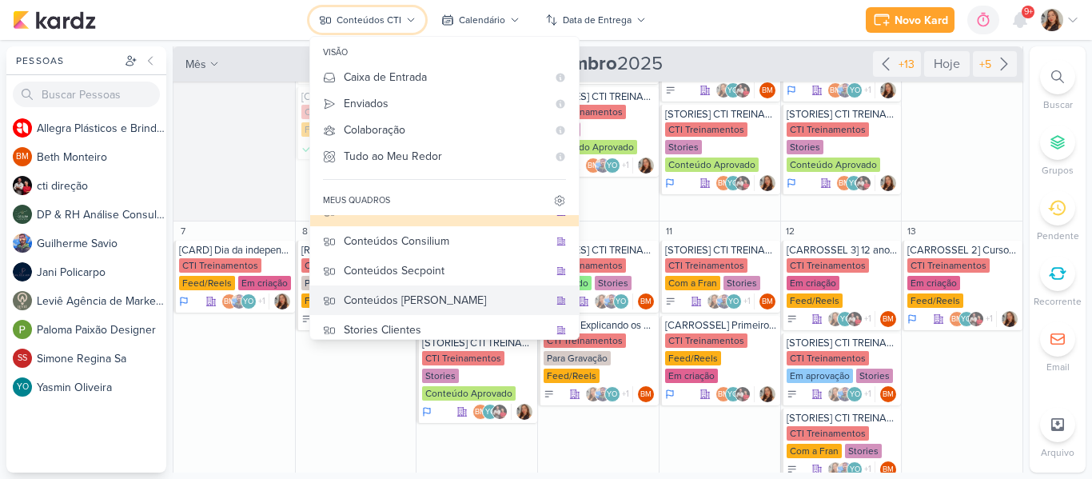
scroll to position [117, 0]
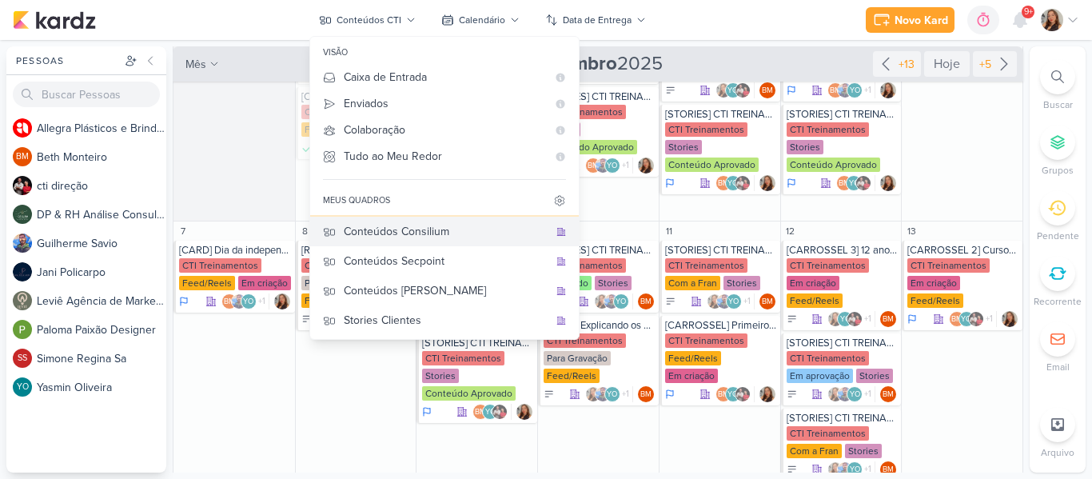
click at [475, 237] on div "Conteúdos Consilium" at bounding box center [446, 231] width 205 height 17
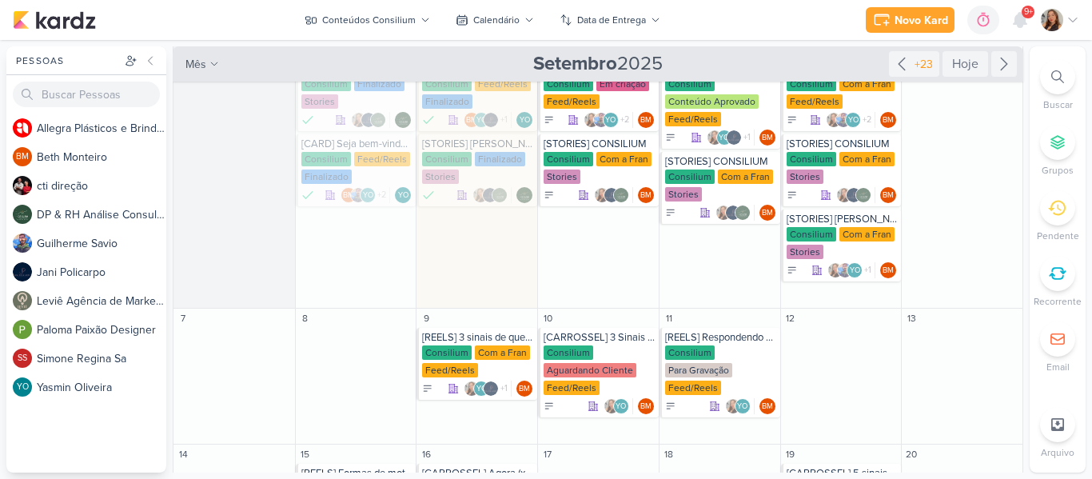
scroll to position [0, 0]
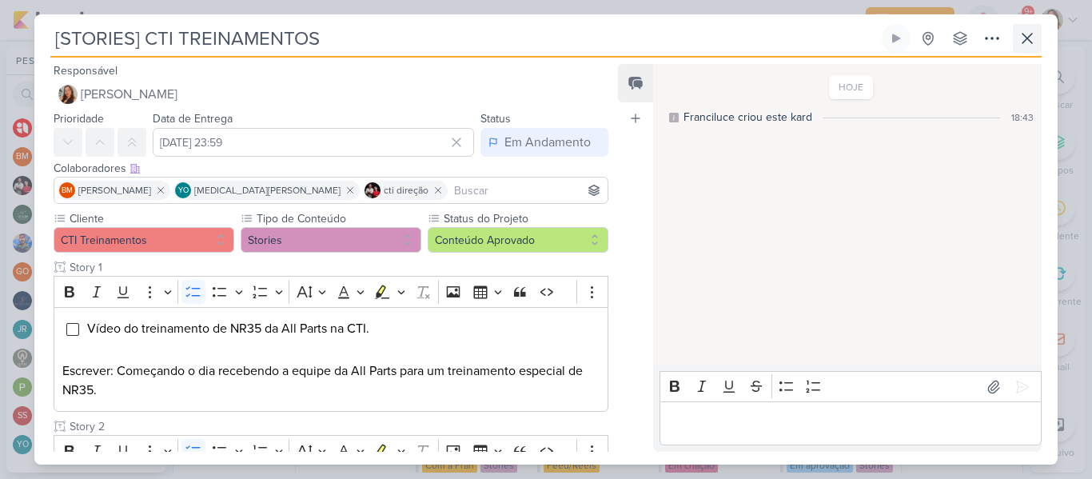
scroll to position [639, 0]
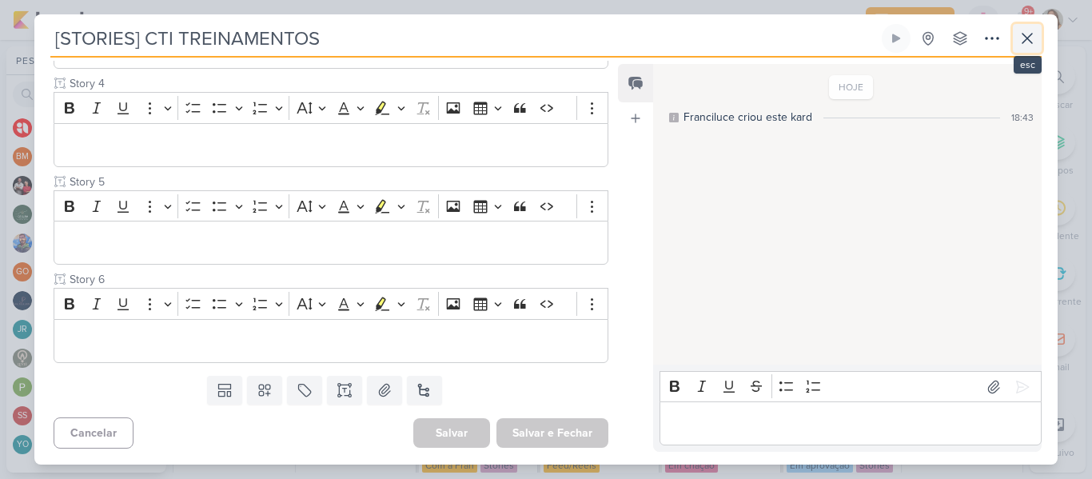
click at [1034, 44] on icon at bounding box center [1027, 38] width 19 height 19
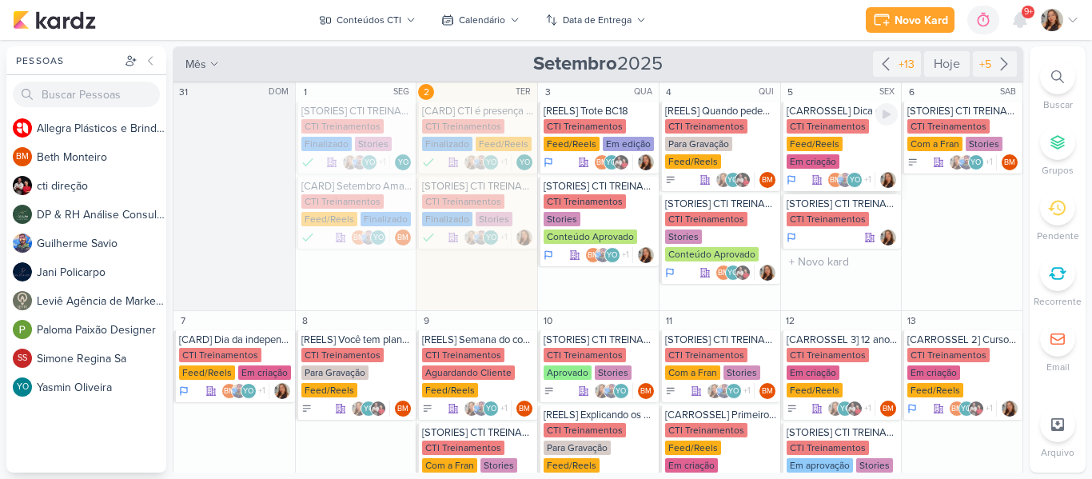
click at [828, 126] on div "CTI Treinamentos" at bounding box center [828, 126] width 82 height 14
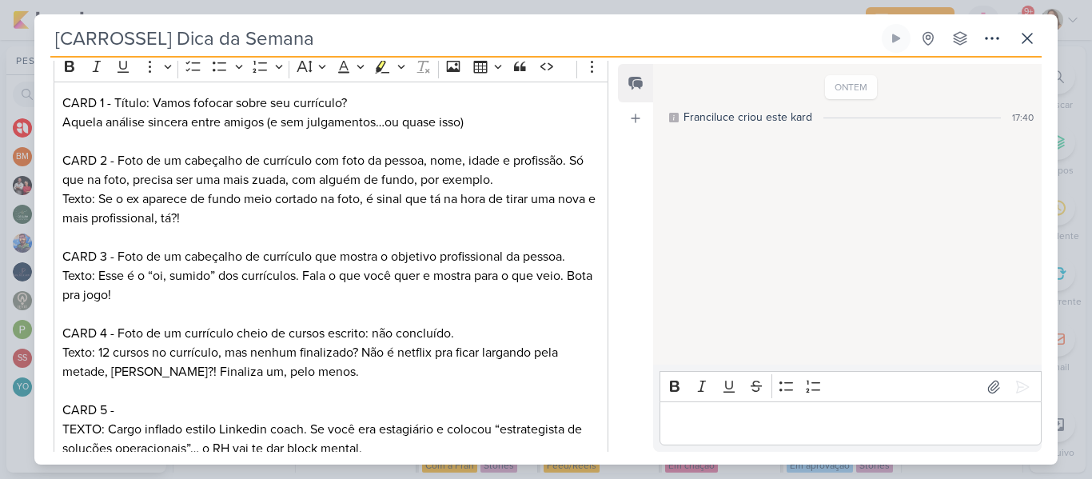
scroll to position [228, 0]
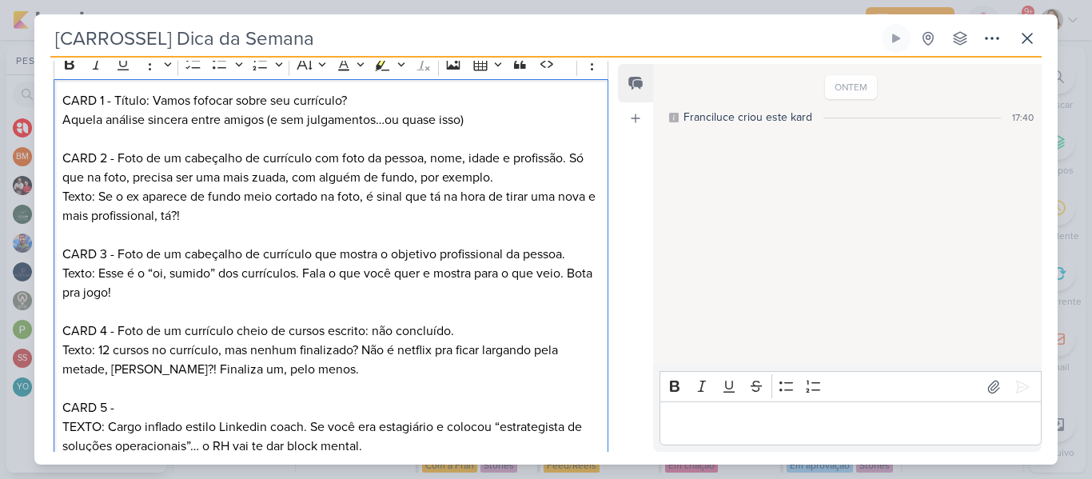
click at [465, 214] on p "Texto: Se o ex aparece de fundo meio cortado na foto, é sinal que tá na hora de…" at bounding box center [330, 206] width 537 height 38
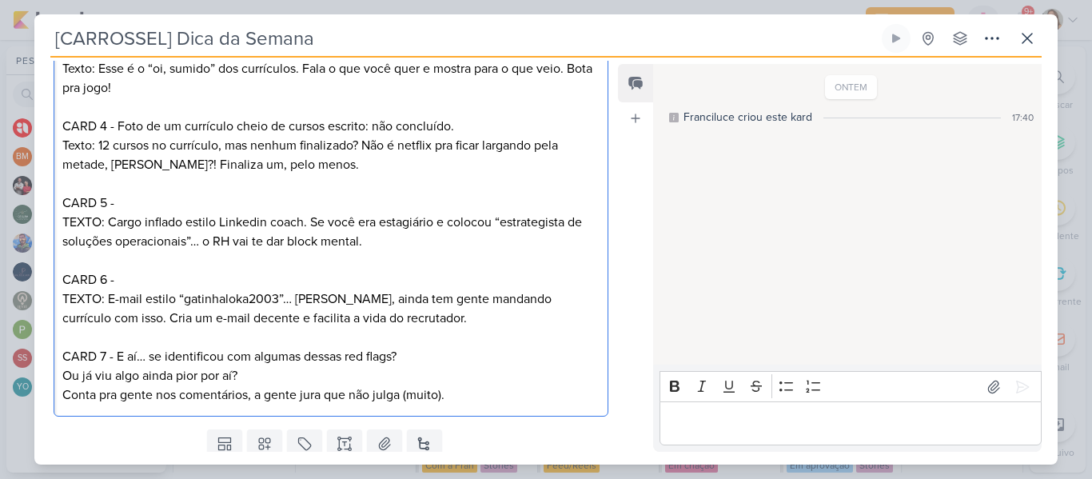
scroll to position [441, 0]
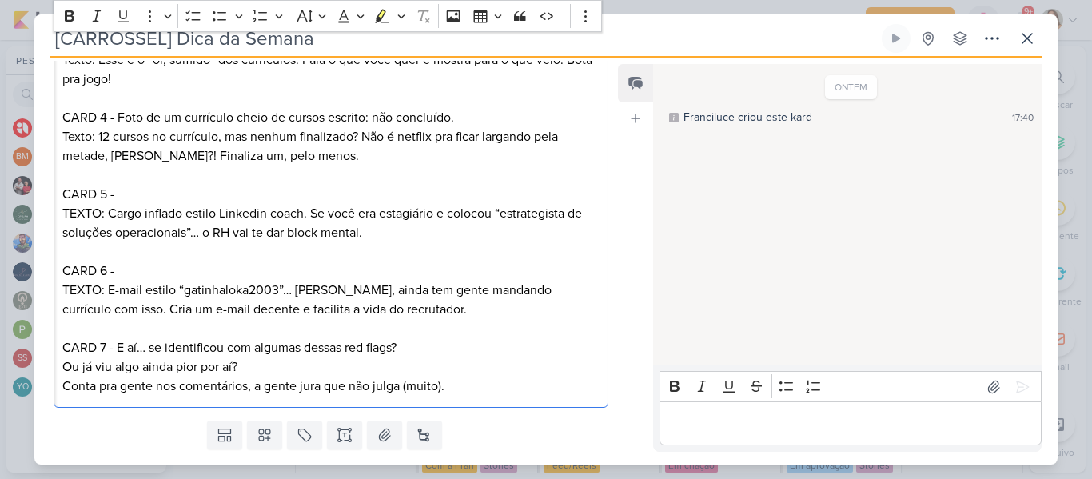
click at [462, 236] on p "TEXTO: Cargo inflado estilo Linkedin coach. Se você era estagiário e colocou “e…" at bounding box center [330, 223] width 537 height 38
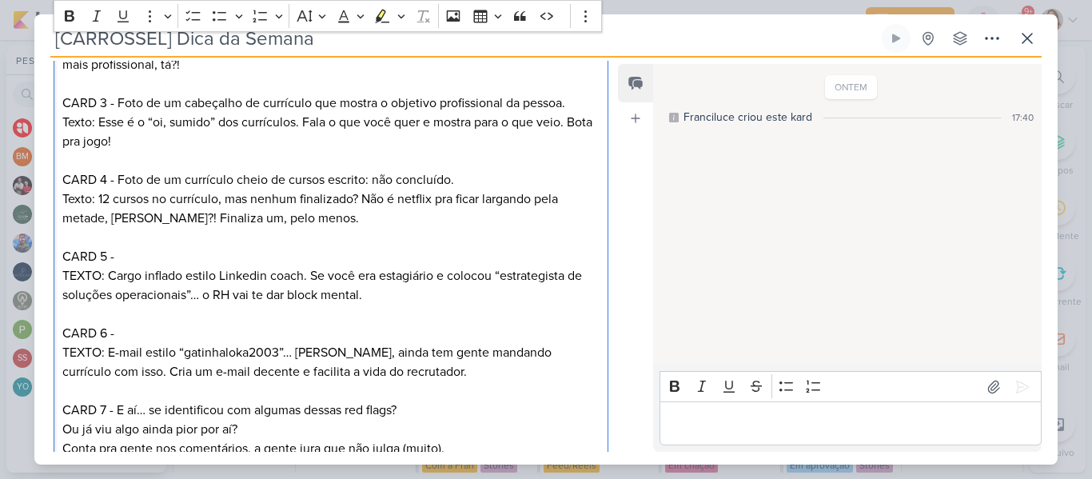
scroll to position [380, 0]
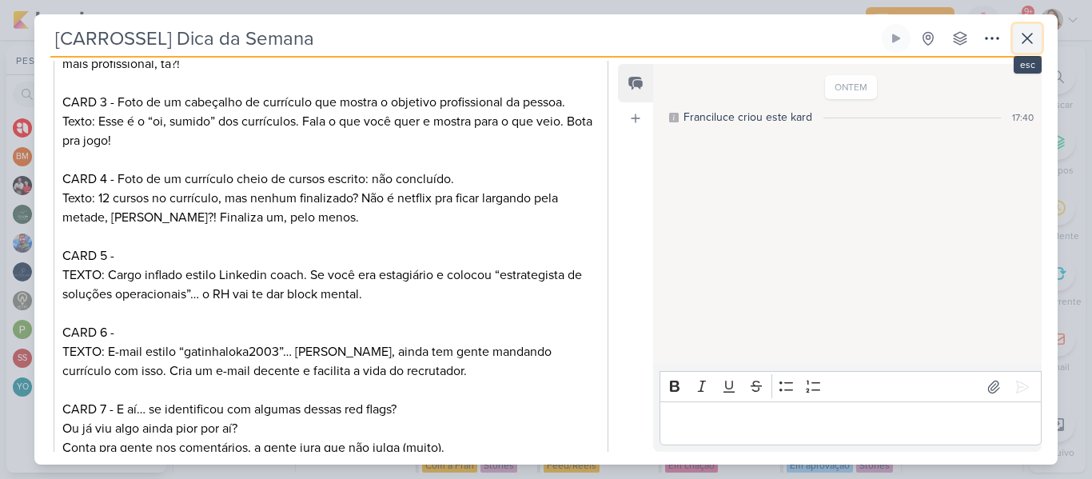
click at [1031, 42] on icon at bounding box center [1028, 39] width 10 height 10
